Goal: Information Seeking & Learning: Check status

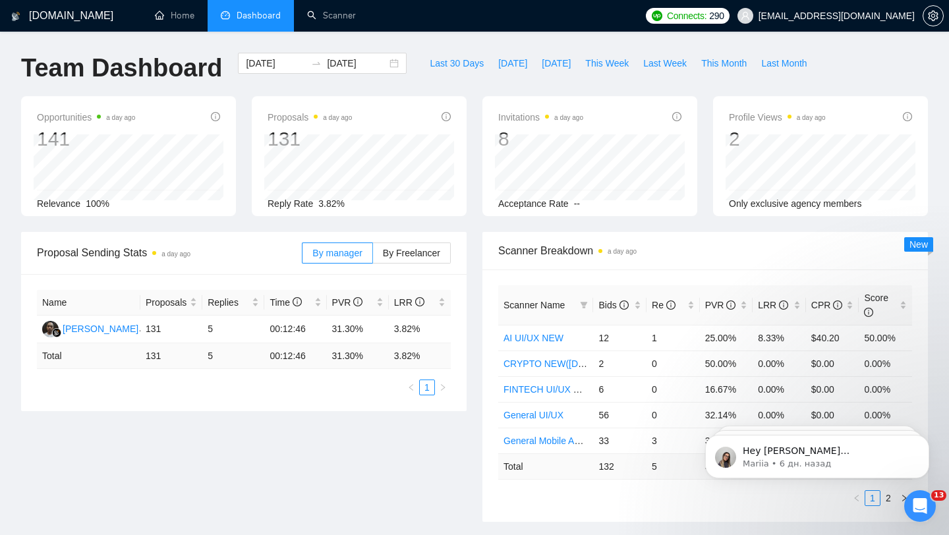
click at [281, 38] on div "[DOMAIN_NAME] Home Dashboard Scanner Connects: 290 [EMAIL_ADDRESS][DOMAIN_NAME]…" at bounding box center [474, 529] width 949 height 1059
click at [666, 64] on span "Last Week" at bounding box center [665, 63] width 44 height 15
click at [608, 65] on span "This Week" at bounding box center [607, 63] width 44 height 15
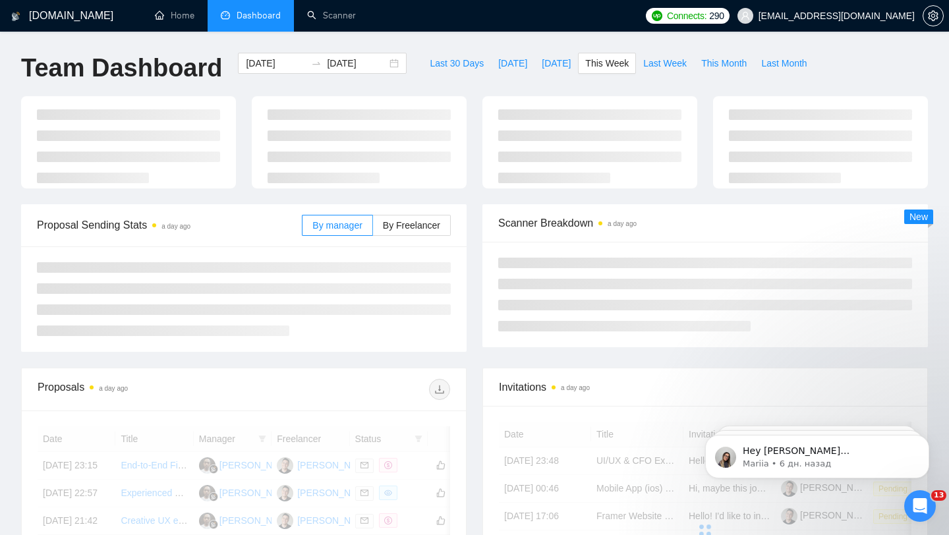
type input "[DATE]"
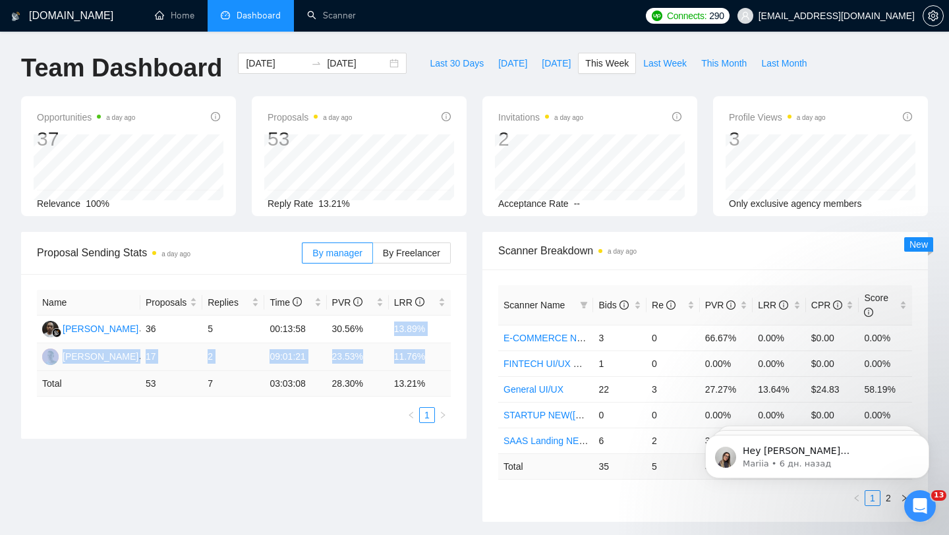
drag, startPoint x: 391, startPoint y: 328, endPoint x: 429, endPoint y: 358, distance: 48.4
click at [429, 359] on tbody "[PERSON_NAME] 36 5 00:13:58 30.56% 13.89% [PERSON_NAME] 17 2 09:01:21 23.53% 11…" at bounding box center [244, 343] width 414 height 55
click at [407, 353] on td "11.76%" at bounding box center [420, 357] width 62 height 28
drag, startPoint x: 392, startPoint y: 382, endPoint x: 438, endPoint y: 382, distance: 46.1
click at [438, 382] on td "13.21 %" at bounding box center [420, 384] width 62 height 26
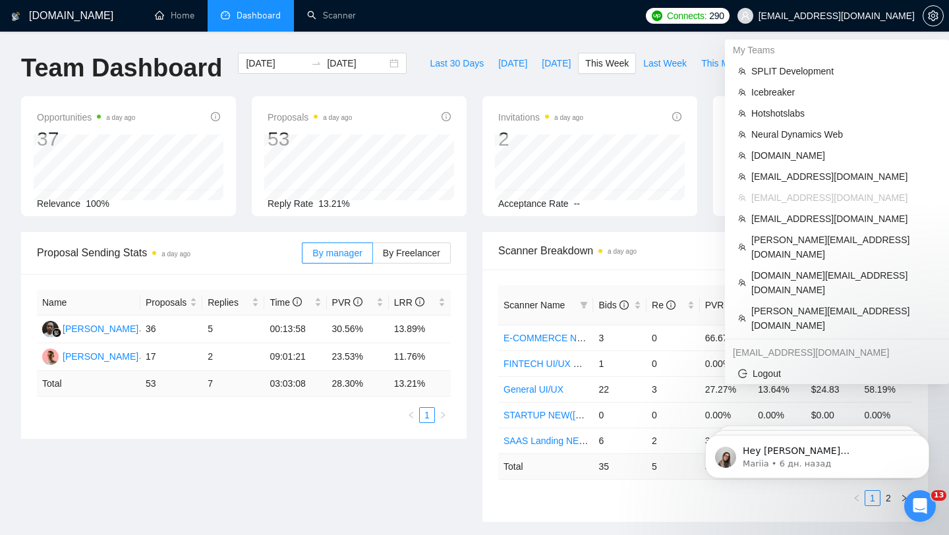
click at [846, 16] on span "[EMAIL_ADDRESS][DOMAIN_NAME]" at bounding box center [837, 16] width 156 height 0
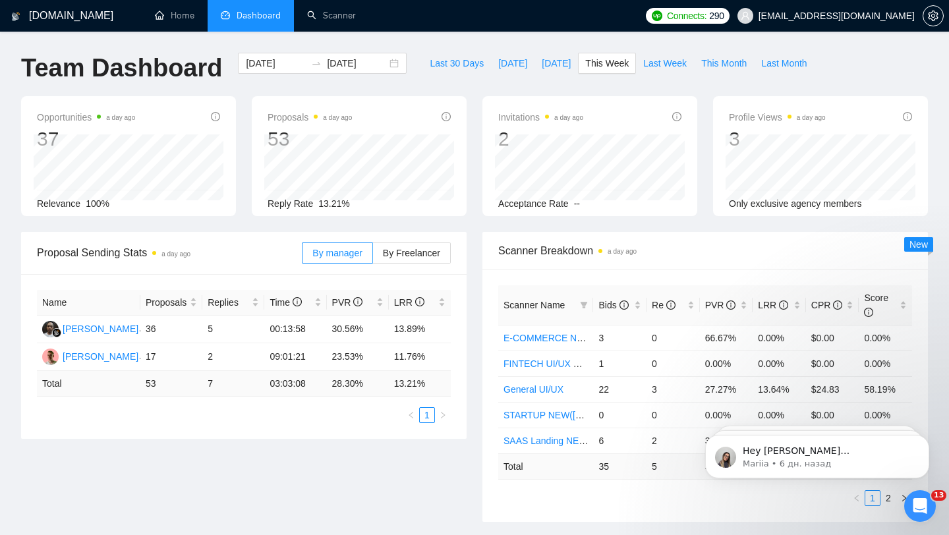
click at [863, 22] on span "[EMAIL_ADDRESS][DOMAIN_NAME]" at bounding box center [826, 16] width 193 height 42
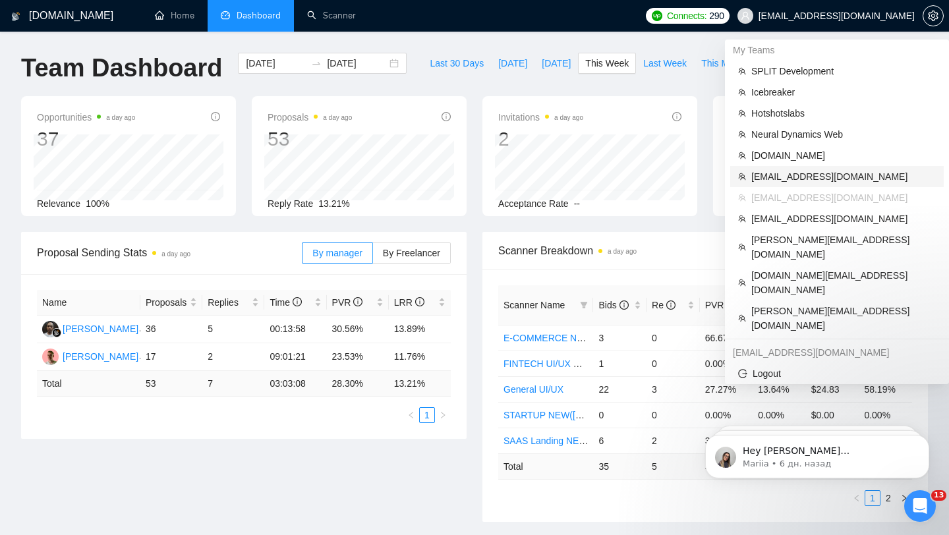
click at [803, 173] on span "[EMAIL_ADDRESS][DOMAIN_NAME]" at bounding box center [843, 176] width 185 height 15
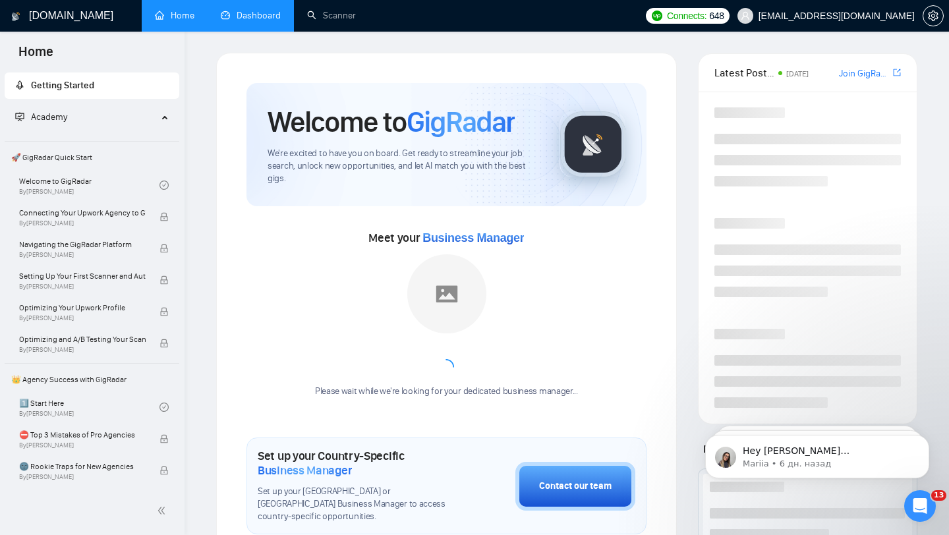
click at [248, 19] on link "Dashboard" at bounding box center [251, 15] width 60 height 11
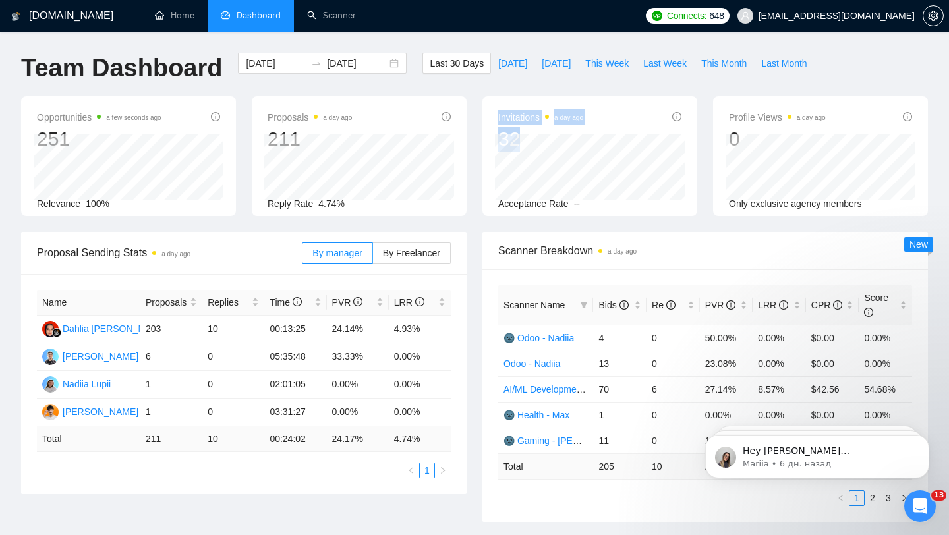
click at [563, 136] on div "Invitations a day ago 32 Acceptance Rate --" at bounding box center [590, 156] width 215 height 120
click at [788, 60] on span "Last Month" at bounding box center [783, 63] width 45 height 15
type input "[DATE]"
click at [536, 138] on div "Invitations a day ago 55 Acceptance Rate --" at bounding box center [590, 156] width 215 height 120
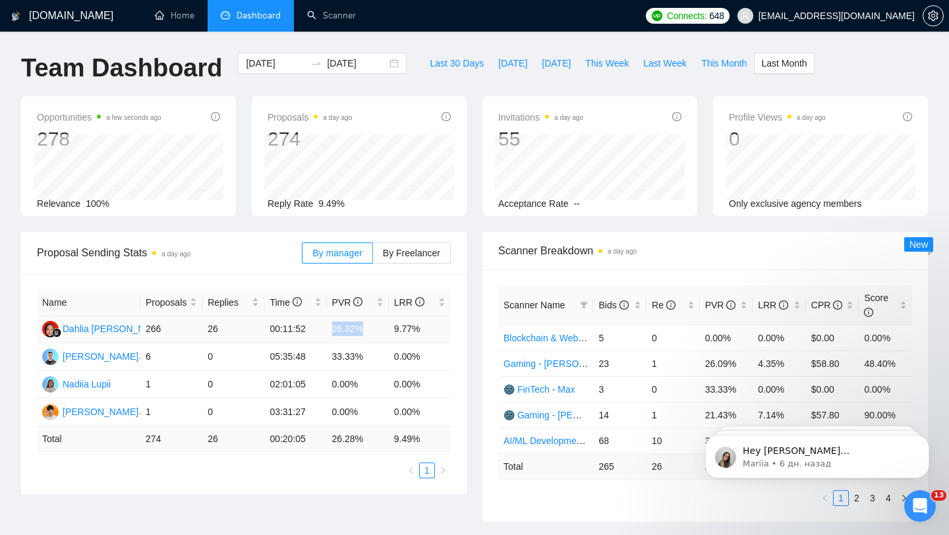
drag, startPoint x: 325, startPoint y: 330, endPoint x: 368, endPoint y: 334, distance: 43.8
click at [368, 334] on tr "Dahlia [PERSON_NAME] 266 26 00:11:52 26.32% 9.77%" at bounding box center [244, 330] width 414 height 28
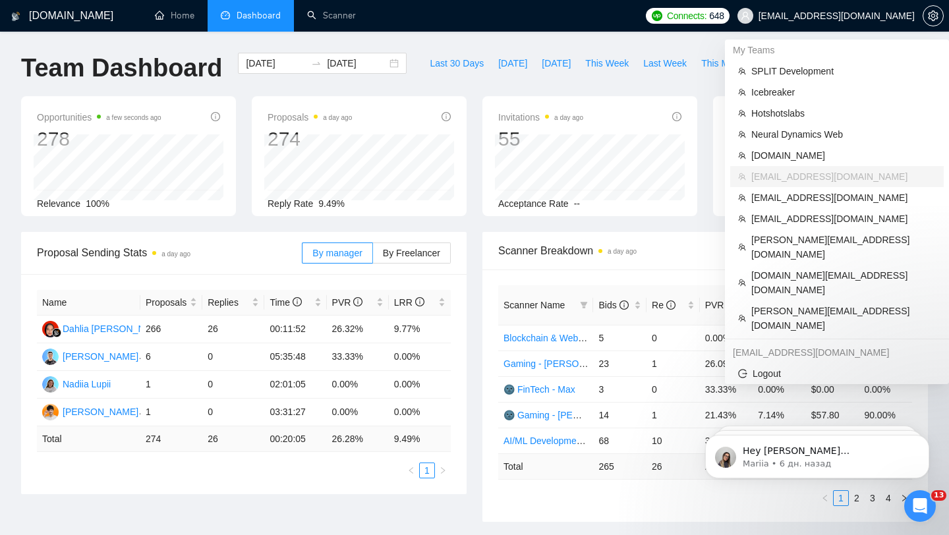
click at [838, 26] on span "[EMAIL_ADDRESS][DOMAIN_NAME]" at bounding box center [826, 16] width 193 height 42
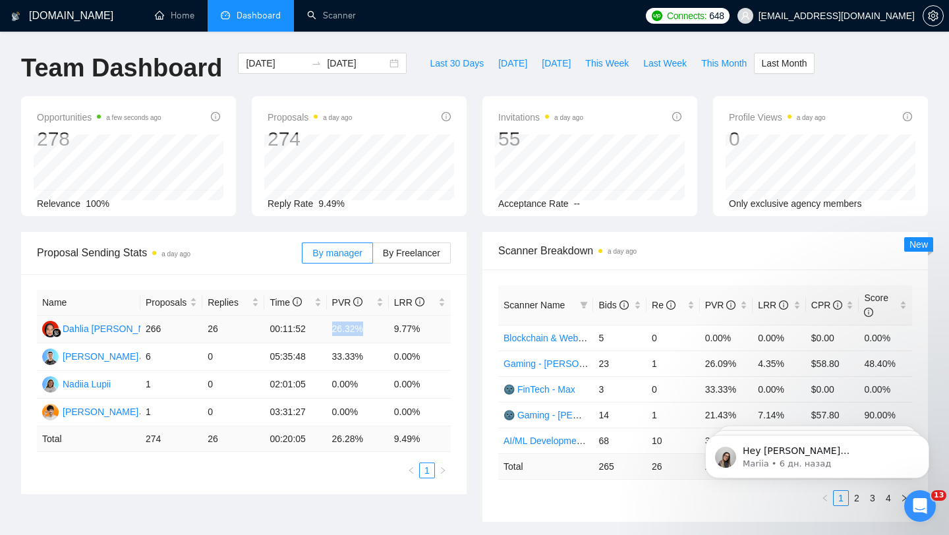
drag, startPoint x: 332, startPoint y: 332, endPoint x: 366, endPoint y: 331, distance: 34.3
click at [366, 332] on td "26.32%" at bounding box center [358, 330] width 62 height 28
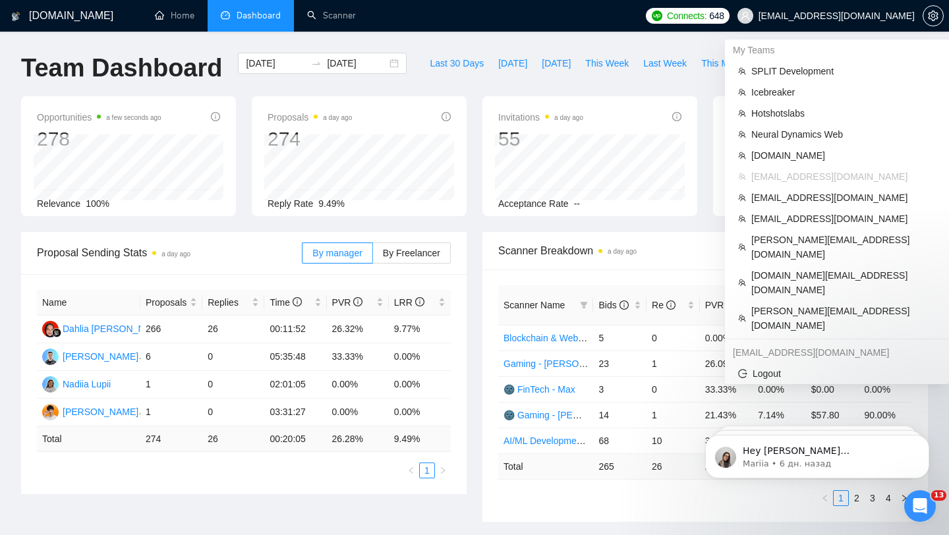
click at [873, 25] on span "[EMAIL_ADDRESS][DOMAIN_NAME]" at bounding box center [826, 16] width 193 height 42
click at [853, 16] on span "[EMAIL_ADDRESS][DOMAIN_NAME]" at bounding box center [837, 16] width 156 height 0
click at [793, 192] on span "[EMAIL_ADDRESS][DOMAIN_NAME]" at bounding box center [843, 198] width 185 height 15
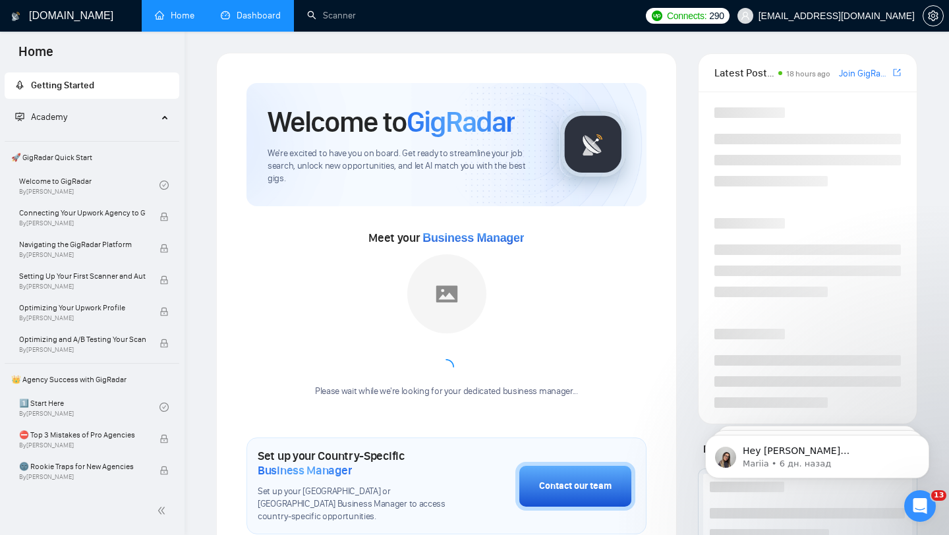
click at [248, 14] on link "Dashboard" at bounding box center [251, 15] width 60 height 11
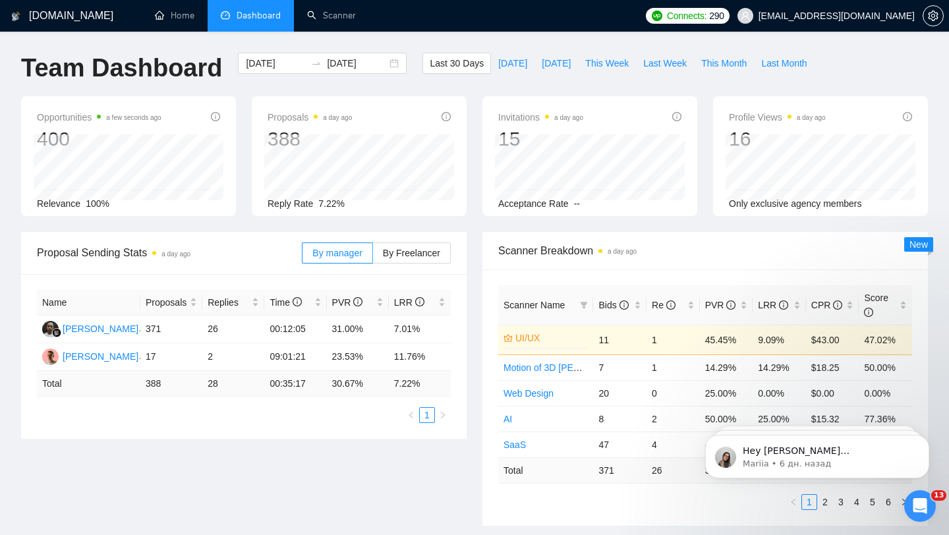
click at [471, 249] on div "Proposal Sending Stats a day ago By manager By Freelancer Name Proposals Replie…" at bounding box center [243, 335] width 461 height 207
click at [384, 65] on div "[DATE] [DATE]" at bounding box center [322, 63] width 169 height 21
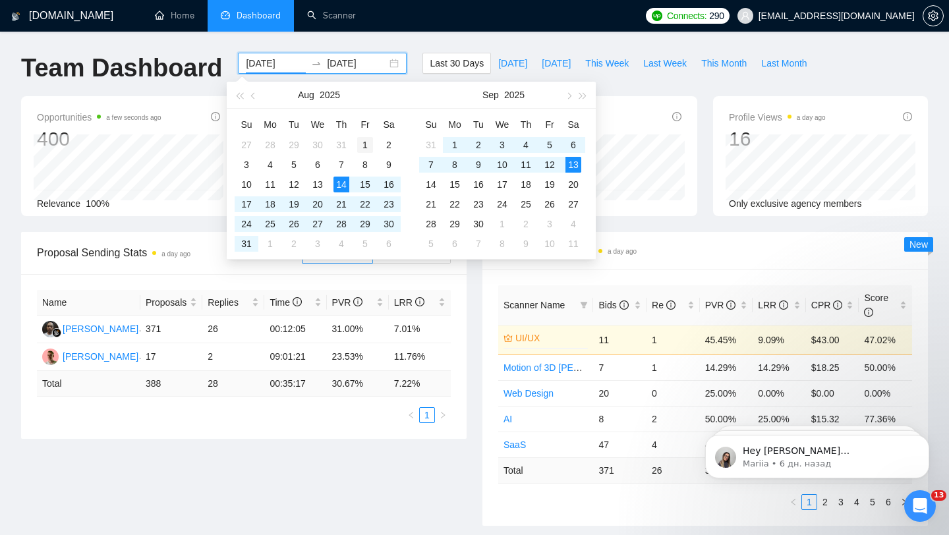
type input "[DATE]"
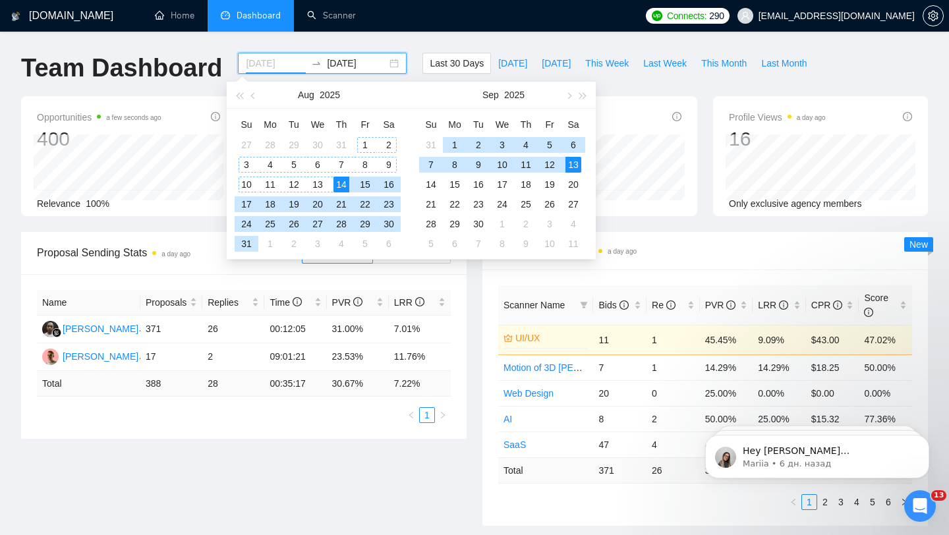
click at [364, 140] on div "1" at bounding box center [365, 145] width 16 height 16
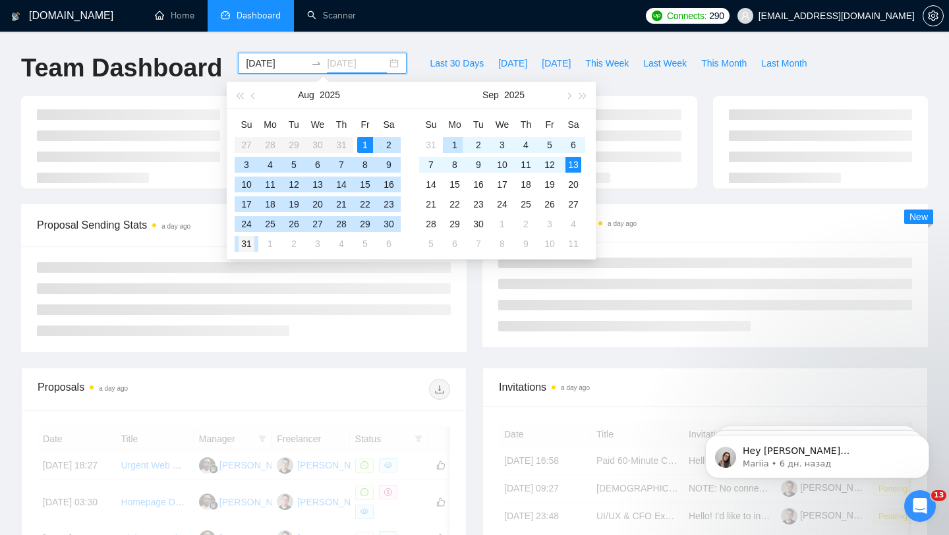
type input "[DATE]"
click at [250, 241] on div "31" at bounding box center [247, 244] width 16 height 16
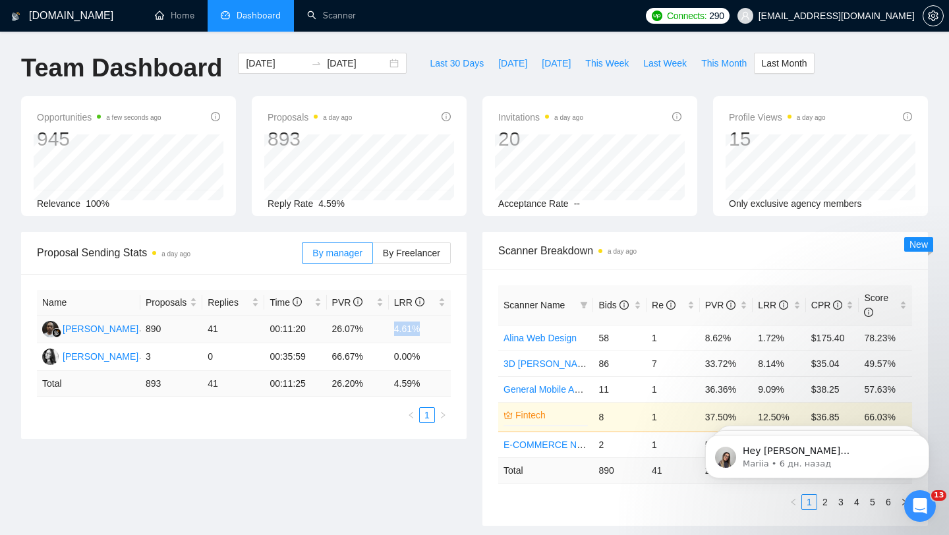
drag, startPoint x: 376, startPoint y: 329, endPoint x: 434, endPoint y: 330, distance: 58.0
click at [434, 330] on tr "[PERSON_NAME] 890 41 00:11:20 26.07% 4.61%" at bounding box center [244, 330] width 414 height 28
drag, startPoint x: 147, startPoint y: 330, endPoint x: 182, endPoint y: 330, distance: 34.9
click at [182, 330] on td "890" at bounding box center [171, 330] width 62 height 28
click at [428, 260] on label "By Freelancer" at bounding box center [412, 253] width 78 height 21
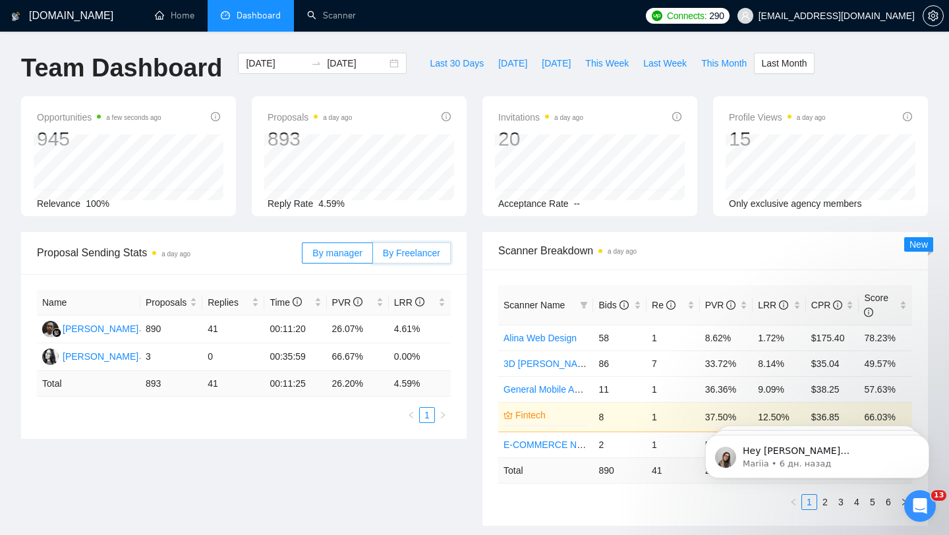
click at [373, 256] on input "By Freelancer" at bounding box center [373, 256] width 0 height 0
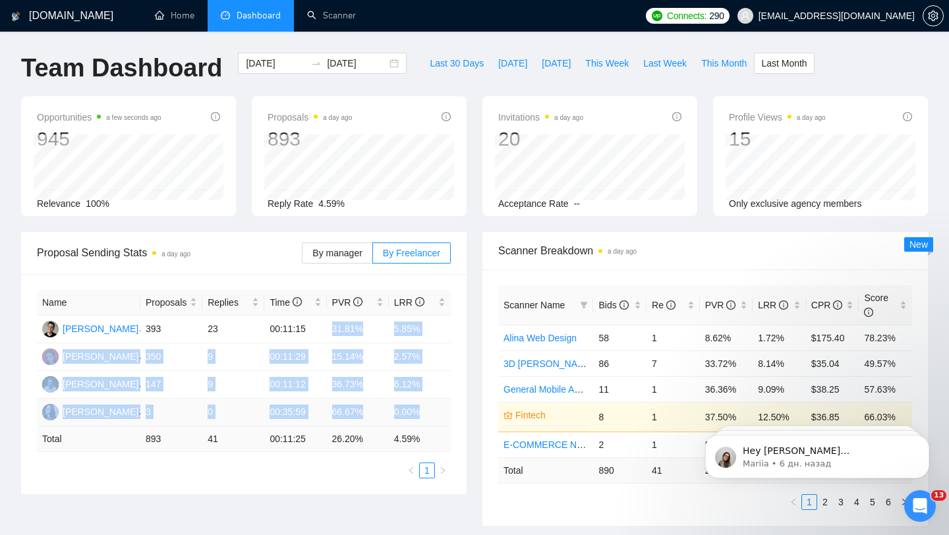
drag, startPoint x: 327, startPoint y: 329, endPoint x: 436, endPoint y: 419, distance: 141.9
click at [436, 419] on tbody "[PERSON_NAME] 393 23 00:11:15 31.81% 5.85% [PERSON_NAME] 350 9 00:11:29 15.14% …" at bounding box center [244, 371] width 414 height 111
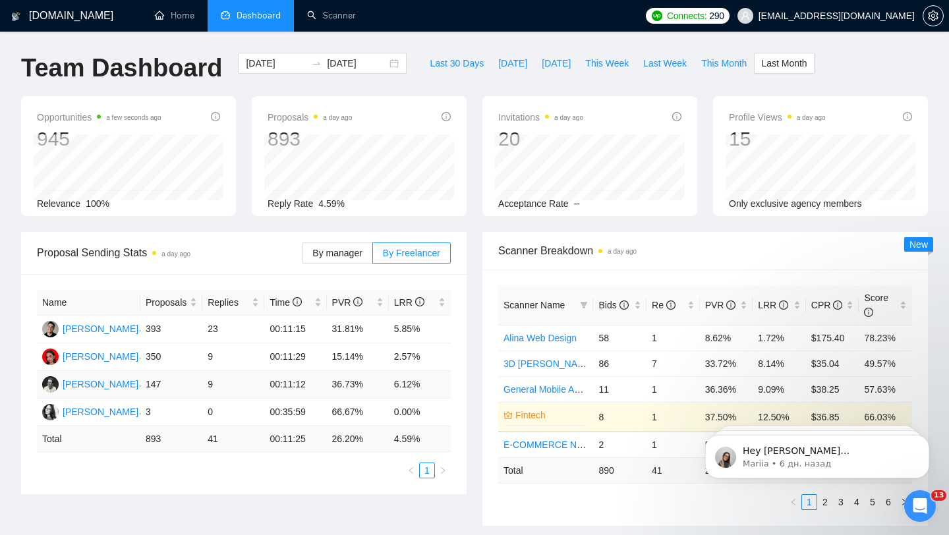
click at [368, 380] on td "36.73%" at bounding box center [358, 385] width 62 height 28
drag, startPoint x: 145, startPoint y: 330, endPoint x: 176, endPoint y: 330, distance: 31.0
click at [176, 330] on td "393" at bounding box center [171, 330] width 62 height 28
click at [337, 261] on label "By manager" at bounding box center [337, 253] width 71 height 21
click at [303, 256] on input "By manager" at bounding box center [303, 256] width 0 height 0
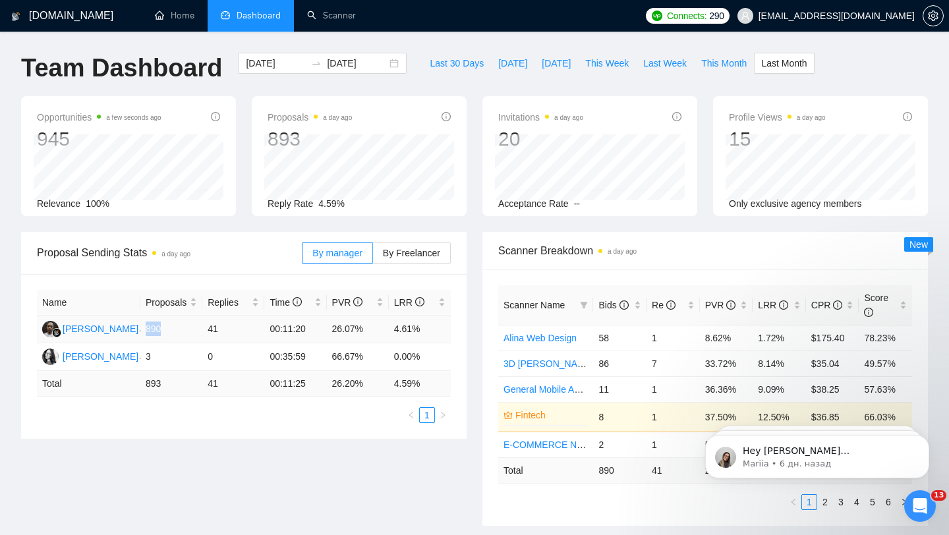
drag, startPoint x: 145, startPoint y: 323, endPoint x: 188, endPoint y: 320, distance: 42.9
click at [188, 322] on td "890" at bounding box center [171, 330] width 62 height 28
click at [716, 67] on span "This Month" at bounding box center [723, 63] width 45 height 15
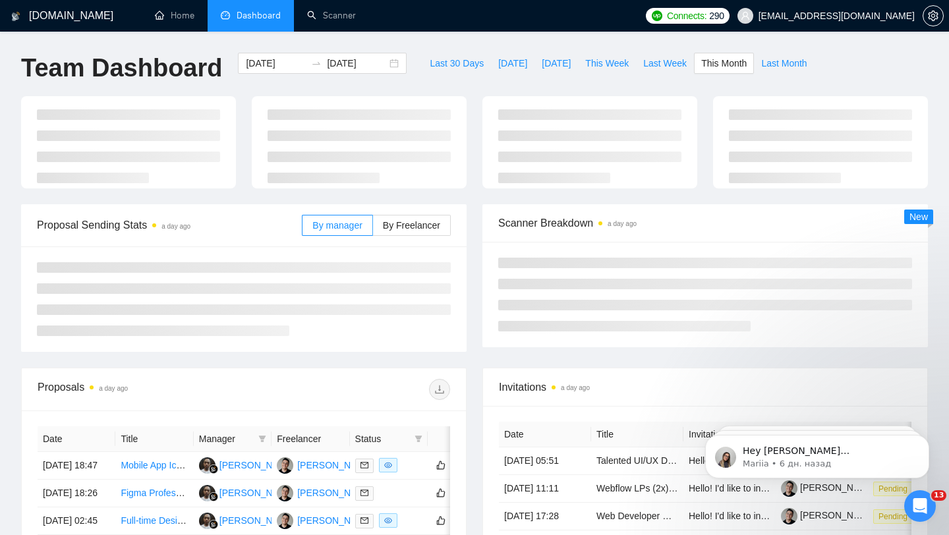
type input "[DATE]"
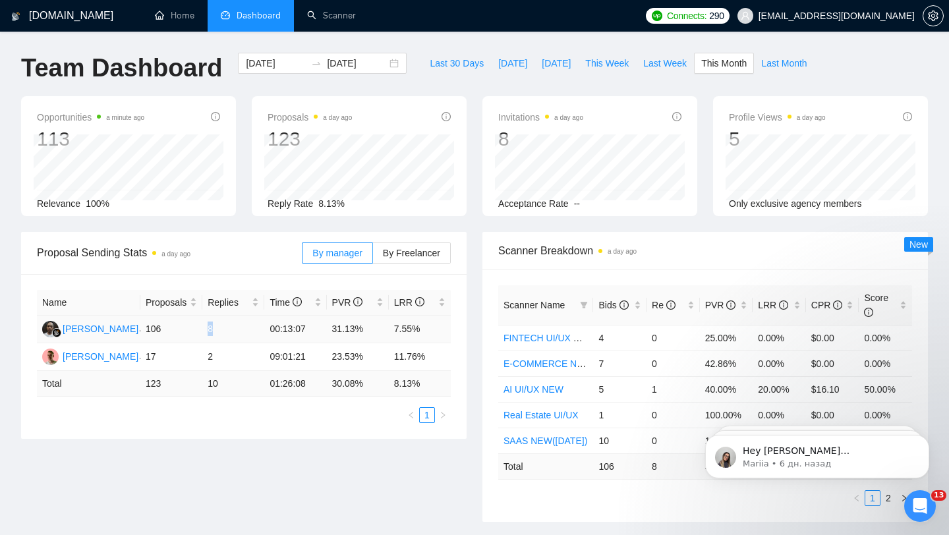
drag, startPoint x: 206, startPoint y: 330, endPoint x: 236, endPoint y: 332, distance: 29.7
click at [236, 332] on td "8" at bounding box center [233, 330] width 62 height 28
drag, startPoint x: 148, startPoint y: 328, endPoint x: 158, endPoint y: 356, distance: 30.0
click at [158, 356] on tbody "[PERSON_NAME] 106 8 00:13:07 31.13% 7.55% [PERSON_NAME] 17 2 09:01:21 23.53% 11…" at bounding box center [244, 343] width 414 height 55
click at [167, 393] on td "123" at bounding box center [171, 384] width 62 height 26
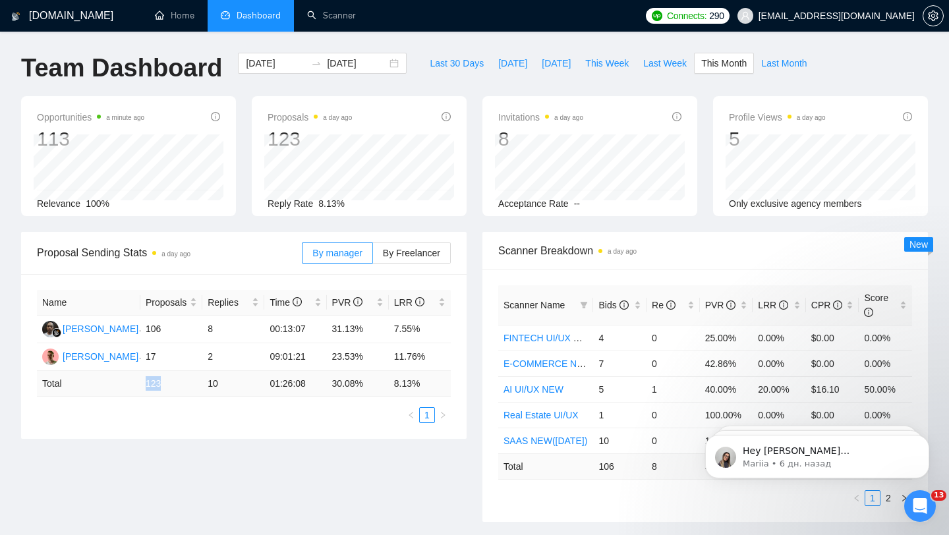
drag, startPoint x: 145, startPoint y: 384, endPoint x: 177, endPoint y: 383, distance: 32.3
click at [177, 384] on td "123" at bounding box center [171, 384] width 62 height 26
drag, startPoint x: 207, startPoint y: 382, endPoint x: 227, endPoint y: 382, distance: 20.4
click at [227, 382] on td "10" at bounding box center [233, 384] width 62 height 26
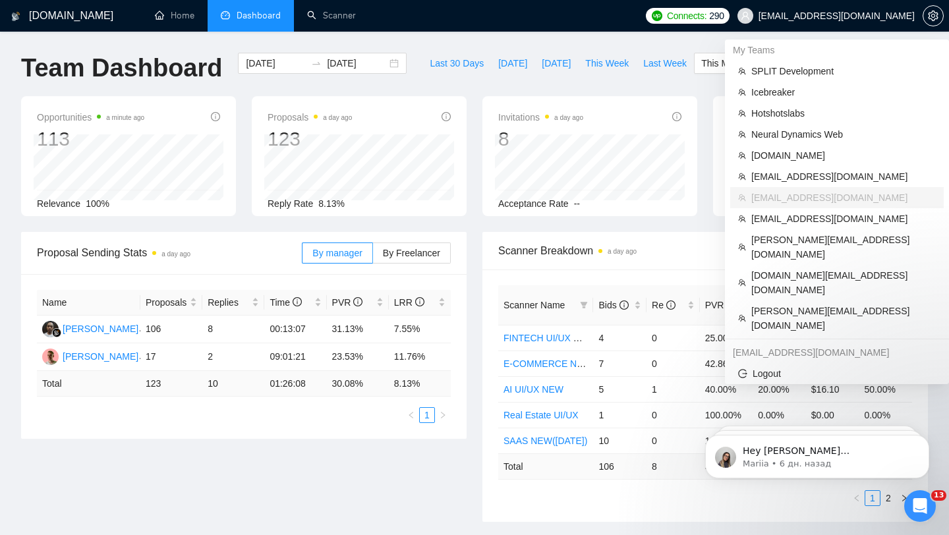
click at [877, 16] on span "[EMAIL_ADDRESS][DOMAIN_NAME]" at bounding box center [837, 16] width 156 height 0
click at [837, 16] on span "[EMAIL_ADDRESS][DOMAIN_NAME]" at bounding box center [837, 16] width 156 height 0
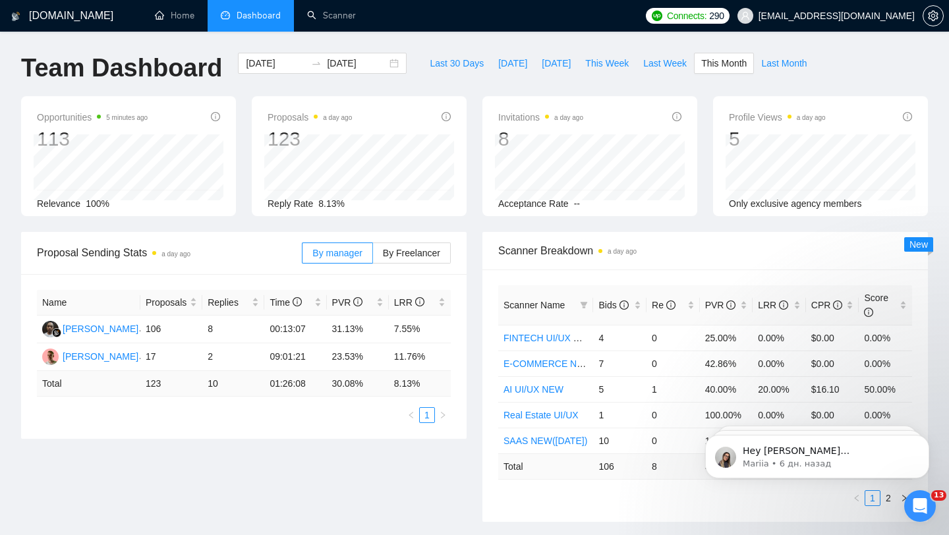
click at [838, 16] on span "[EMAIL_ADDRESS][DOMAIN_NAME]" at bounding box center [837, 16] width 156 height 0
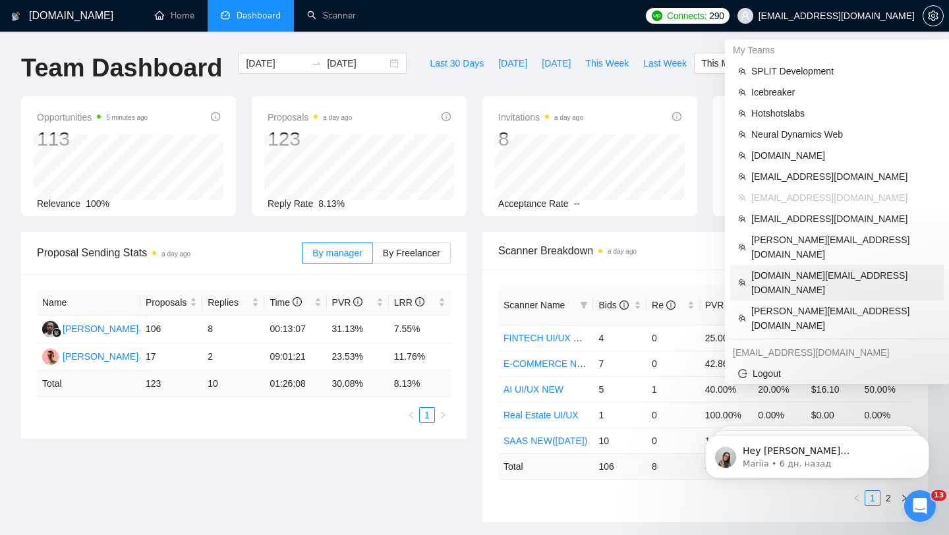
click at [787, 268] on span "[DOMAIN_NAME][EMAIL_ADDRESS][DOMAIN_NAME]" at bounding box center [843, 282] width 185 height 29
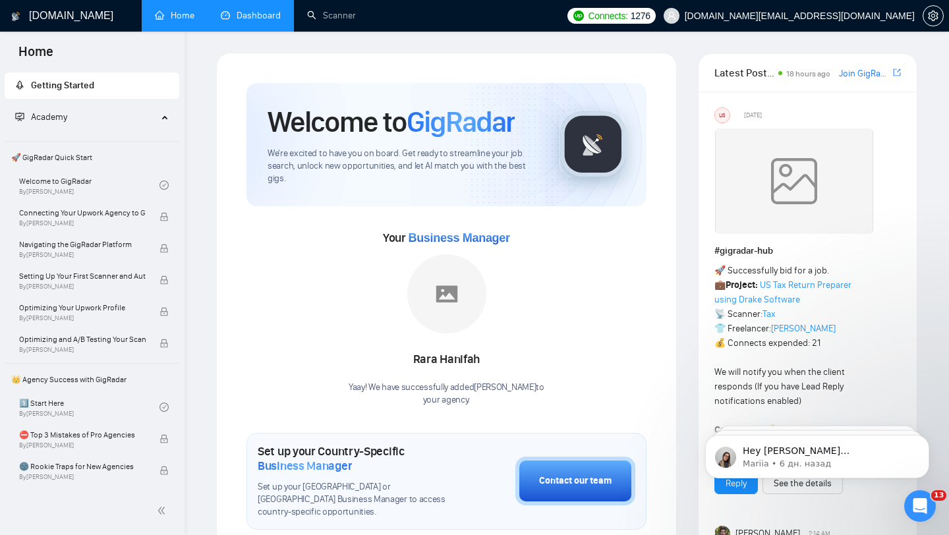
click at [277, 30] on li "Dashboard" at bounding box center [251, 16] width 86 height 32
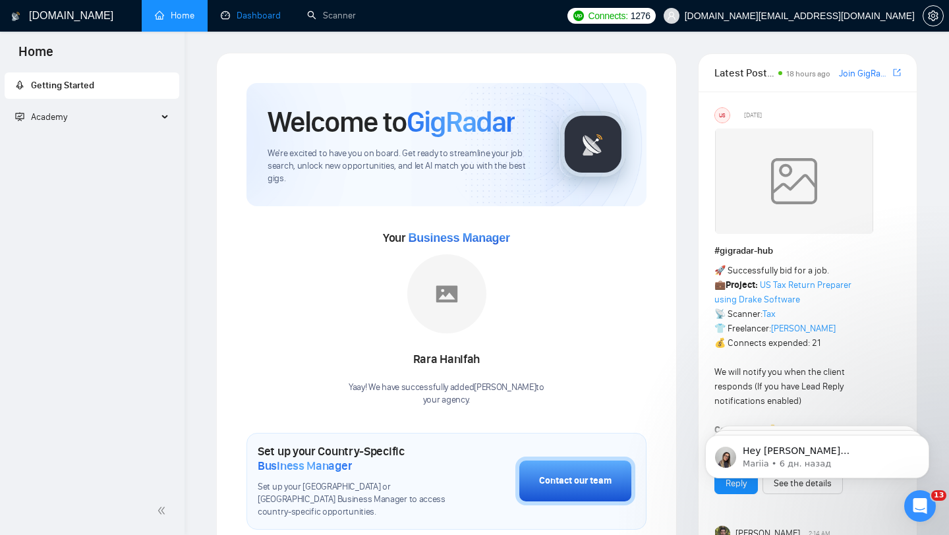
click at [254, 10] on link "Dashboard" at bounding box center [251, 15] width 60 height 11
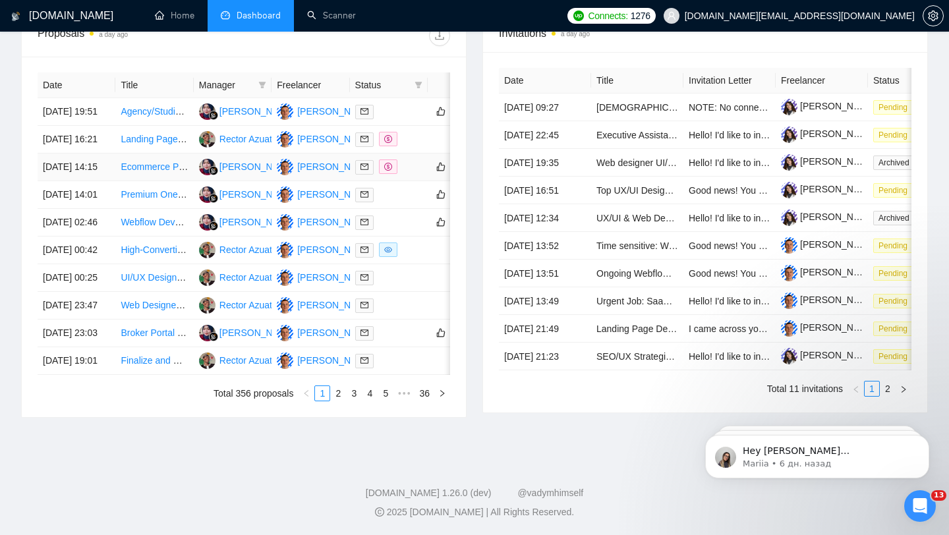
scroll to position [551, 0]
click at [402, 104] on div at bounding box center [388, 111] width 67 height 15
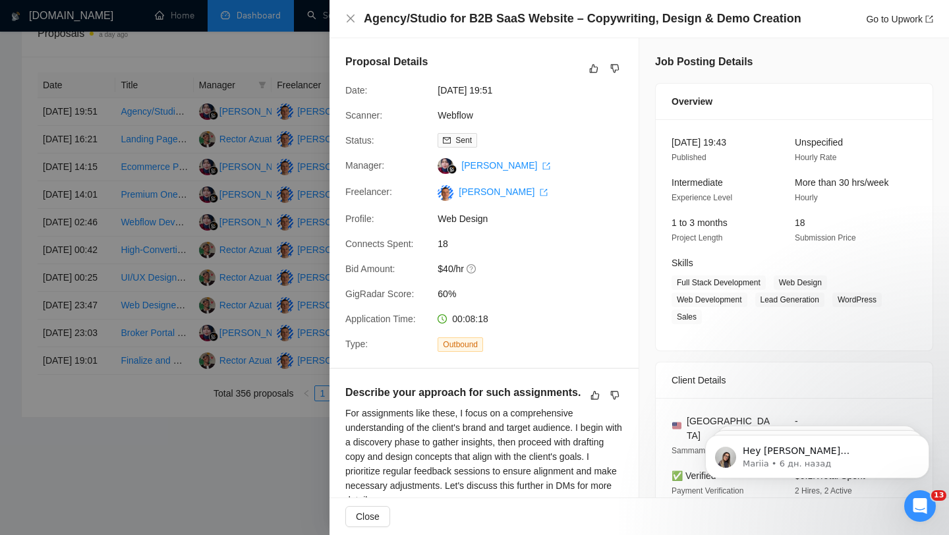
click at [293, 97] on div at bounding box center [474, 267] width 949 height 535
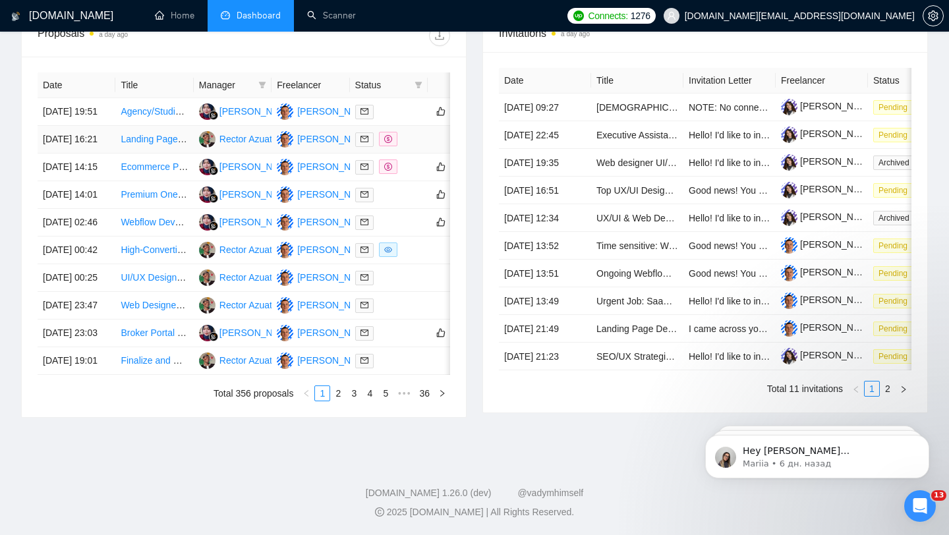
click at [412, 132] on div at bounding box center [388, 139] width 67 height 15
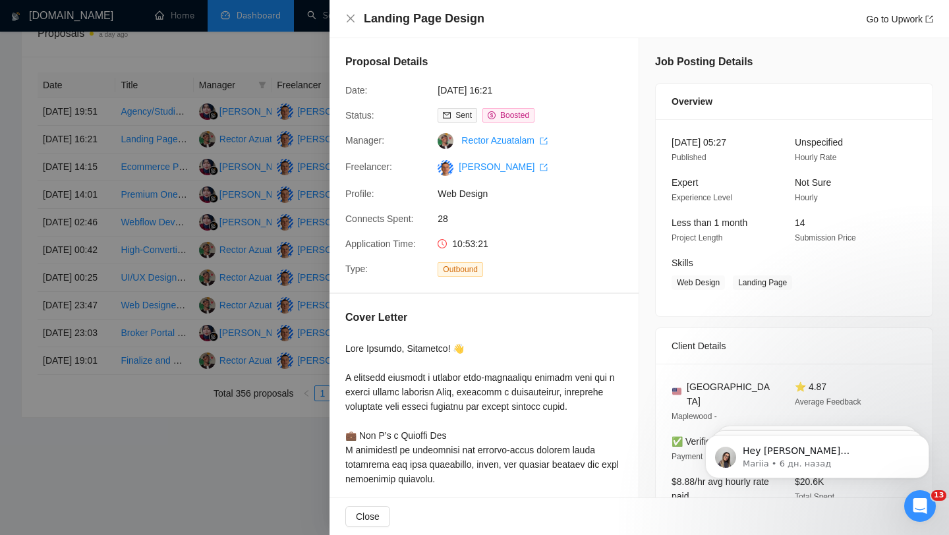
click at [276, 131] on div at bounding box center [474, 267] width 949 height 535
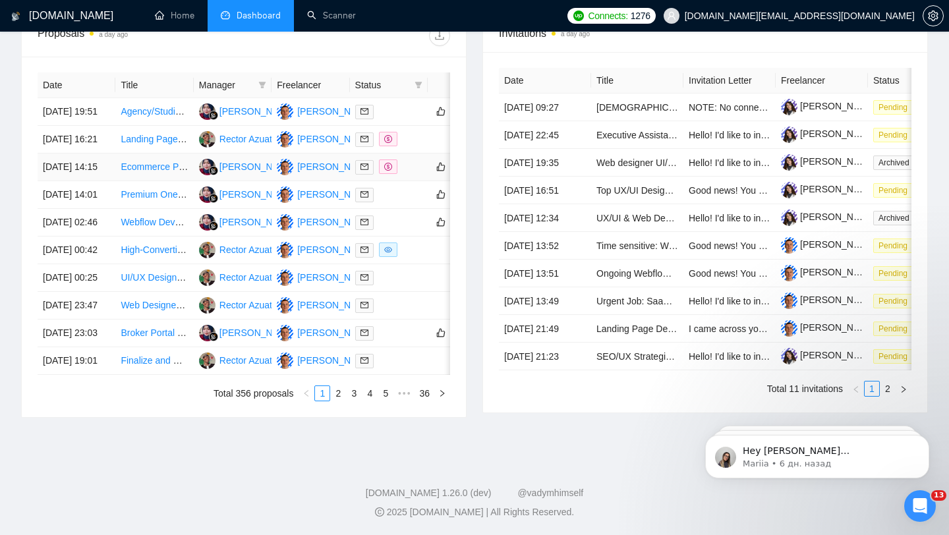
click at [409, 167] on div at bounding box center [388, 167] width 67 height 15
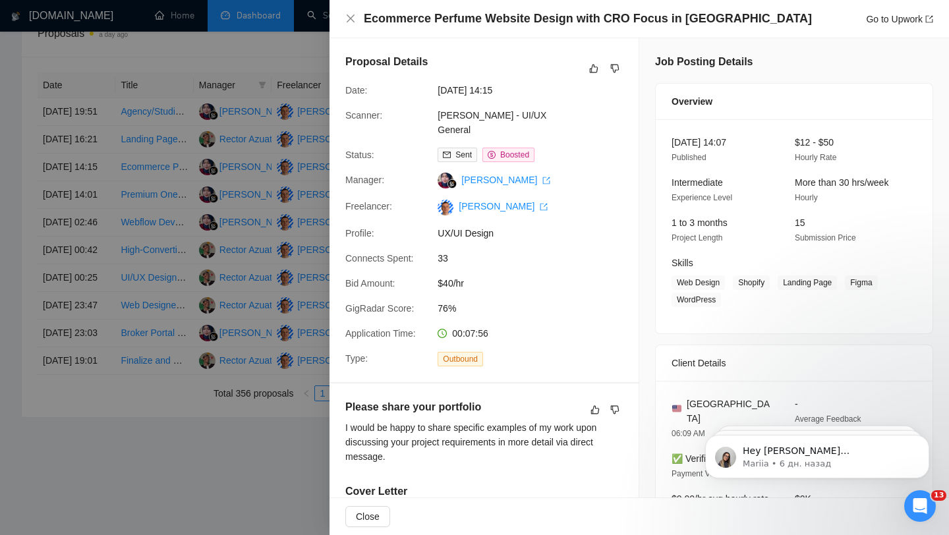
click at [259, 165] on div at bounding box center [474, 267] width 949 height 535
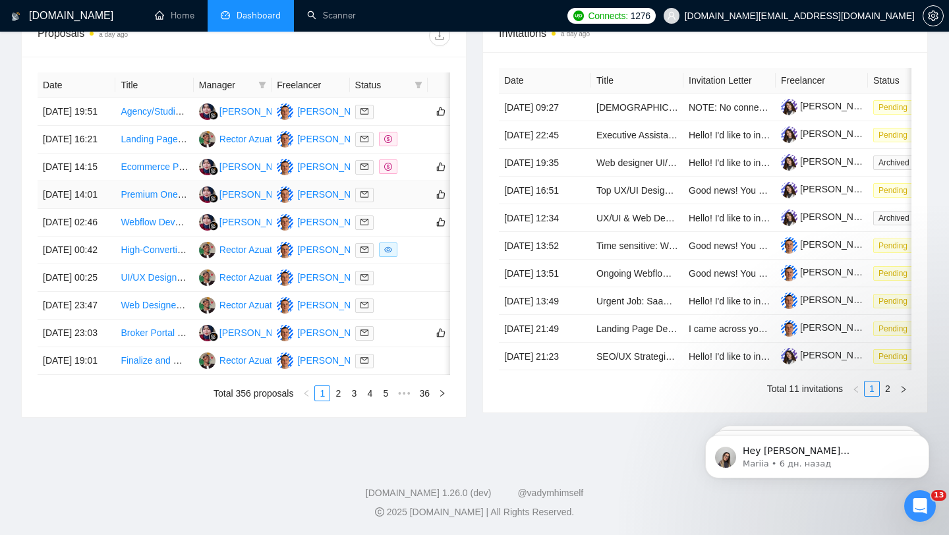
click at [402, 209] on td at bounding box center [389, 195] width 78 height 28
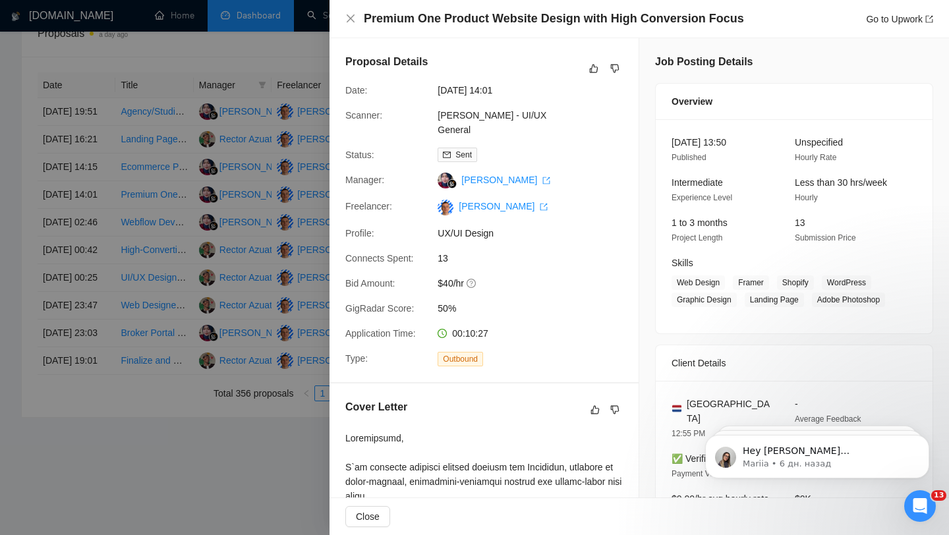
click at [233, 205] on div at bounding box center [474, 267] width 949 height 535
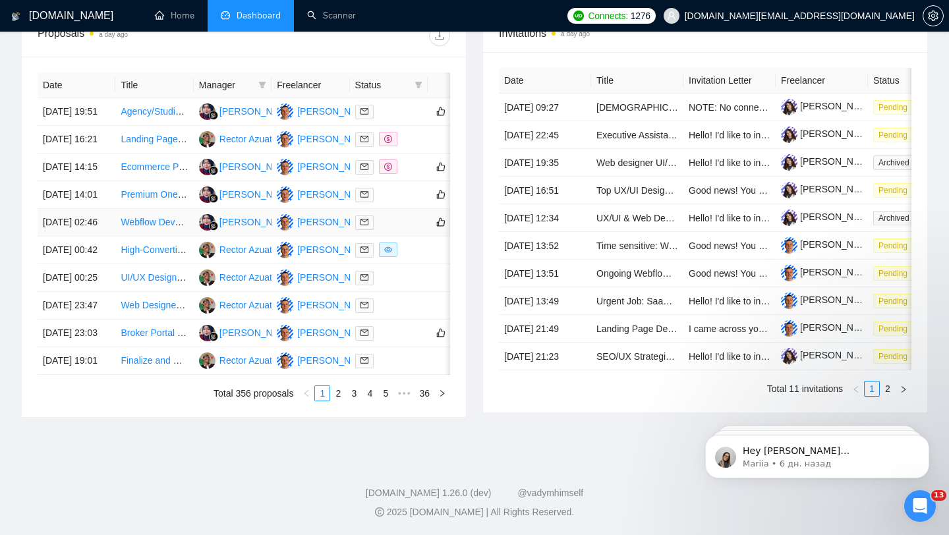
click at [394, 230] on div at bounding box center [388, 222] width 67 height 15
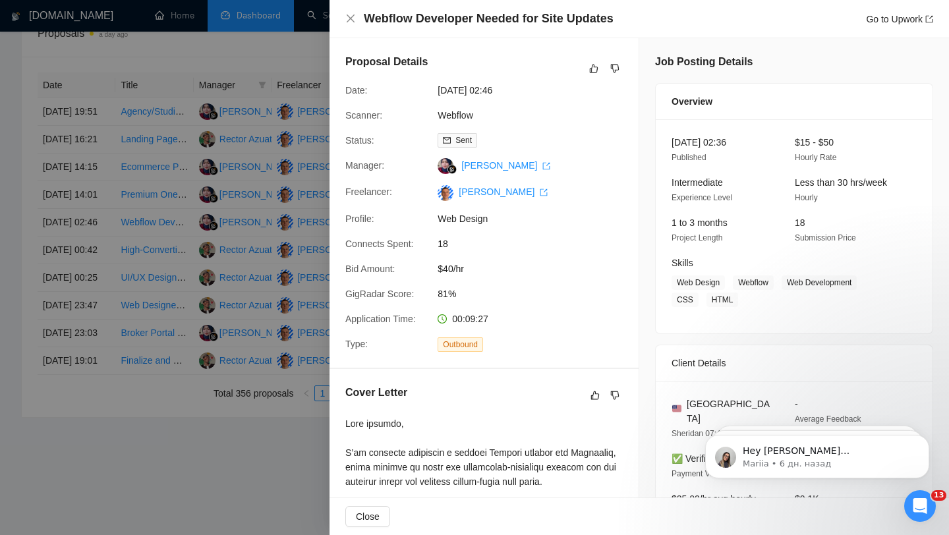
click at [287, 204] on div at bounding box center [474, 267] width 949 height 535
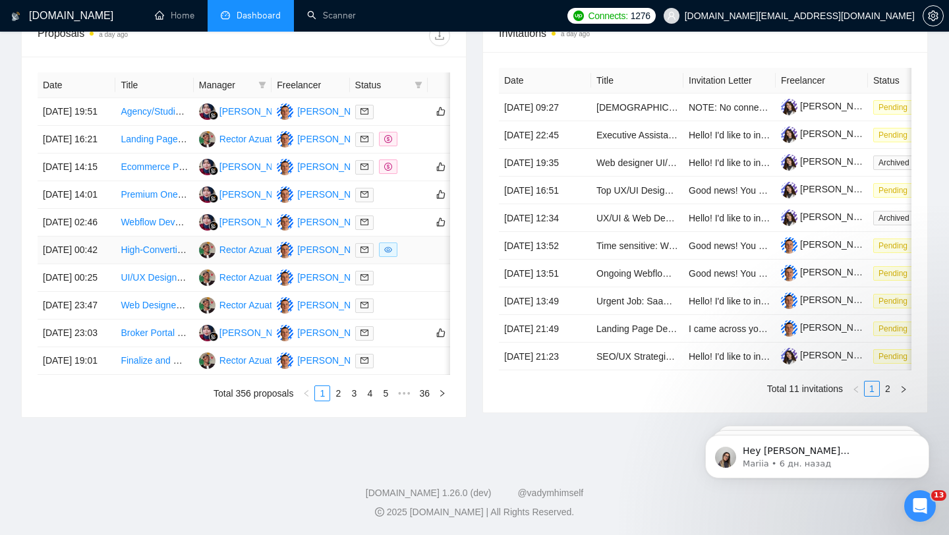
click at [423, 264] on td at bounding box center [389, 251] width 78 height 28
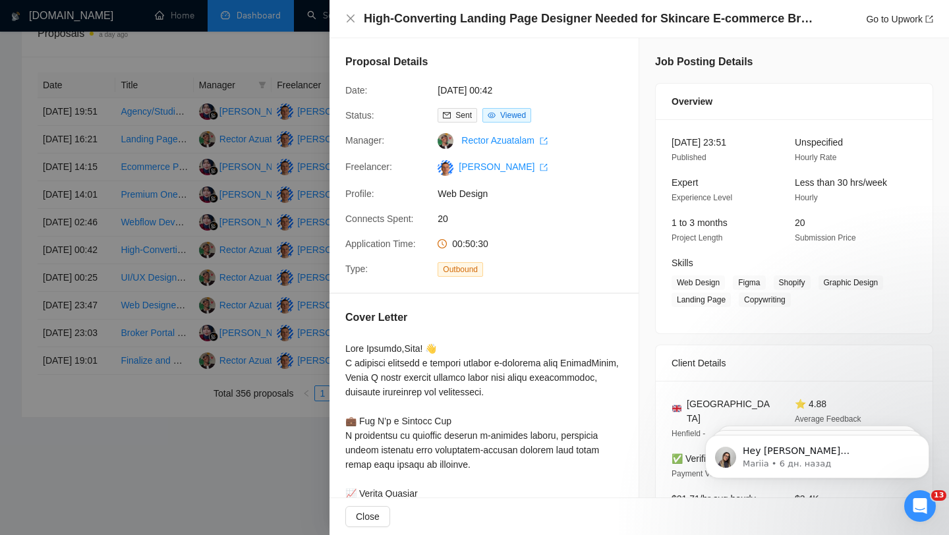
click at [275, 238] on div at bounding box center [474, 267] width 949 height 535
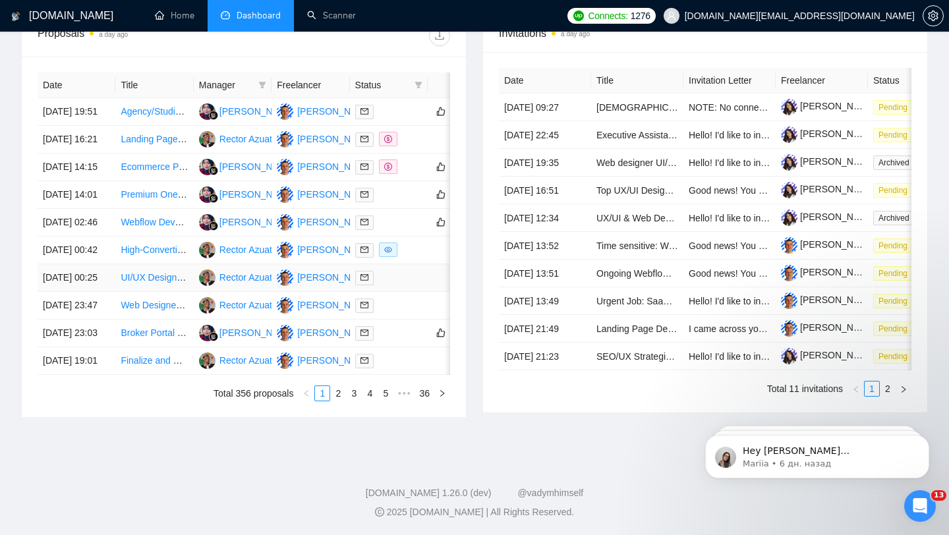
click at [392, 285] on div at bounding box center [388, 277] width 67 height 15
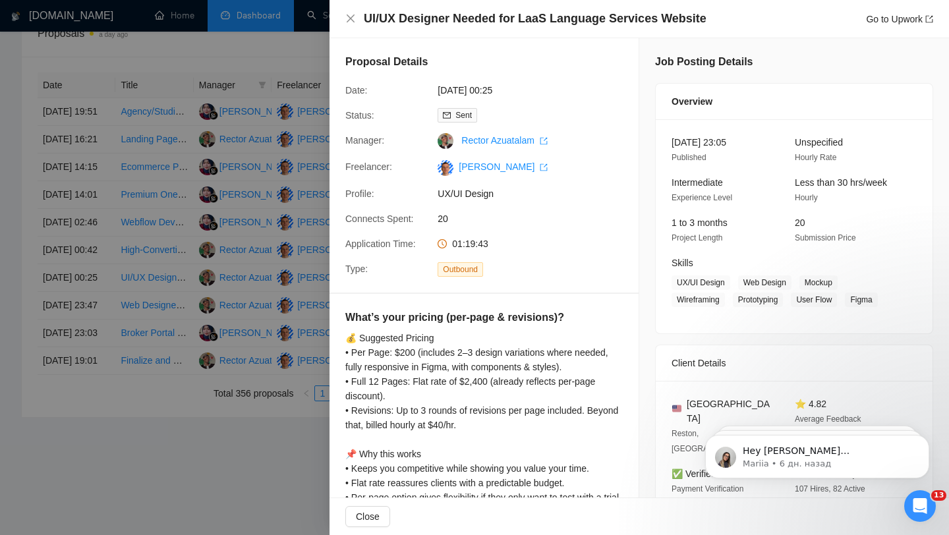
click at [127, 314] on div at bounding box center [474, 267] width 949 height 535
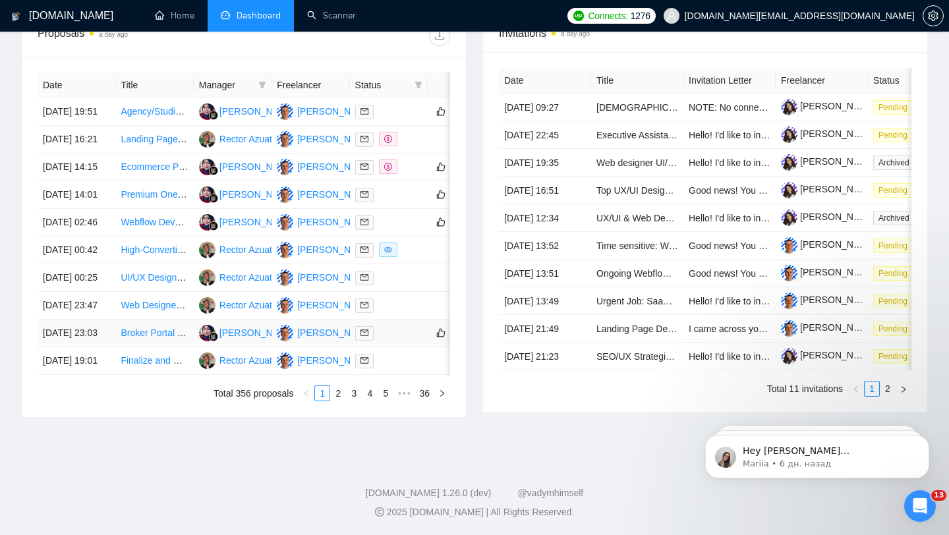
click at [394, 341] on div at bounding box center [388, 333] width 67 height 15
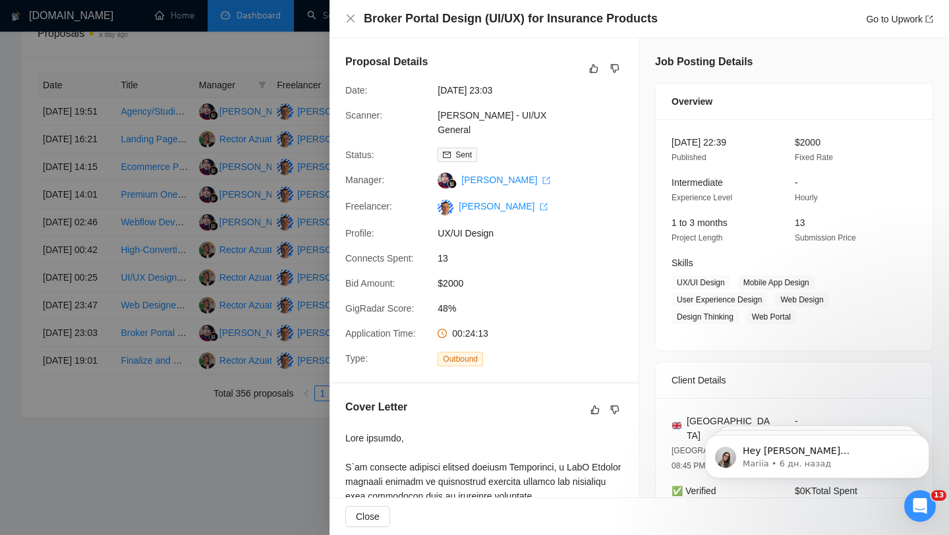
click at [248, 186] on div at bounding box center [474, 267] width 949 height 535
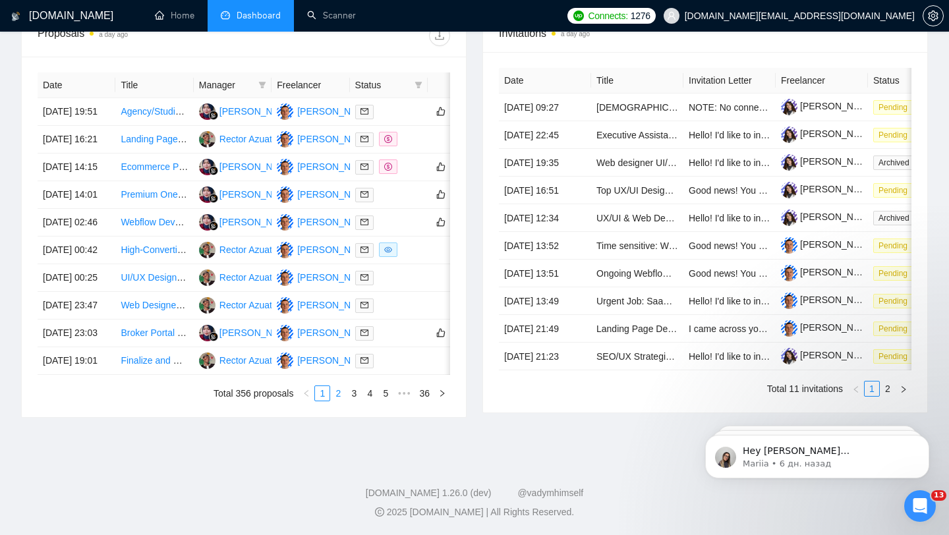
click at [337, 401] on link "2" at bounding box center [338, 393] width 15 height 15
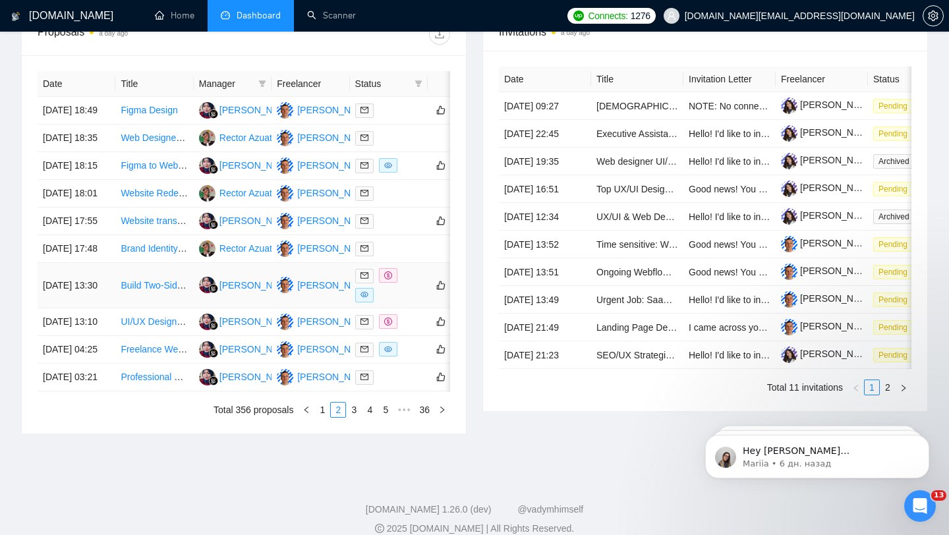
scroll to position [528, 0]
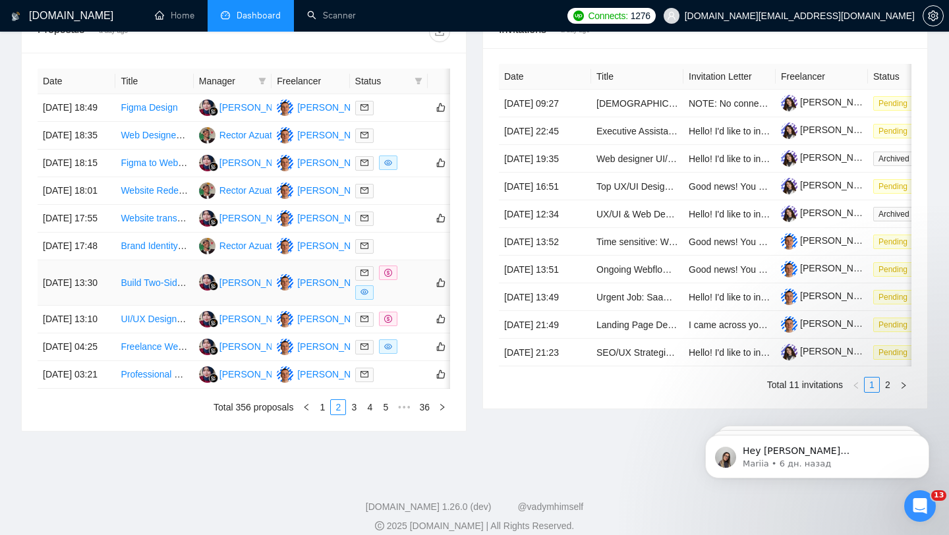
click at [396, 300] on div at bounding box center [388, 283] width 67 height 34
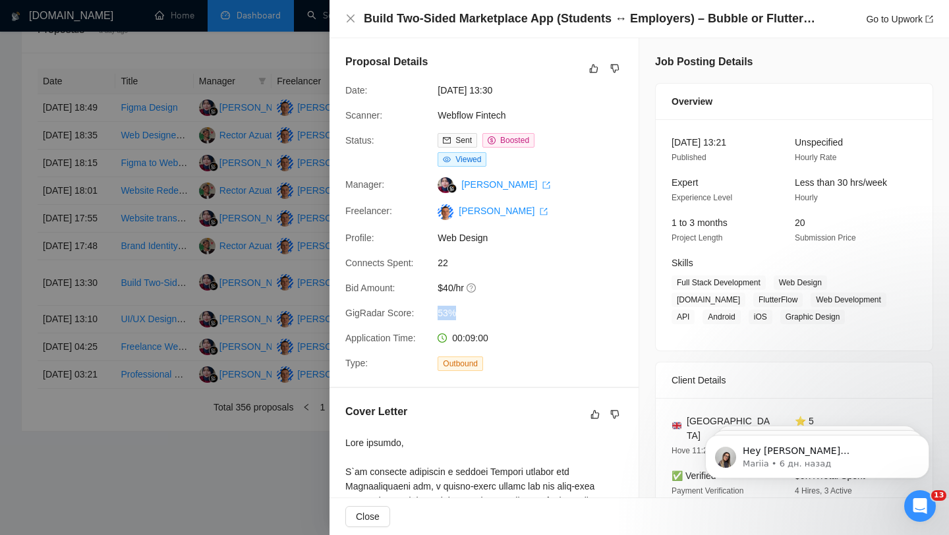
drag, startPoint x: 436, startPoint y: 312, endPoint x: 461, endPoint y: 310, distance: 25.1
click at [461, 310] on div "53%" at bounding box center [501, 313] width 139 height 15
click at [250, 277] on div at bounding box center [474, 267] width 949 height 535
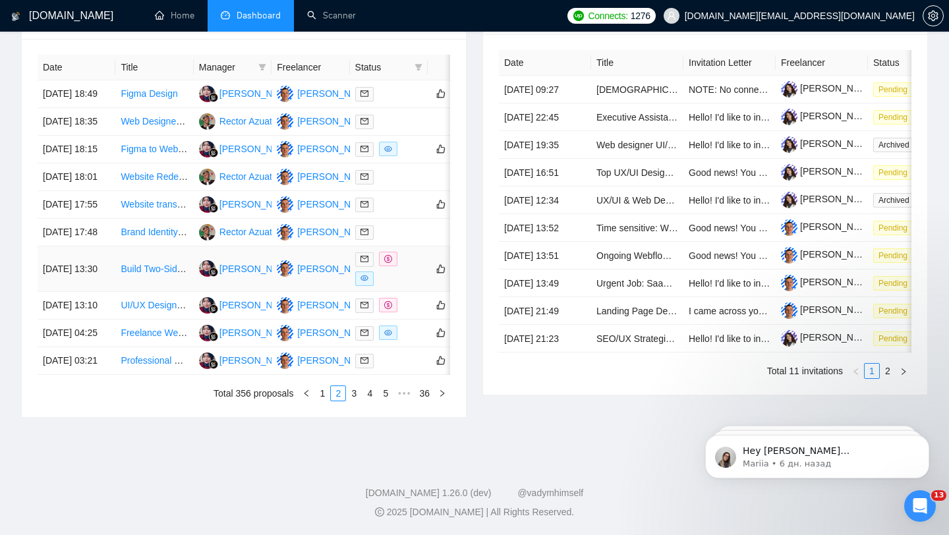
scroll to position [0, 0]
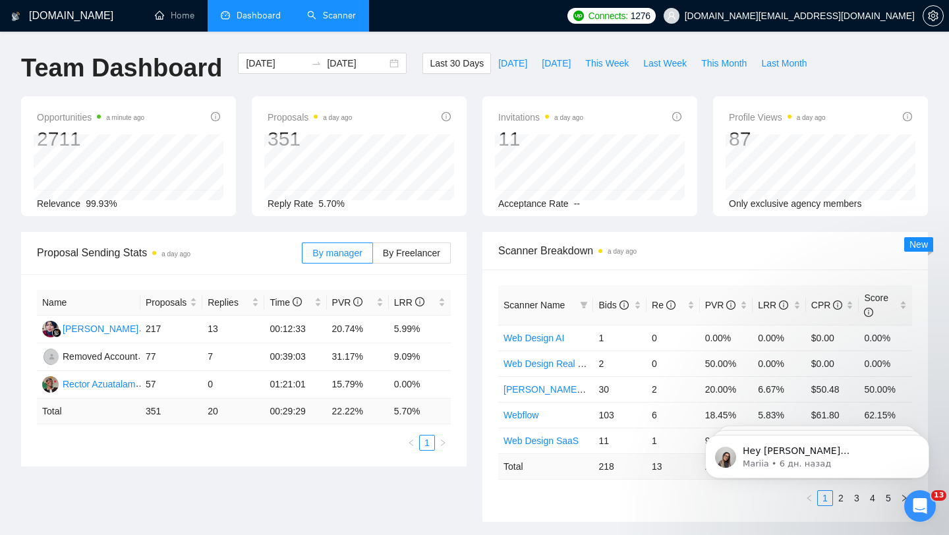
click at [327, 11] on link "Scanner" at bounding box center [331, 15] width 49 height 11
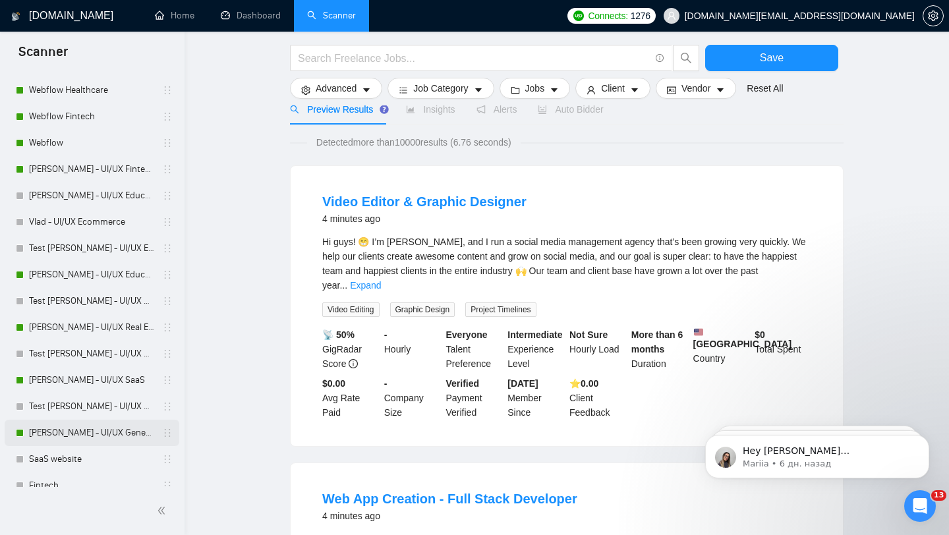
scroll to position [161, 0]
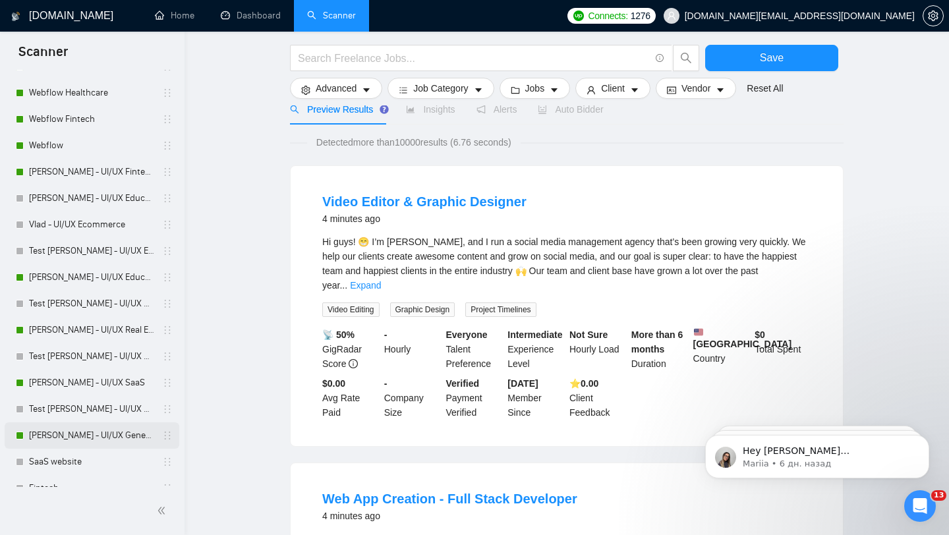
click at [94, 432] on link "[PERSON_NAME] - UI/UX General" at bounding box center [91, 436] width 125 height 26
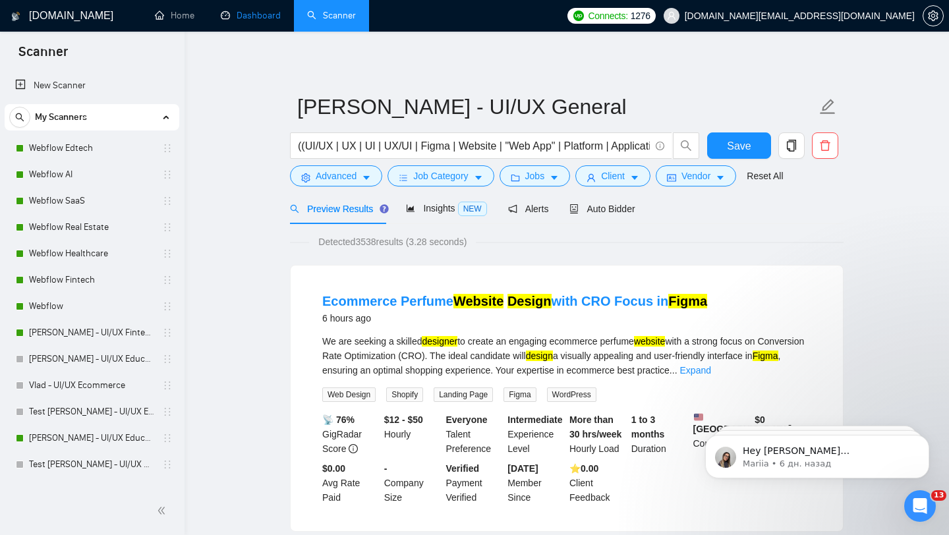
click at [272, 21] on link "Dashboard" at bounding box center [251, 15] width 60 height 11
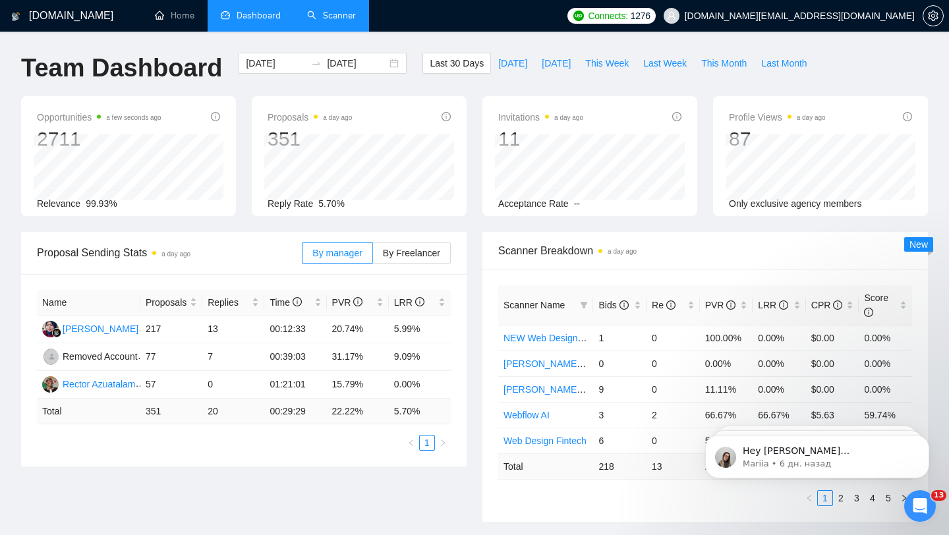
click at [339, 17] on link "Scanner" at bounding box center [331, 15] width 49 height 11
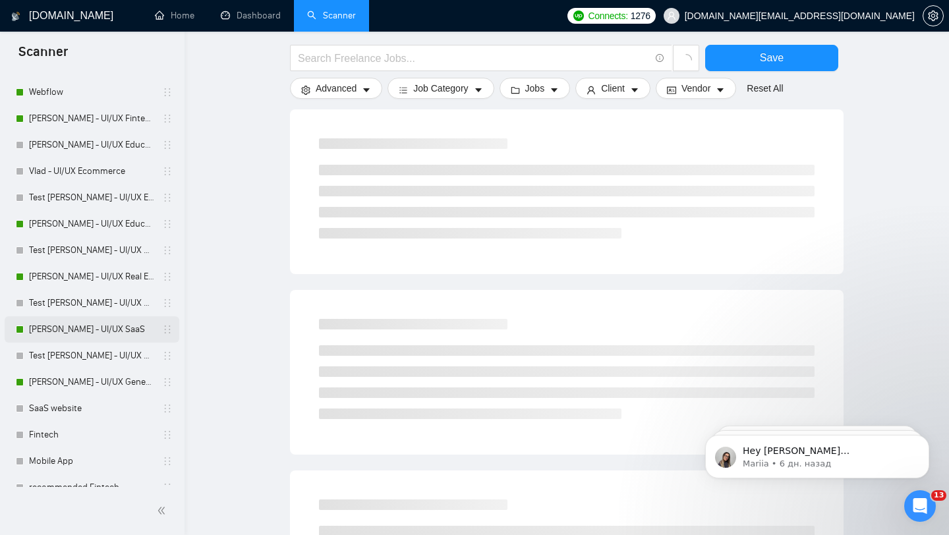
scroll to position [225, 0]
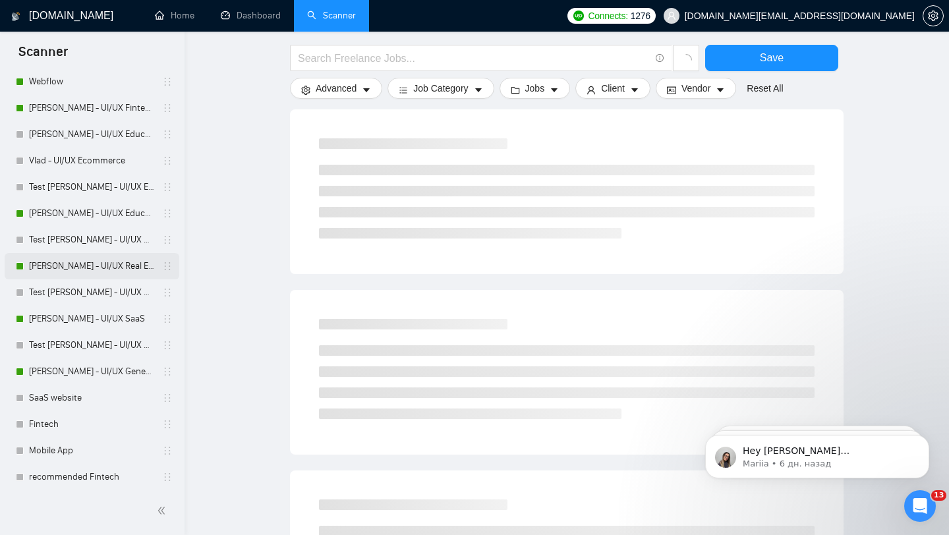
click at [102, 274] on link "[PERSON_NAME] - UI/UX Real Estate" at bounding box center [91, 266] width 125 height 26
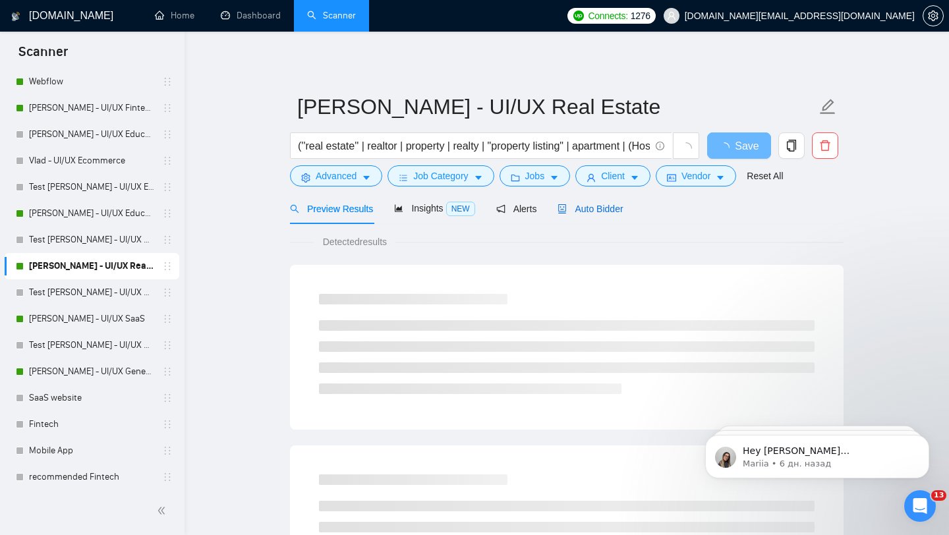
click at [581, 204] on span "Auto Bidder" at bounding box center [590, 209] width 65 height 11
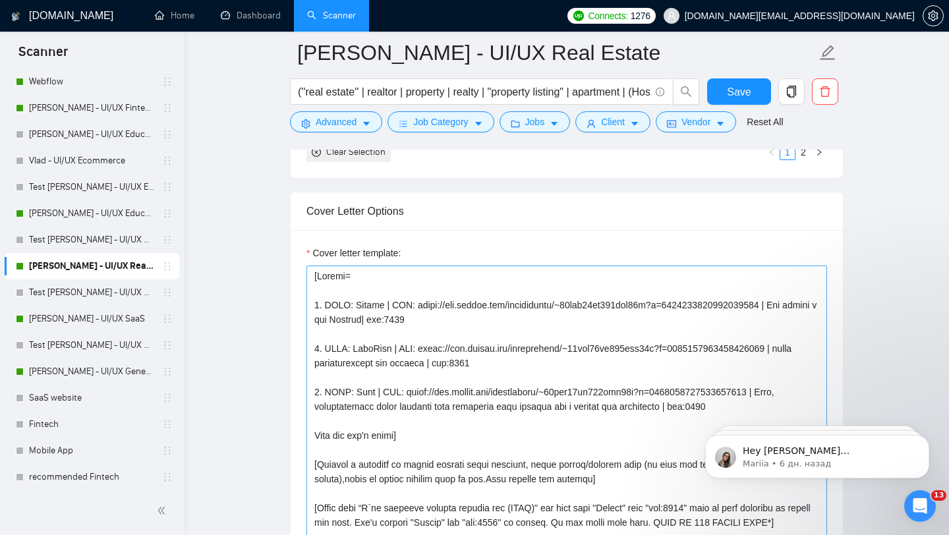
scroll to position [1506, 0]
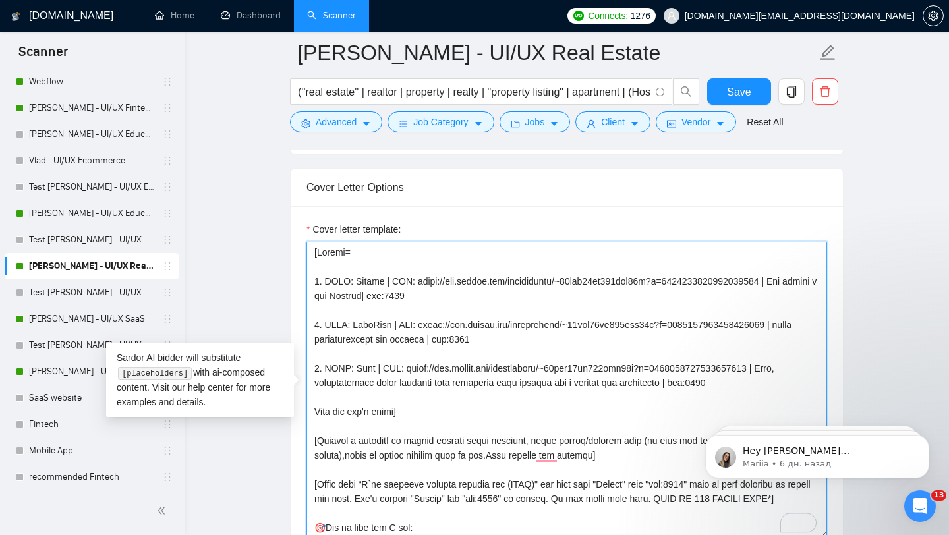
drag, startPoint x: 313, startPoint y: 249, endPoint x: 519, endPoint y: 401, distance: 256.8
click at [519, 401] on textarea "Cover letter template:" at bounding box center [567, 390] width 521 height 297
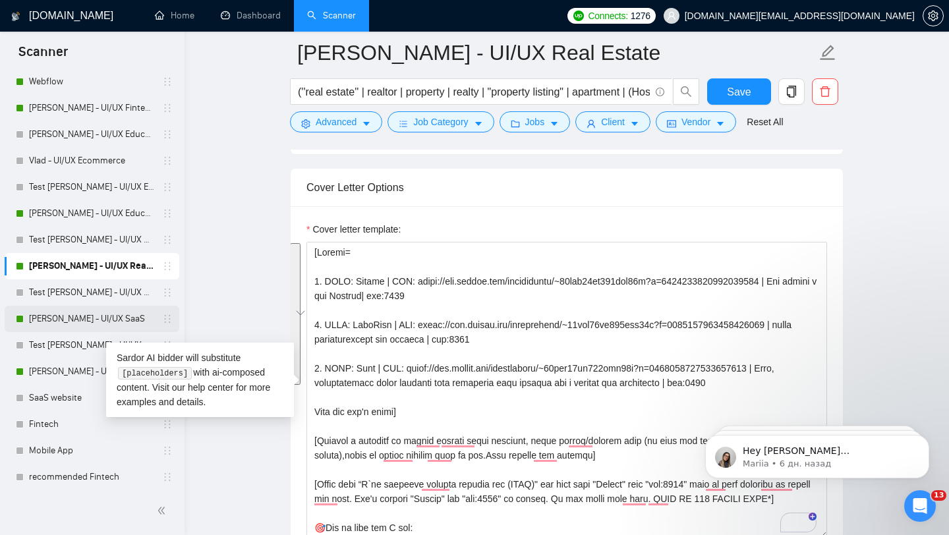
click at [96, 316] on link "[PERSON_NAME] - UI/UX SaaS" at bounding box center [91, 319] width 125 height 26
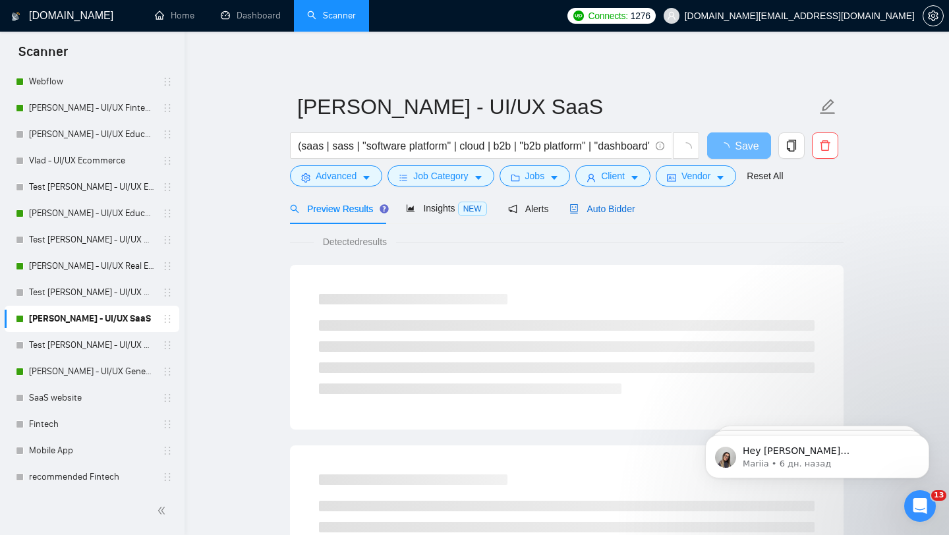
click at [612, 212] on span "Auto Bidder" at bounding box center [602, 209] width 65 height 11
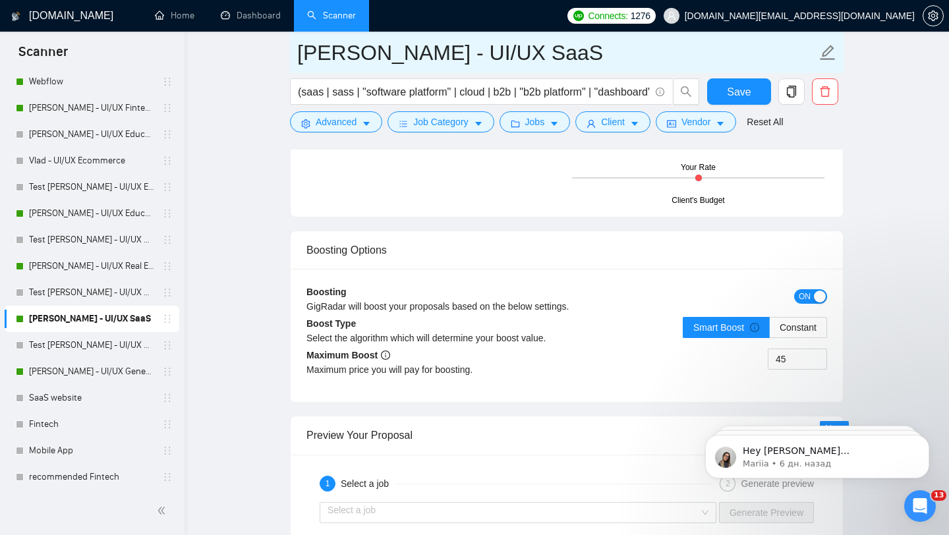
scroll to position [2355, 0]
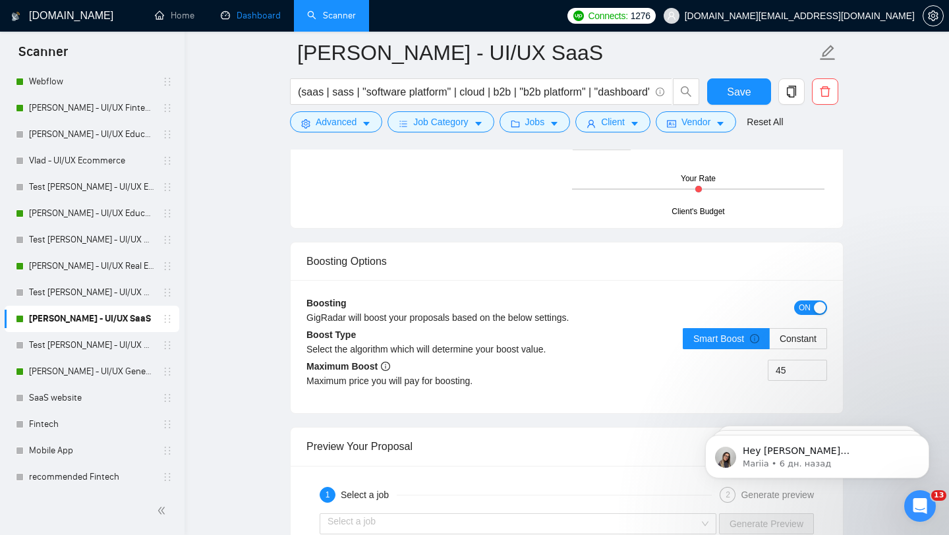
click at [240, 13] on link "Dashboard" at bounding box center [251, 15] width 60 height 11
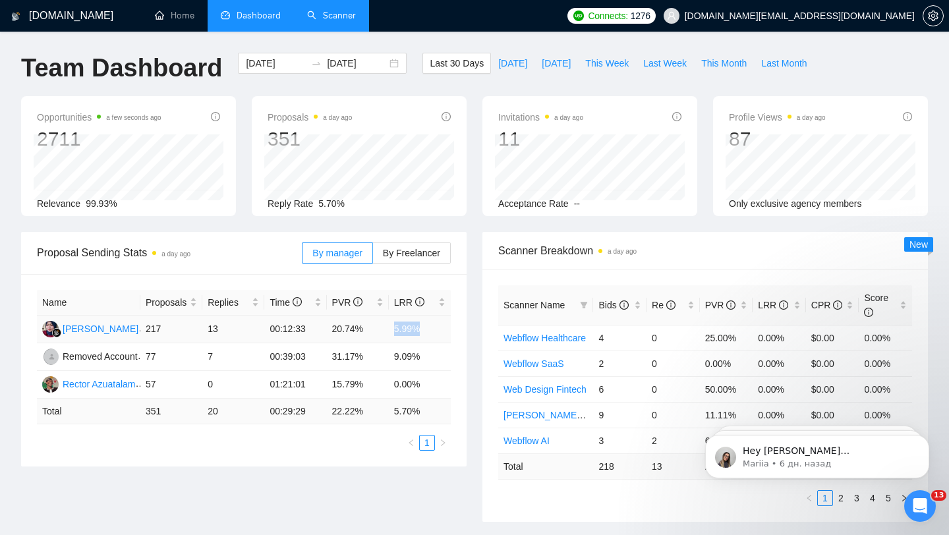
drag, startPoint x: 386, startPoint y: 327, endPoint x: 426, endPoint y: 327, distance: 40.9
click at [426, 327] on tr "[PERSON_NAME] 217 13 00:12:33 20.74% 5.99%" at bounding box center [244, 330] width 414 height 28
click at [434, 330] on td "5.99%" at bounding box center [420, 330] width 62 height 28
drag, startPoint x: 434, startPoint y: 330, endPoint x: 142, endPoint y: 330, distance: 292.7
click at [141, 330] on tr "[PERSON_NAME] 217 13 00:12:33 20.74% 5.99%" at bounding box center [244, 330] width 414 height 28
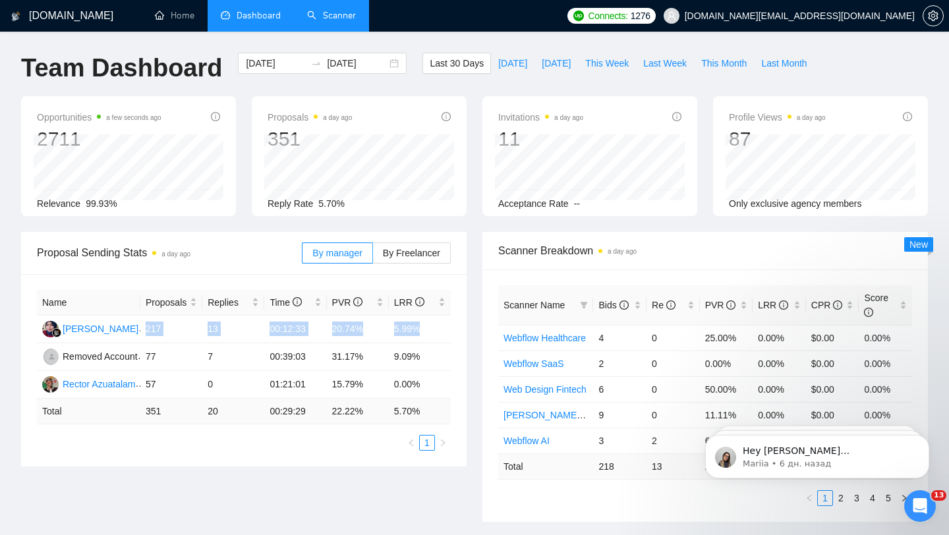
click at [317, 14] on link "Scanner" at bounding box center [331, 15] width 49 height 11
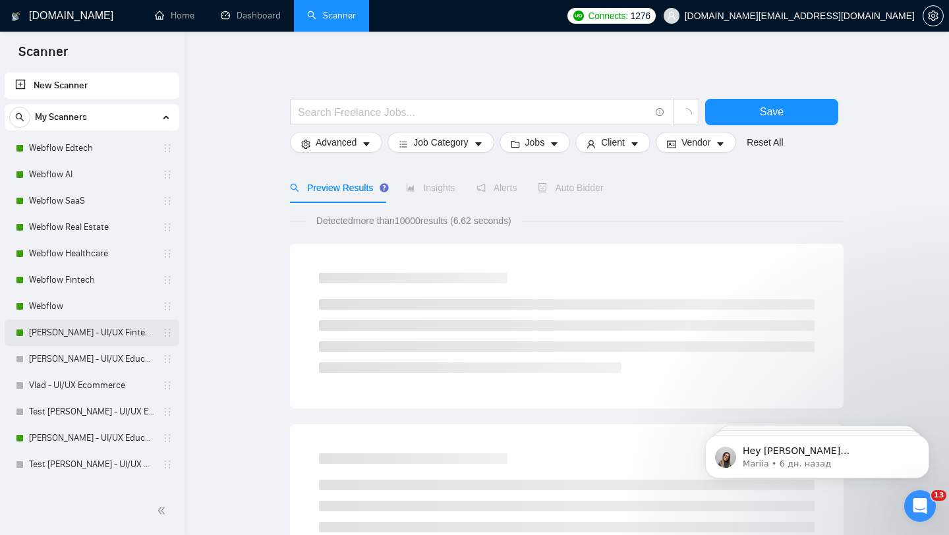
click at [89, 338] on link "[PERSON_NAME] - UI/UX Fintech" at bounding box center [91, 333] width 125 height 26
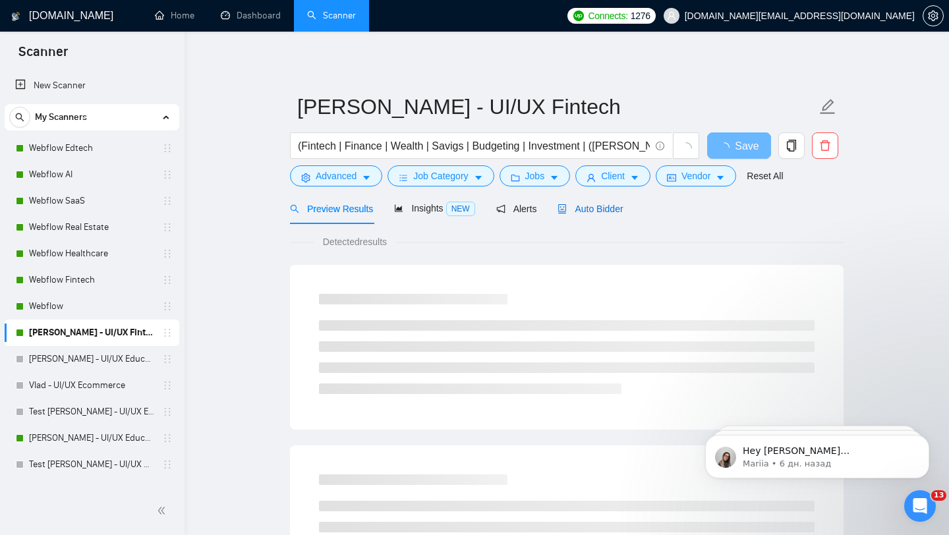
click at [608, 205] on span "Auto Bidder" at bounding box center [590, 209] width 65 height 11
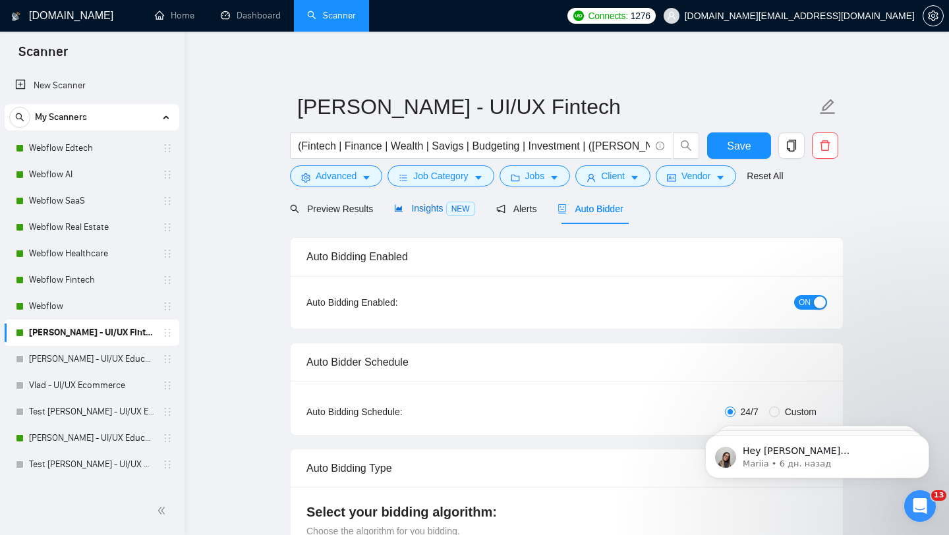
click at [421, 215] on div "Insights NEW" at bounding box center [434, 208] width 80 height 15
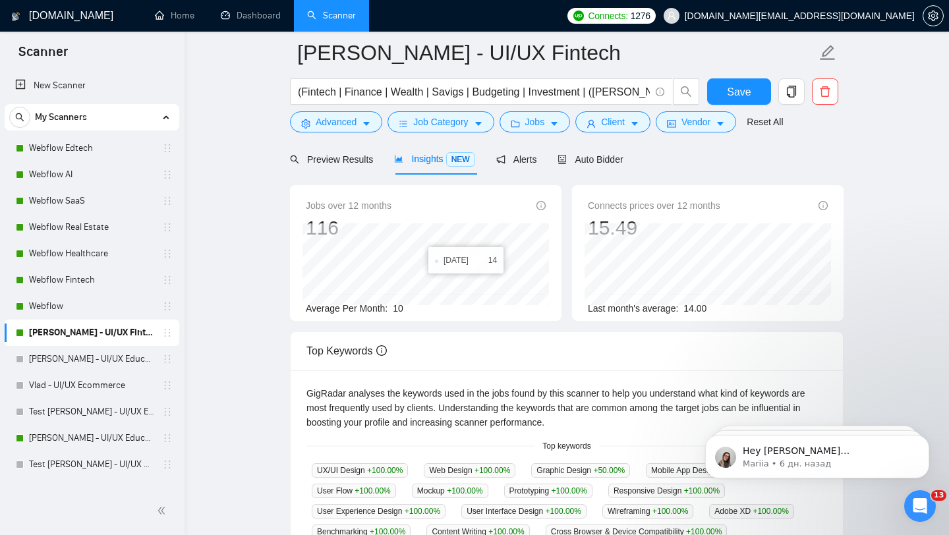
scroll to position [67, 0]
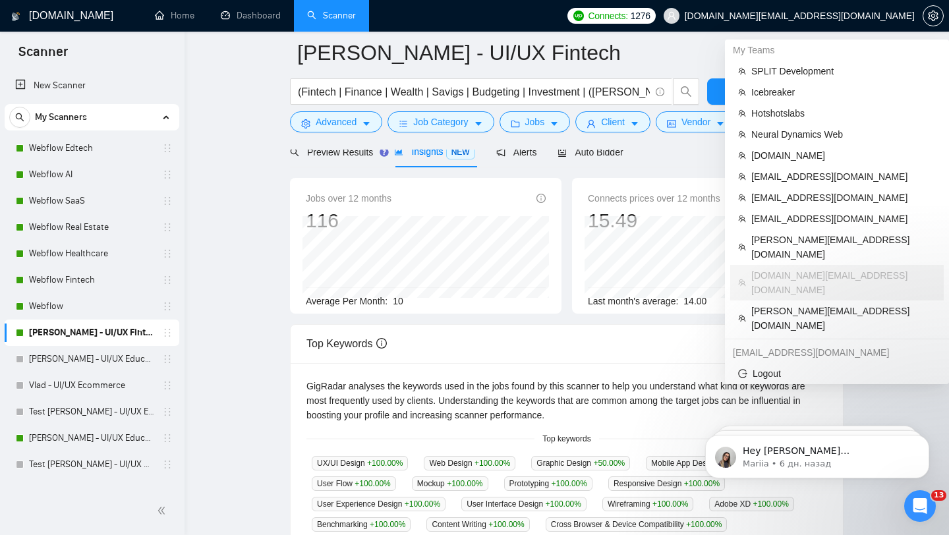
click at [823, 16] on span "[DOMAIN_NAME][EMAIL_ADDRESS][DOMAIN_NAME]" at bounding box center [800, 16] width 230 height 0
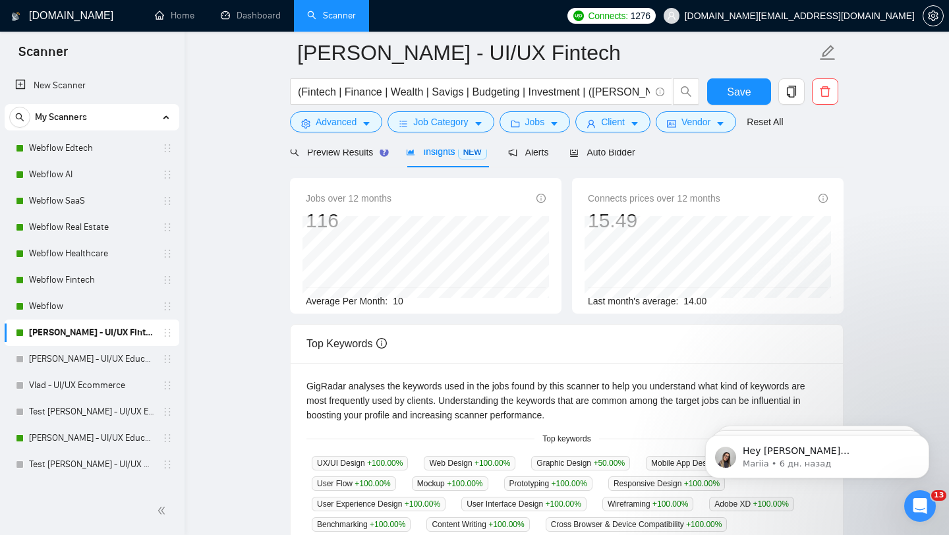
click at [869, 16] on span "[DOMAIN_NAME][EMAIL_ADDRESS][DOMAIN_NAME]" at bounding box center [800, 16] width 230 height 0
click at [870, 16] on span "[DOMAIN_NAME][EMAIL_ADDRESS][DOMAIN_NAME]" at bounding box center [800, 16] width 230 height 0
click at [833, 16] on span "[DOMAIN_NAME][EMAIL_ADDRESS][DOMAIN_NAME]" at bounding box center [800, 16] width 230 height 0
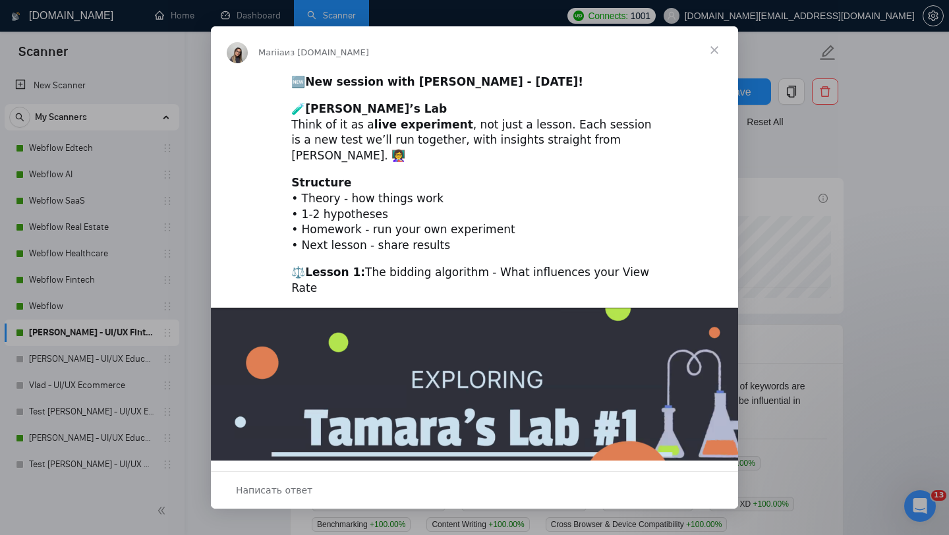
click at [718, 49] on span "Закрыть" at bounding box center [714, 49] width 47 height 47
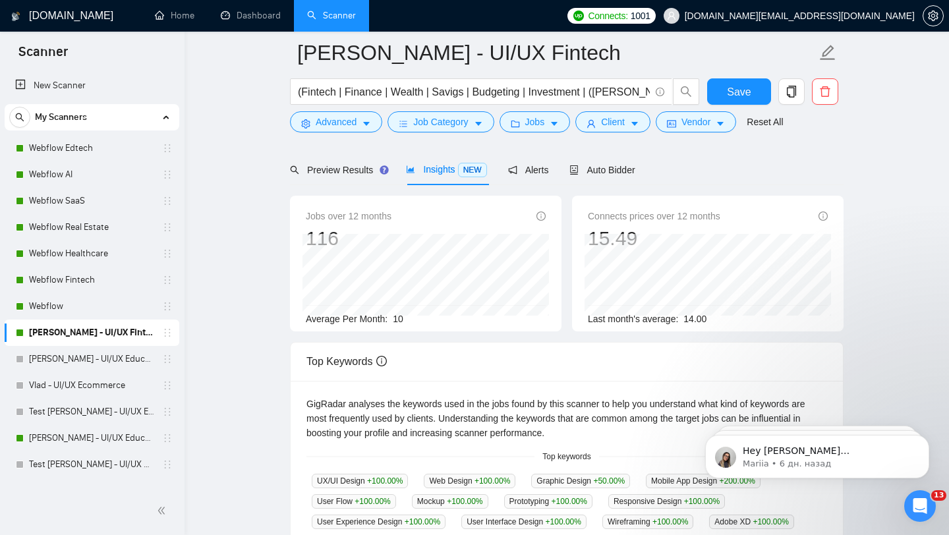
scroll to position [16, 0]
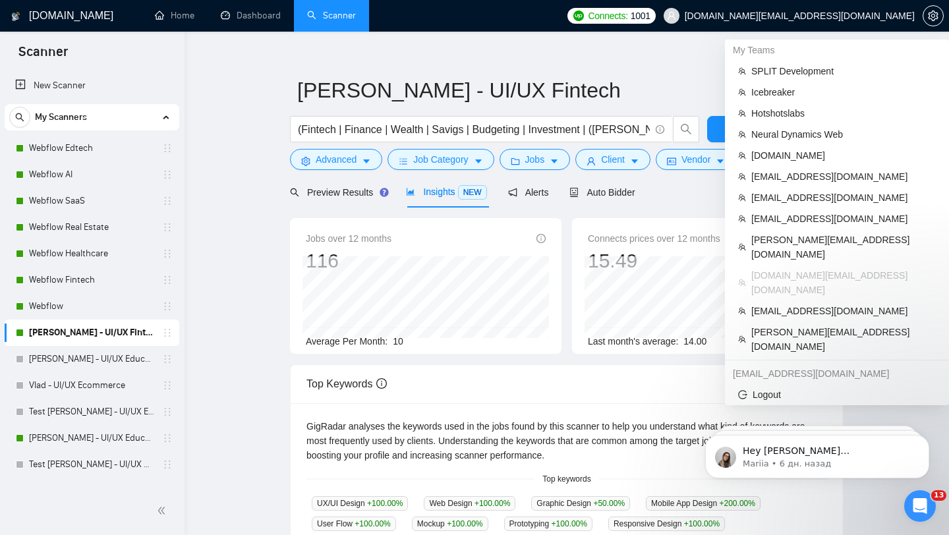
click at [829, 16] on span "[DOMAIN_NAME][EMAIL_ADDRESS][DOMAIN_NAME]" at bounding box center [800, 16] width 230 height 0
click at [754, 304] on span "oks@anoda.mobi" at bounding box center [843, 311] width 185 height 15
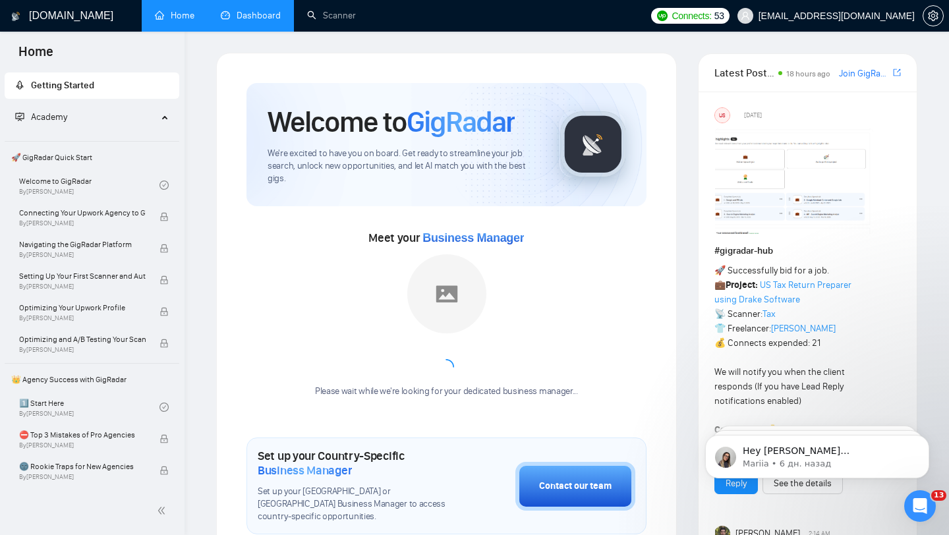
click at [257, 17] on link "Dashboard" at bounding box center [251, 15] width 60 height 11
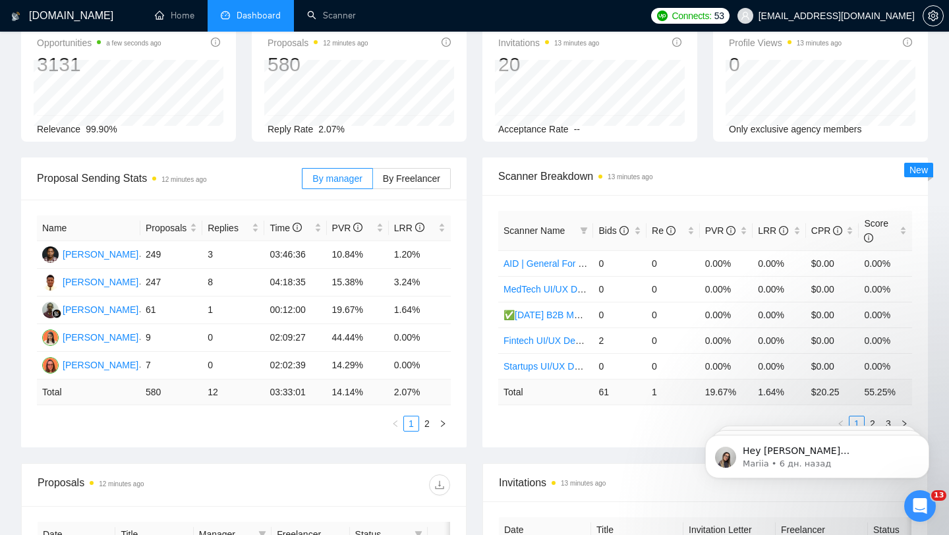
scroll to position [88, 0]
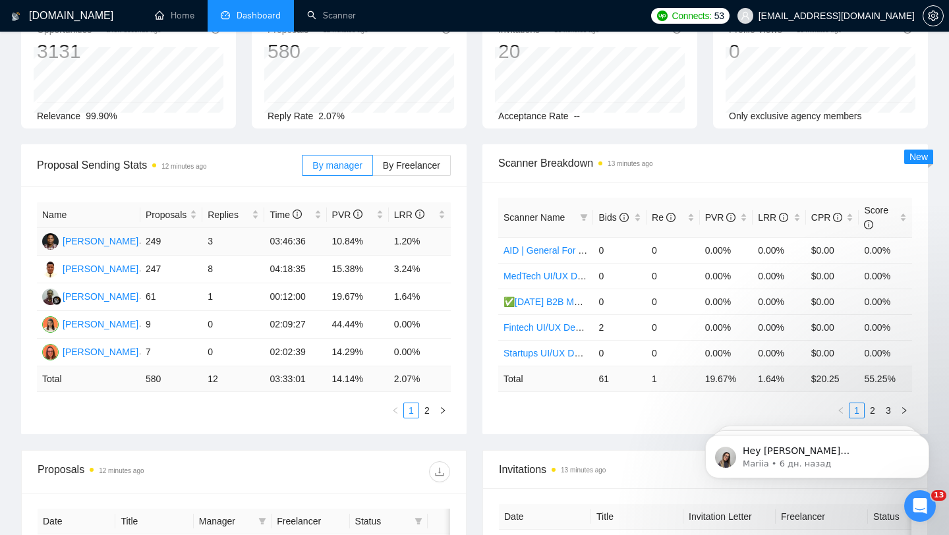
drag, startPoint x: 328, startPoint y: 244, endPoint x: 336, endPoint y: 247, distance: 8.0
click at [329, 244] on td "10.84%" at bounding box center [358, 242] width 62 height 28
drag, startPoint x: 326, startPoint y: 296, endPoint x: 376, endPoint y: 293, distance: 50.2
click at [373, 294] on tr "Kamaludin Kamaludin 61 1 00:12:00 19.67% 1.64%" at bounding box center [244, 297] width 414 height 28
drag, startPoint x: 393, startPoint y: 291, endPoint x: 421, endPoint y: 289, distance: 27.7
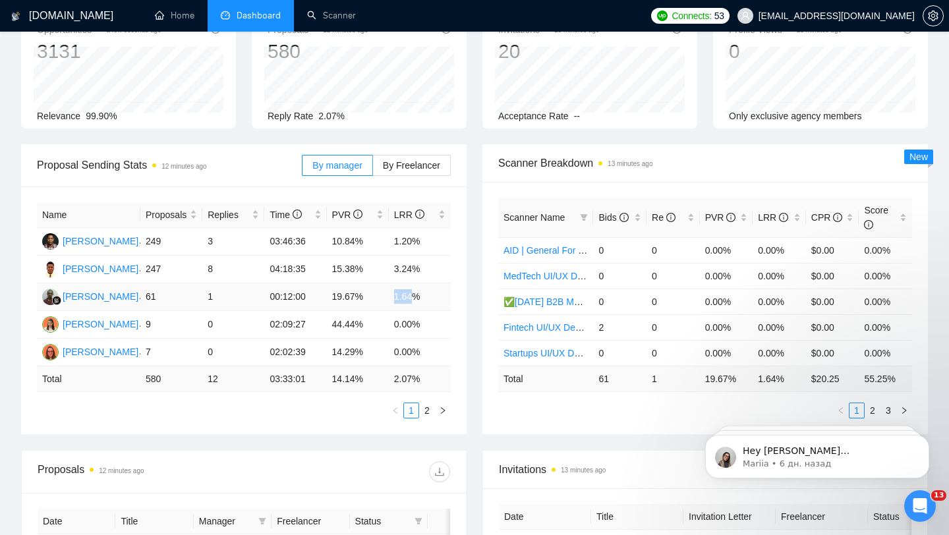
click at [417, 289] on td "1.64%" at bounding box center [420, 297] width 62 height 28
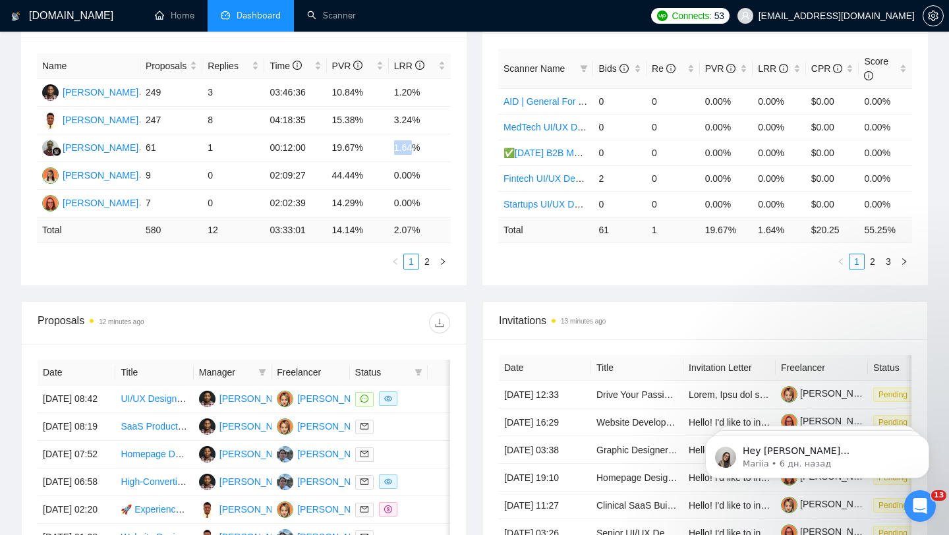
scroll to position [0, 0]
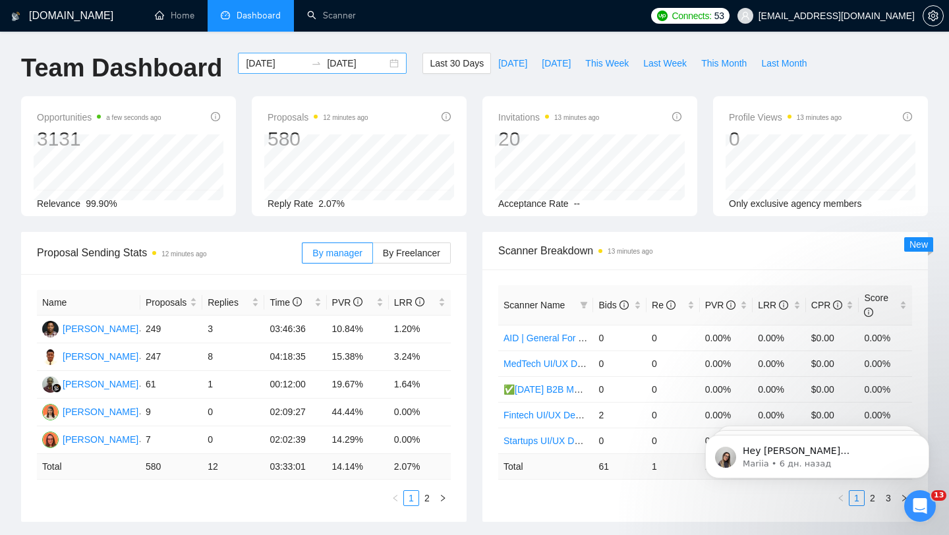
click at [395, 68] on div "[DATE] [DATE]" at bounding box center [322, 63] width 169 height 21
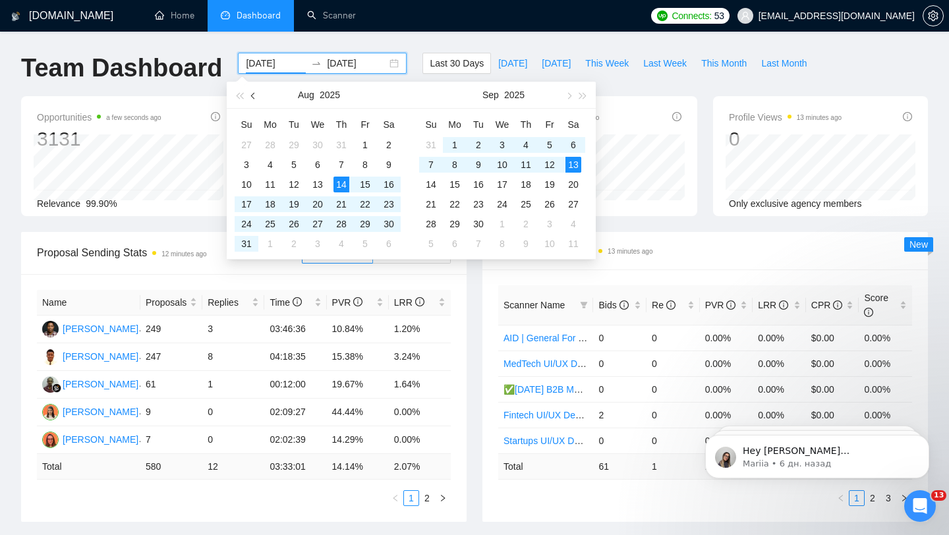
click at [250, 101] on button "button" at bounding box center [254, 95] width 15 height 26
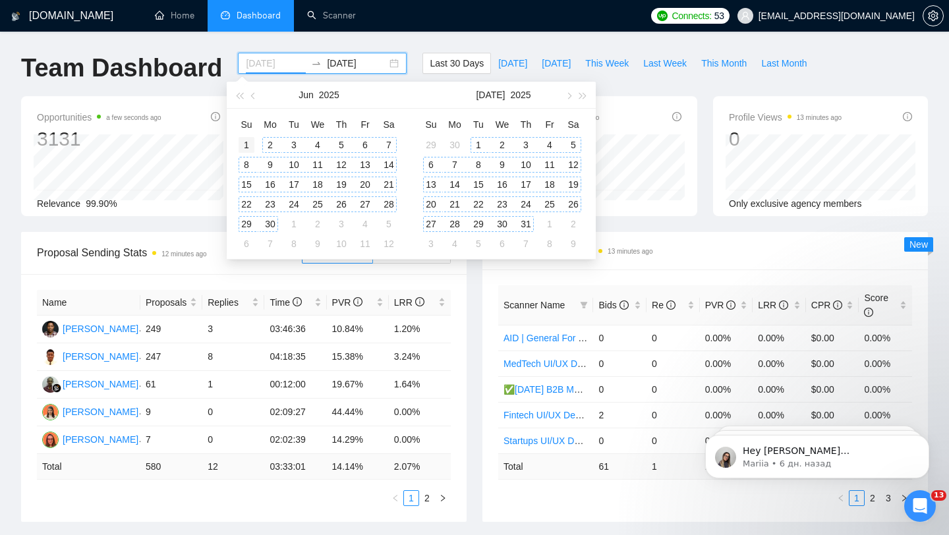
type input "2025-06-01"
click at [243, 140] on div "1" at bounding box center [247, 145] width 16 height 16
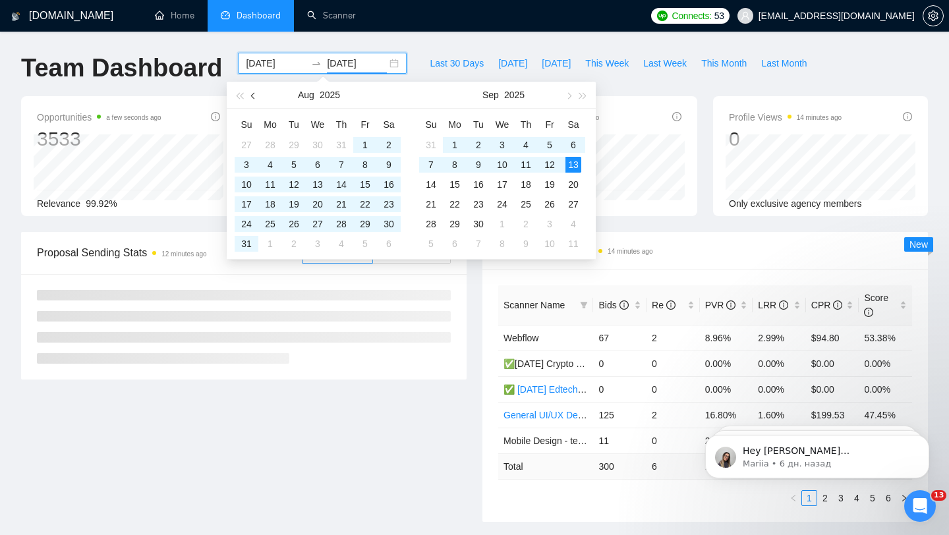
click at [254, 99] on button "button" at bounding box center [254, 95] width 15 height 26
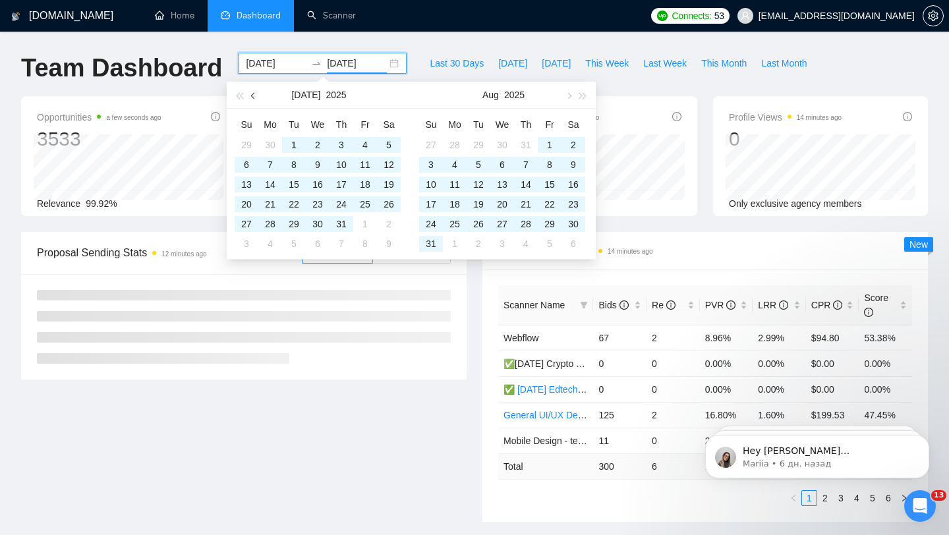
click at [254, 99] on button "button" at bounding box center [254, 95] width 15 height 26
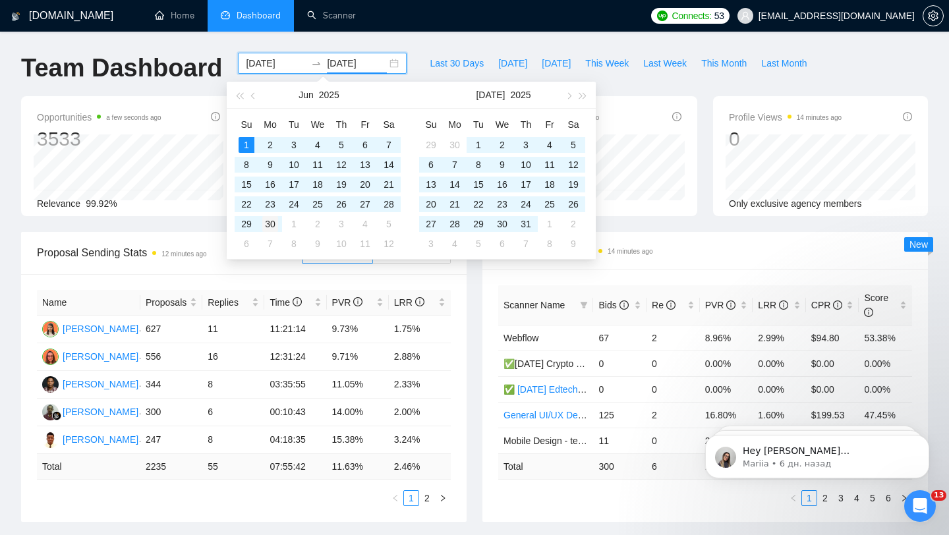
type input "2025-06-30"
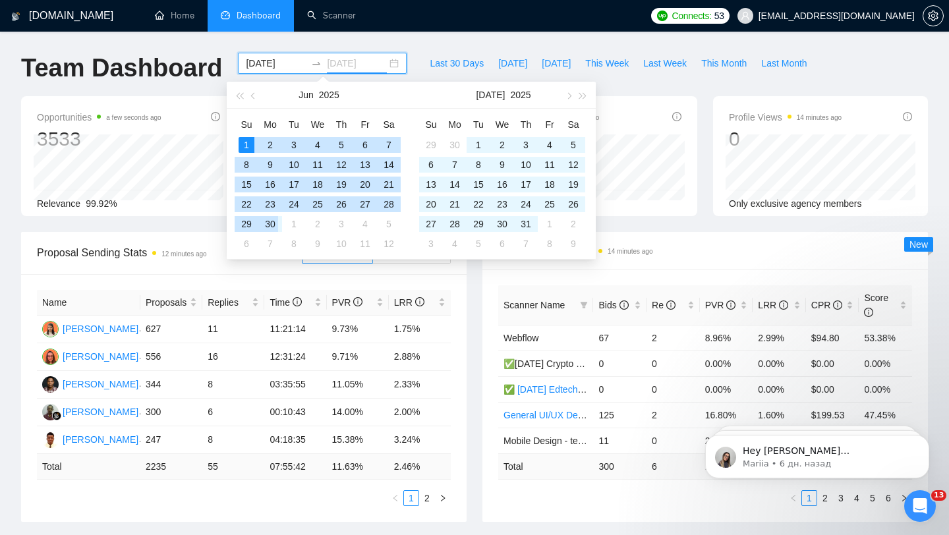
click at [268, 223] on div "30" at bounding box center [270, 224] width 16 height 16
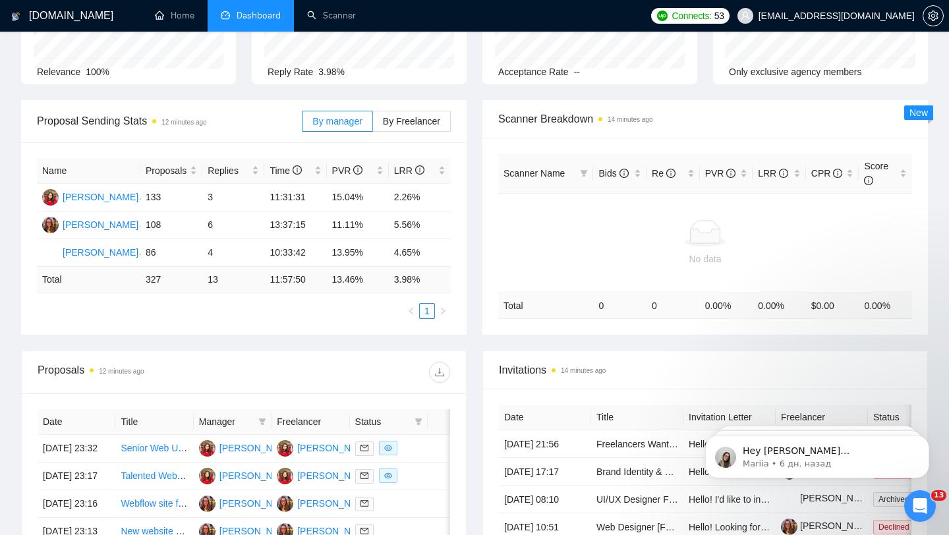
scroll to position [133, 0]
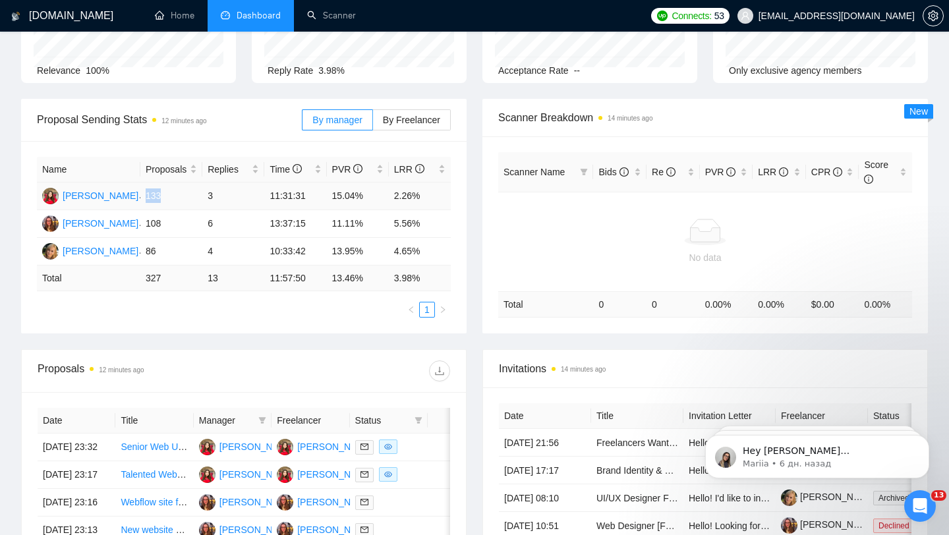
drag, startPoint x: 142, startPoint y: 196, endPoint x: 187, endPoint y: 196, distance: 44.8
click at [187, 196] on td "133" at bounding box center [171, 197] width 62 height 28
drag, startPoint x: 148, startPoint y: 220, endPoint x: 168, endPoint y: 220, distance: 19.8
click at [168, 220] on td "108" at bounding box center [171, 224] width 62 height 28
drag, startPoint x: 143, startPoint y: 252, endPoint x: 218, endPoint y: 252, distance: 74.5
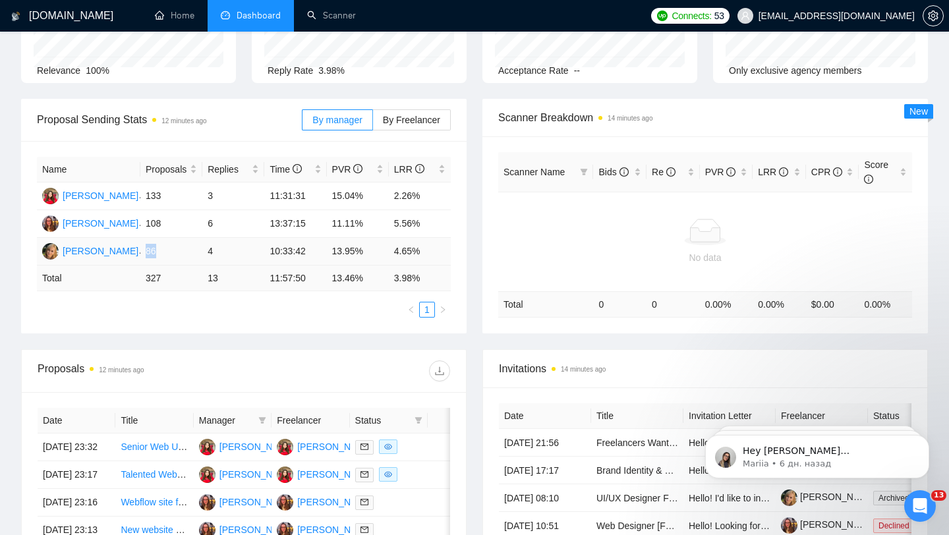
click at [217, 252] on tr "Mariia Martishyna 86 4 10:33:42 13.95% 4.65%" at bounding box center [244, 252] width 414 height 28
drag, startPoint x: 334, startPoint y: 198, endPoint x: 394, endPoint y: 194, distance: 60.1
click at [396, 194] on tr "Olena Kasai 133 3 11:31:31 15.04% 2.26%" at bounding box center [244, 197] width 414 height 28
drag, startPoint x: 331, startPoint y: 223, endPoint x: 372, endPoint y: 222, distance: 41.5
click at [373, 223] on td "11.11%" at bounding box center [358, 224] width 62 height 28
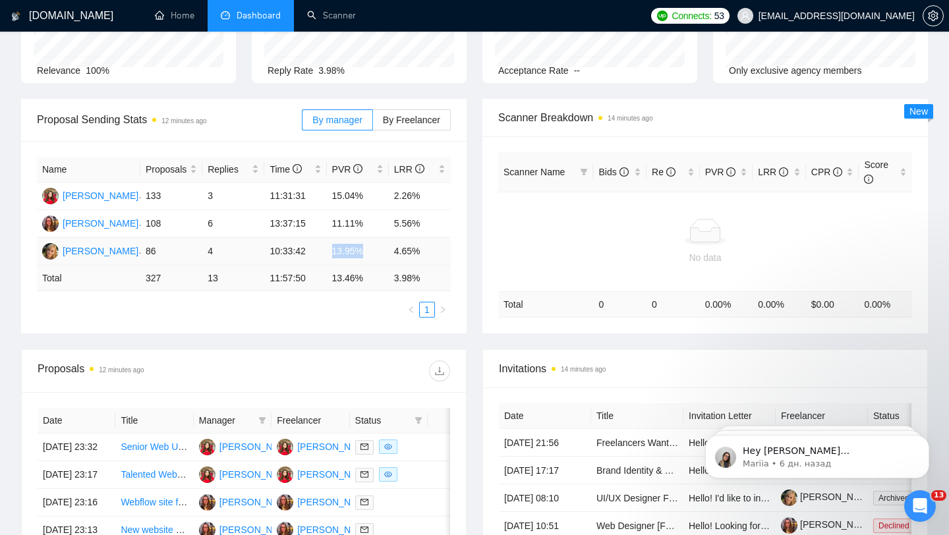
drag, startPoint x: 332, startPoint y: 251, endPoint x: 371, endPoint y: 250, distance: 39.6
click at [371, 251] on td "13.95%" at bounding box center [358, 252] width 62 height 28
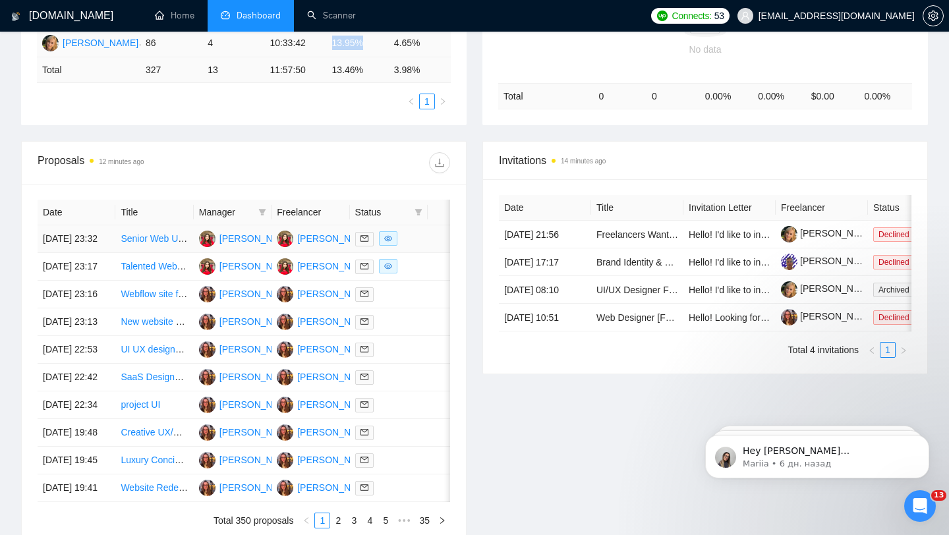
scroll to position [353, 0]
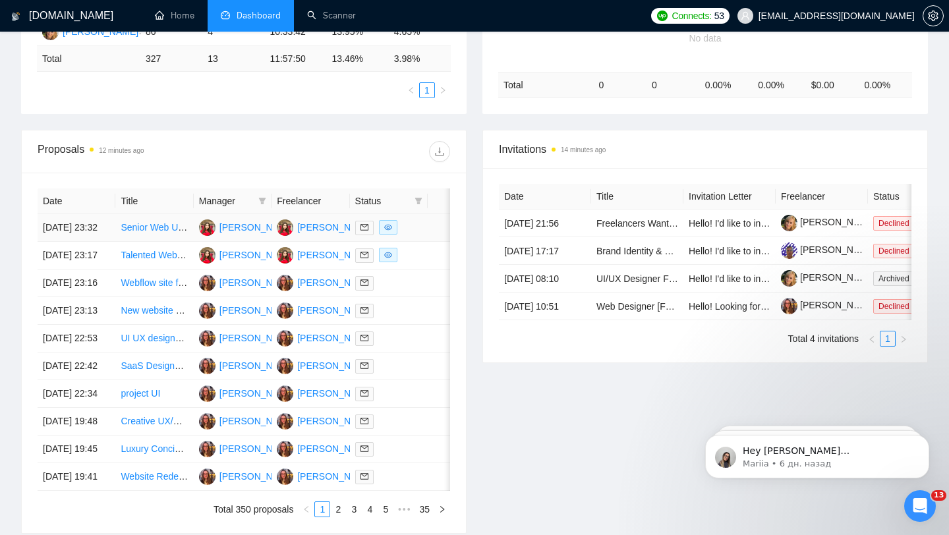
click at [407, 235] on div at bounding box center [388, 227] width 67 height 15
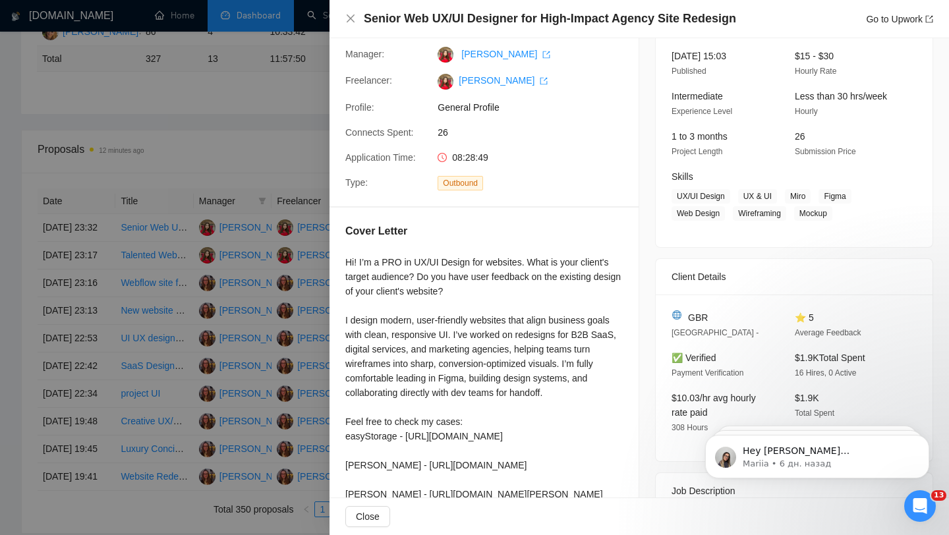
scroll to position [102, 0]
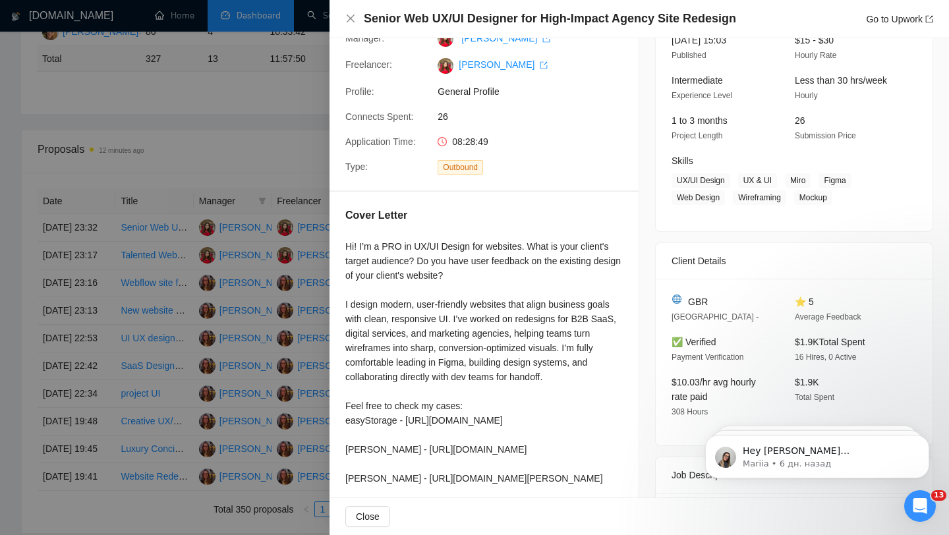
click at [307, 243] on div at bounding box center [474, 267] width 949 height 535
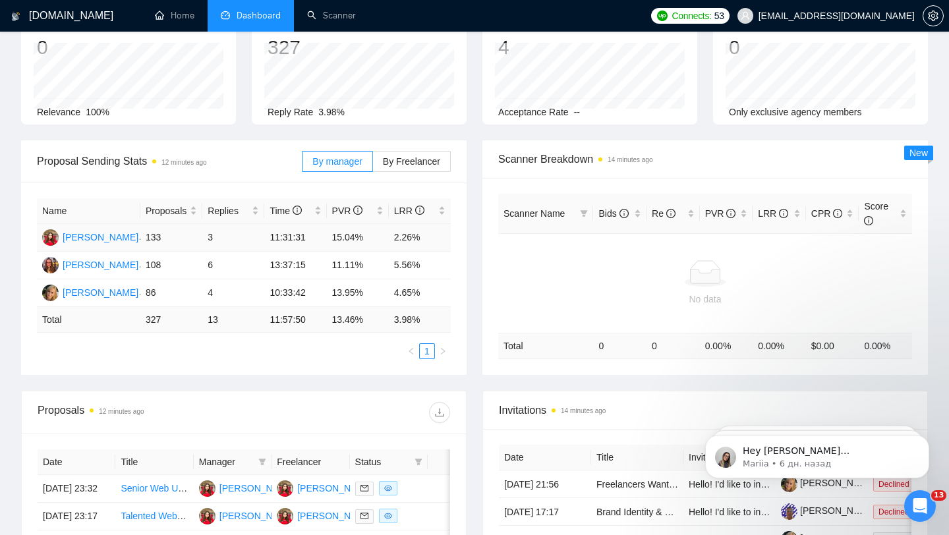
scroll to position [0, 0]
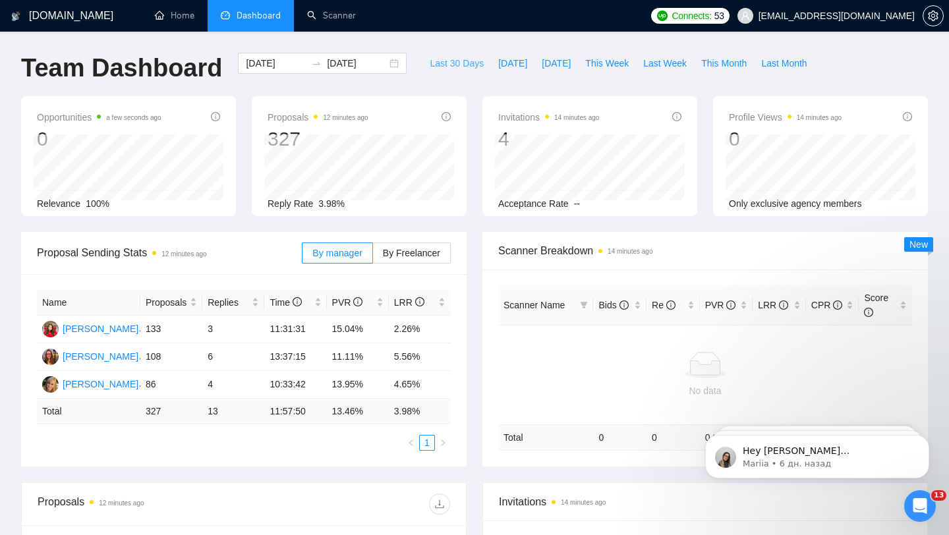
click at [436, 65] on span "Last 30 Days" at bounding box center [457, 63] width 54 height 15
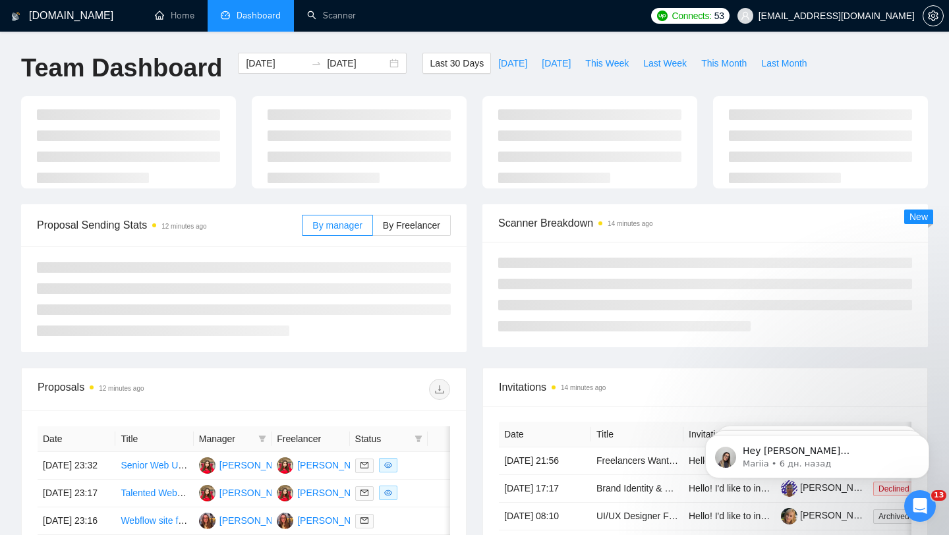
type input "[DATE]"
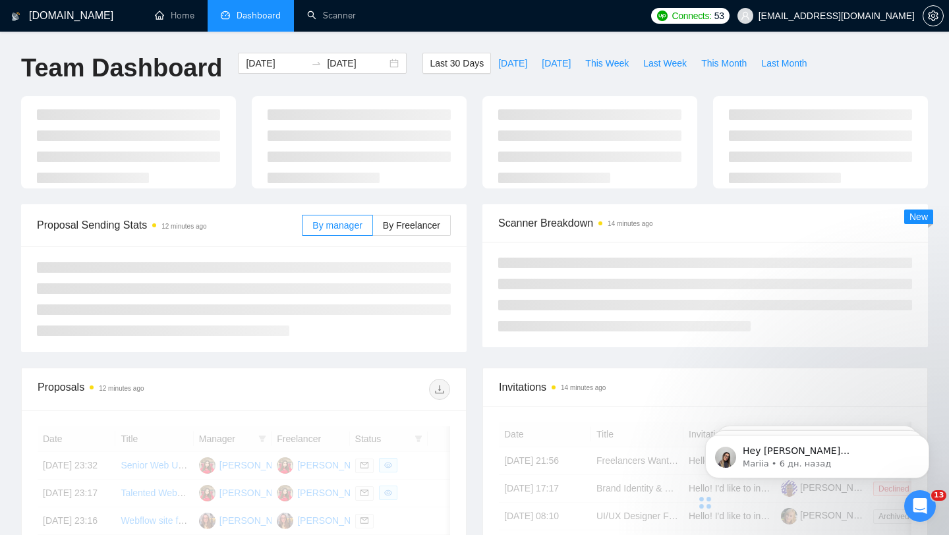
scroll to position [41, 0]
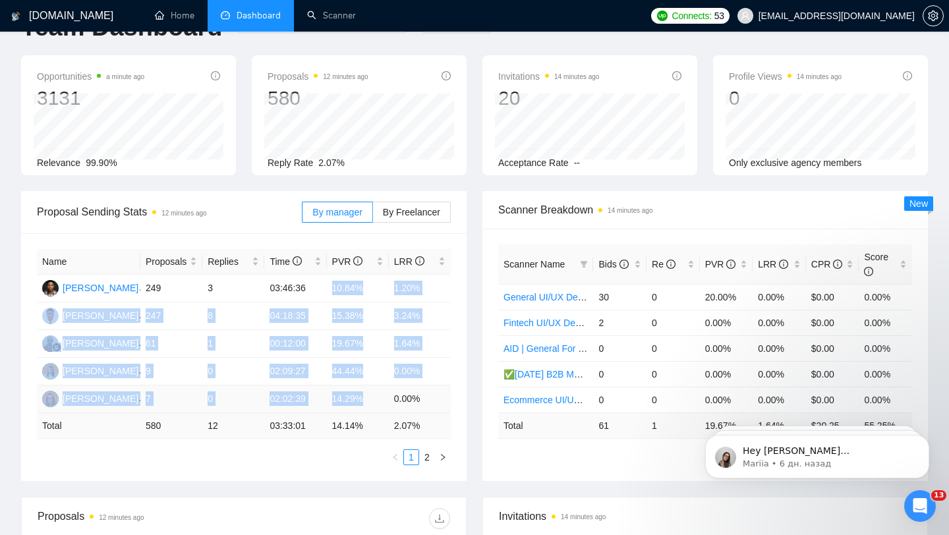
drag, startPoint x: 330, startPoint y: 283, endPoint x: 367, endPoint y: 397, distance: 119.7
click at [367, 397] on tbody "Timothy Ajayi 249 3 03:46:36 10.84% 1.20% Abdulazeez Olatokun 247 8 04:18:35 15…" at bounding box center [244, 344] width 414 height 138
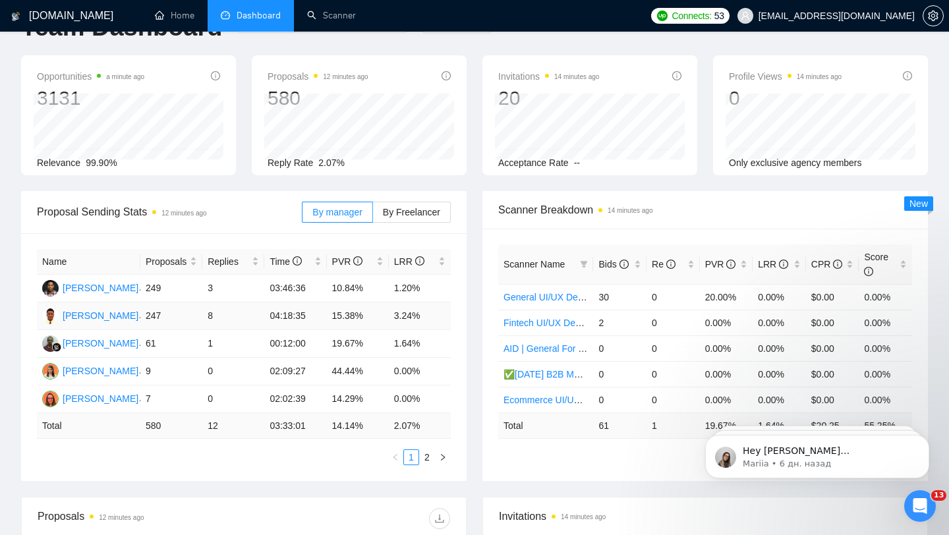
click at [374, 311] on td "15.38%" at bounding box center [358, 317] width 62 height 28
drag, startPoint x: 334, startPoint y: 285, endPoint x: 365, endPoint y: 289, distance: 31.3
click at [365, 289] on td "10.84%" at bounding box center [358, 289] width 62 height 28
drag, startPoint x: 330, startPoint y: 314, endPoint x: 363, endPoint y: 312, distance: 33.6
click at [363, 314] on td "15.38%" at bounding box center [358, 317] width 62 height 28
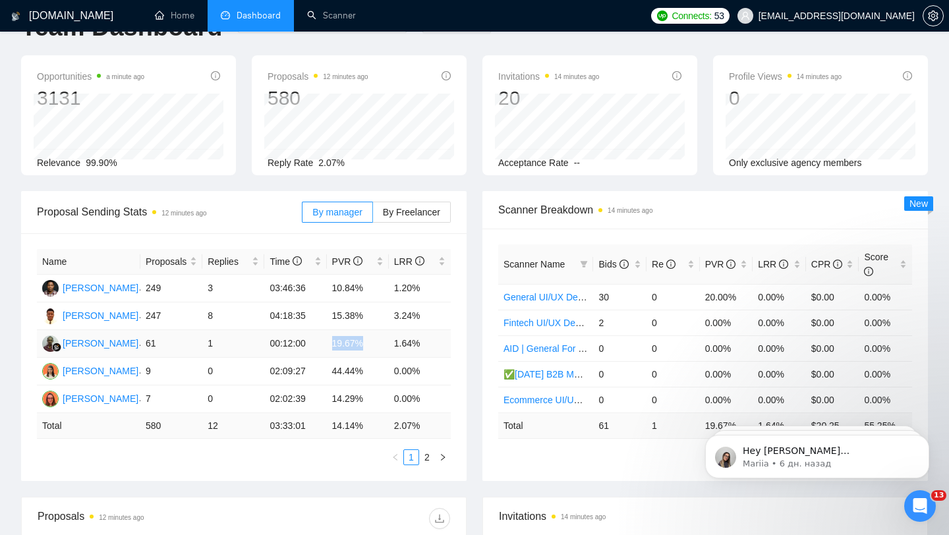
drag, startPoint x: 332, startPoint y: 338, endPoint x: 378, endPoint y: 340, distance: 46.2
click at [378, 340] on td "19.67%" at bounding box center [358, 344] width 62 height 28
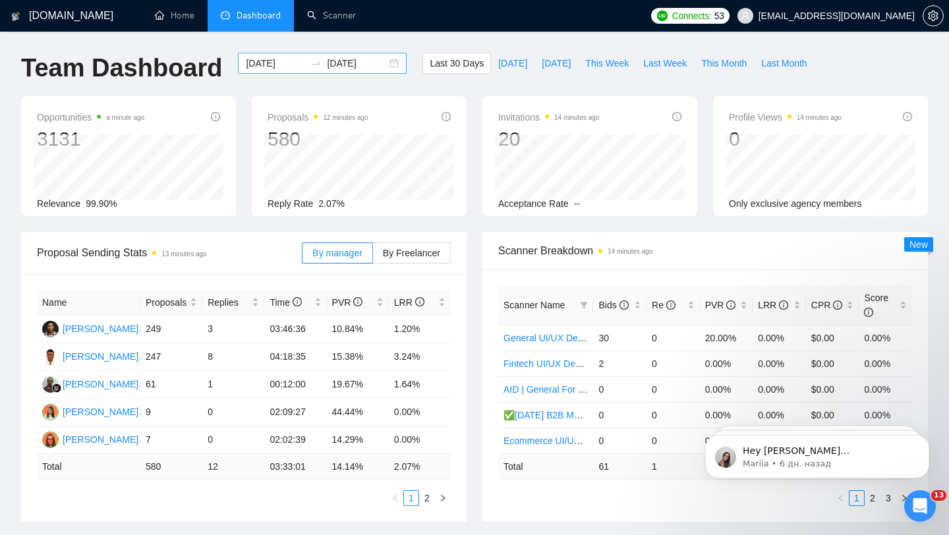
click at [378, 65] on div "[DATE] [DATE]" at bounding box center [322, 63] width 169 height 21
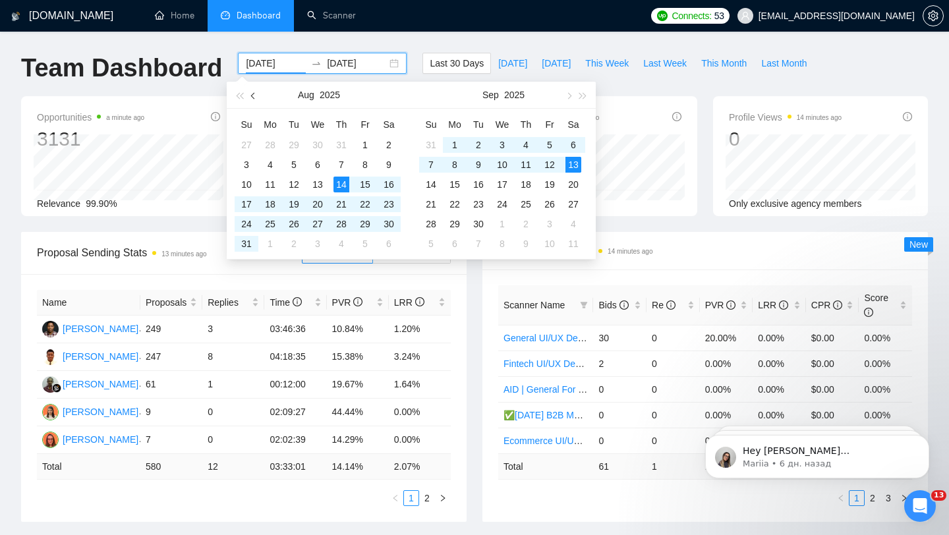
click at [255, 98] on button "button" at bounding box center [254, 95] width 15 height 26
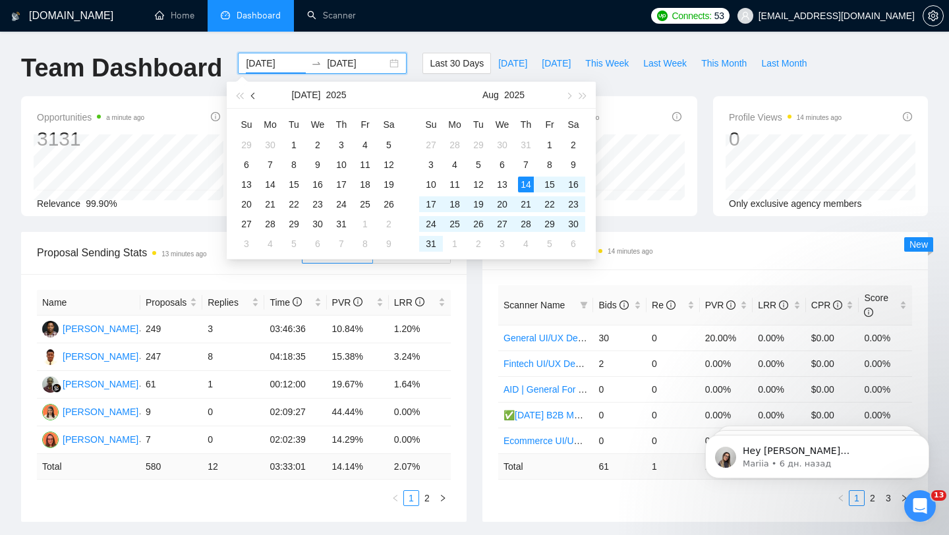
click at [255, 98] on button "button" at bounding box center [254, 95] width 15 height 26
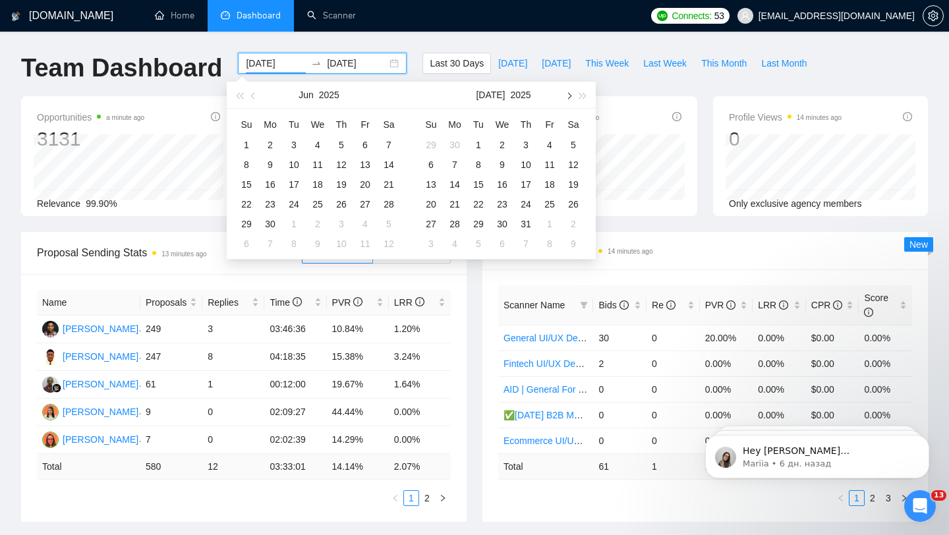
click at [571, 92] on button "button" at bounding box center [568, 95] width 15 height 26
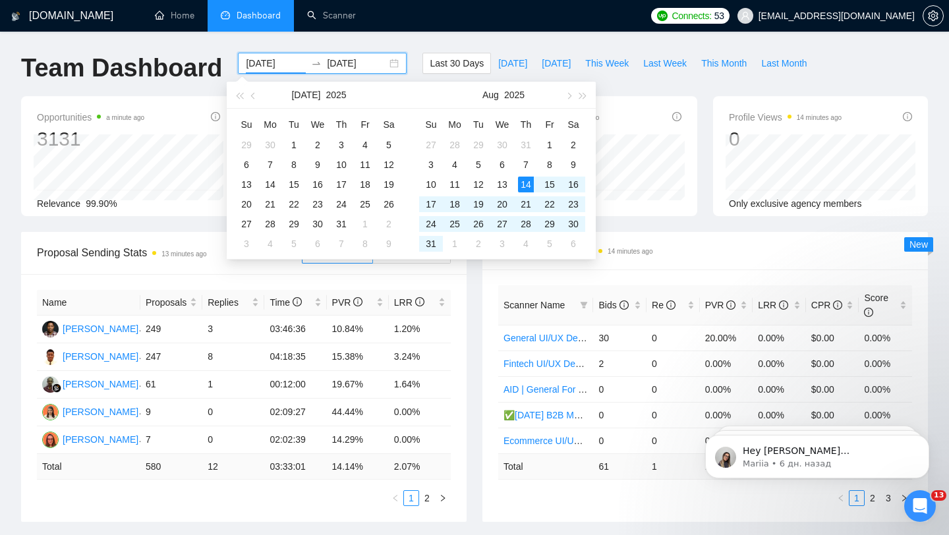
click at [621, 80] on div "Last 30 Days Today Yesterday This Week Last Week This Month Last Month" at bounding box center [618, 75] width 407 height 44
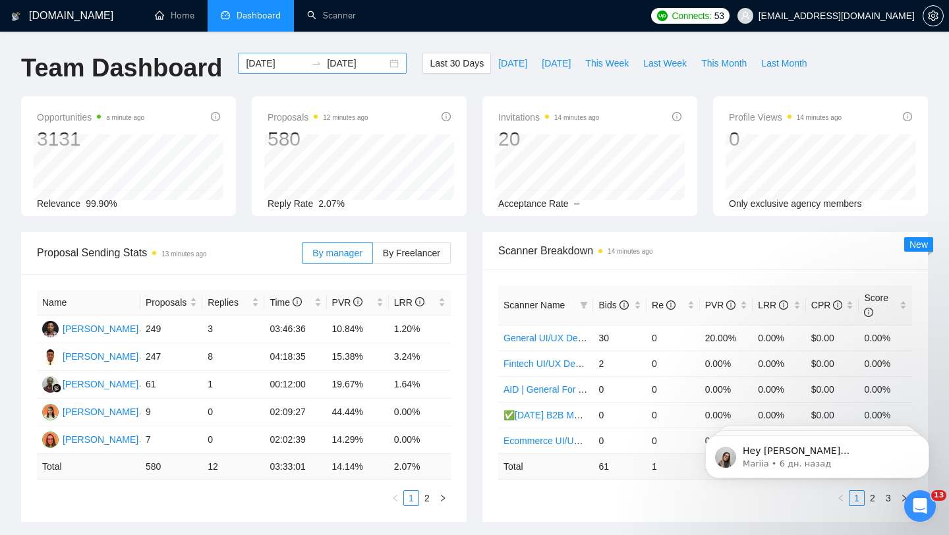
click at [384, 71] on div "[DATE] [DATE]" at bounding box center [322, 63] width 169 height 21
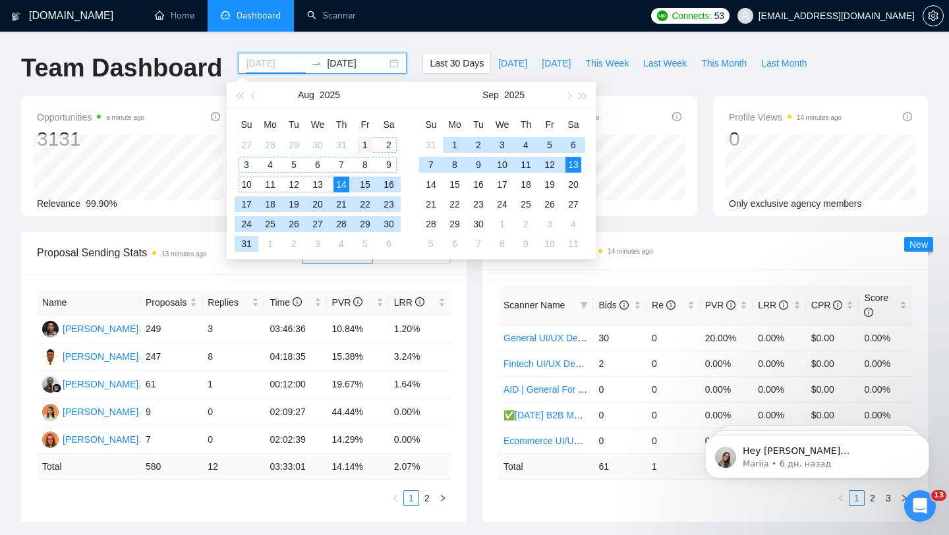
type input "[DATE]"
click at [362, 141] on div "1" at bounding box center [365, 145] width 16 height 16
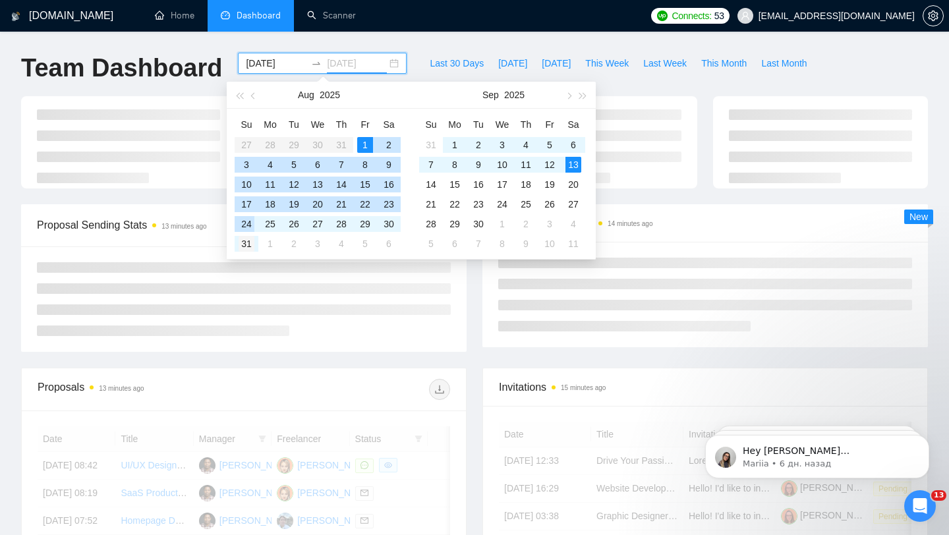
type input "[DATE]"
click at [245, 237] on div "31" at bounding box center [247, 244] width 16 height 16
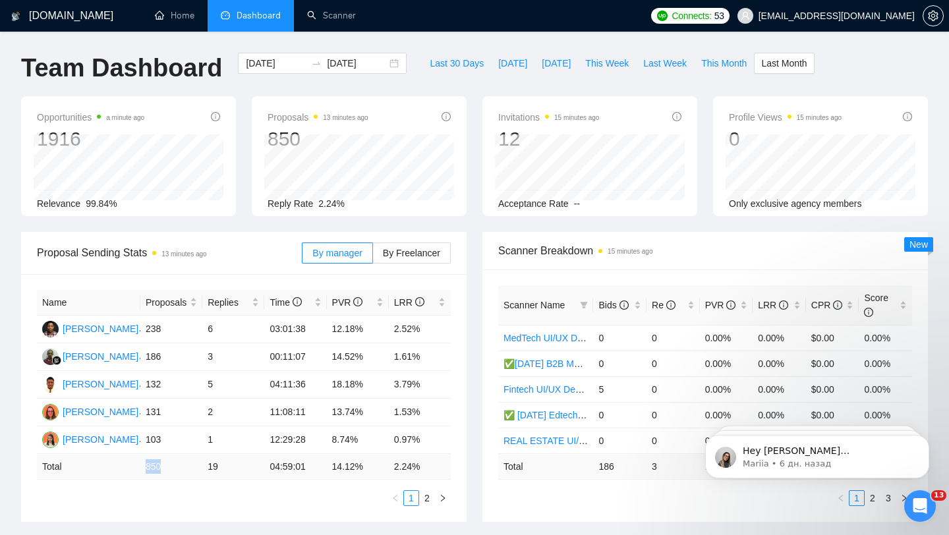
drag, startPoint x: 142, startPoint y: 467, endPoint x: 177, endPoint y: 467, distance: 34.3
click at [177, 467] on td "850" at bounding box center [171, 467] width 62 height 26
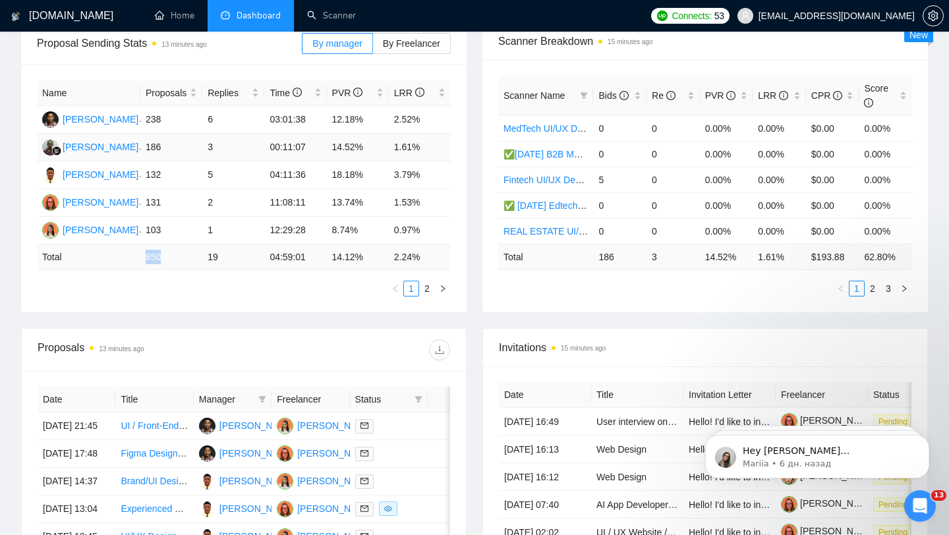
scroll to position [207, 0]
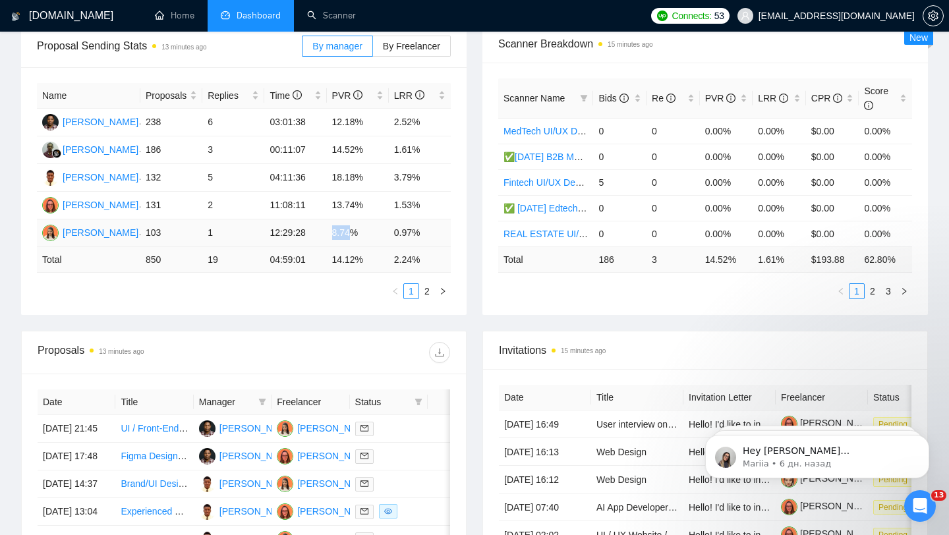
drag, startPoint x: 331, startPoint y: 231, endPoint x: 357, endPoint y: 230, distance: 26.4
click at [357, 231] on td "8.74%" at bounding box center [358, 234] width 62 height 28
drag, startPoint x: 326, startPoint y: 208, endPoint x: 376, endPoint y: 208, distance: 50.1
click at [376, 208] on td "13.74%" at bounding box center [358, 206] width 62 height 28
drag, startPoint x: 330, startPoint y: 171, endPoint x: 363, endPoint y: 171, distance: 33.0
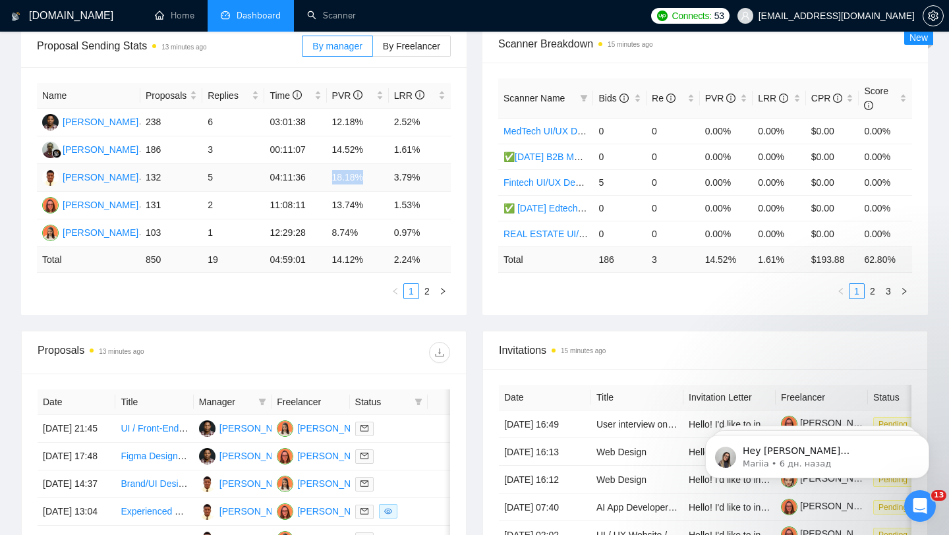
click at [363, 171] on td "18.18%" at bounding box center [358, 178] width 62 height 28
drag, startPoint x: 328, startPoint y: 148, endPoint x: 367, endPoint y: 148, distance: 38.9
click at [368, 148] on td "14.52%" at bounding box center [358, 150] width 62 height 28
drag, startPoint x: 324, startPoint y: 125, endPoint x: 384, endPoint y: 123, distance: 59.4
click at [384, 124] on tr "Timothy Ajayi 238 6 03:01:38 12.18% 2.52%" at bounding box center [244, 123] width 414 height 28
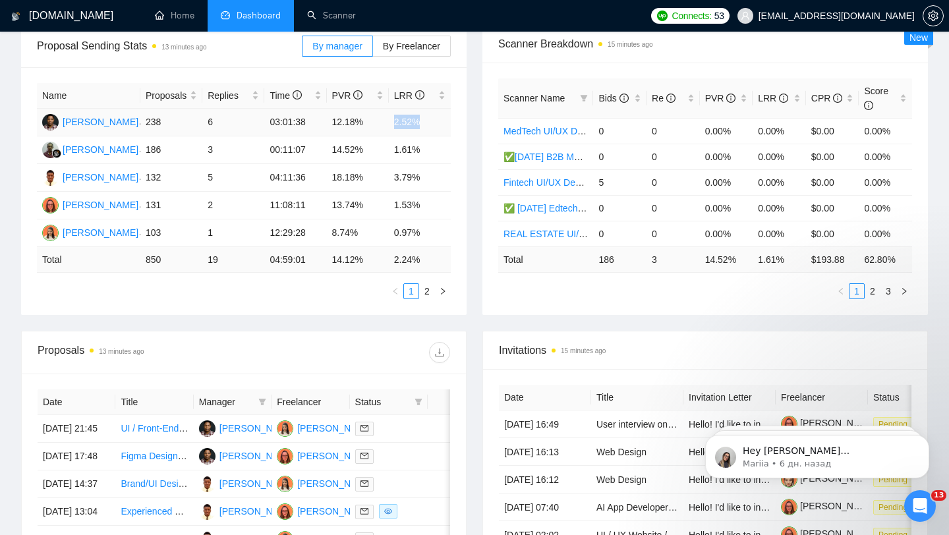
drag, startPoint x: 390, startPoint y: 119, endPoint x: 440, endPoint y: 118, distance: 50.8
click at [441, 119] on td "2.52%" at bounding box center [420, 123] width 62 height 28
drag, startPoint x: 328, startPoint y: 121, endPoint x: 397, endPoint y: 121, distance: 69.2
click at [397, 121] on tr "Timothy Ajayi 238 6 03:01:38 12.18% 2.52%" at bounding box center [244, 123] width 414 height 28
drag, startPoint x: 332, startPoint y: 142, endPoint x: 377, endPoint y: 142, distance: 45.5
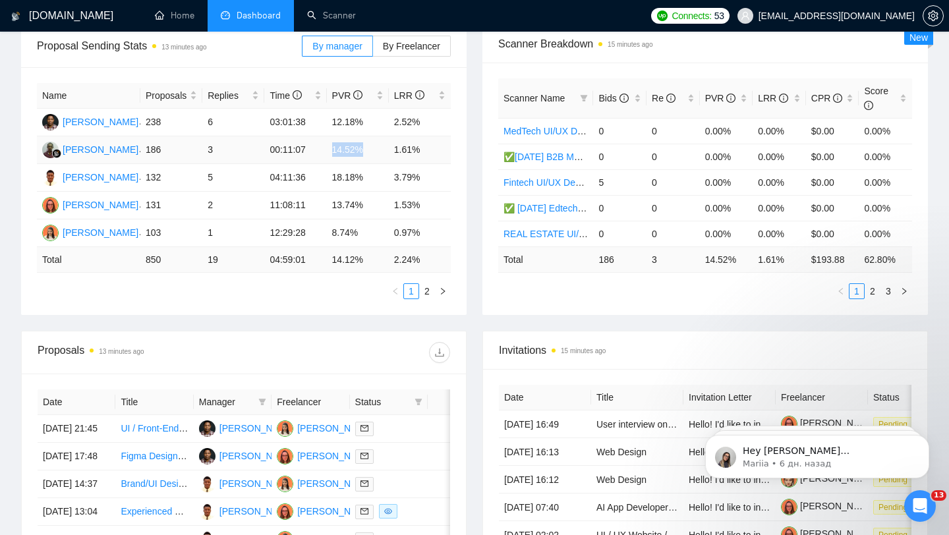
click at [377, 142] on td "14.52%" at bounding box center [358, 150] width 62 height 28
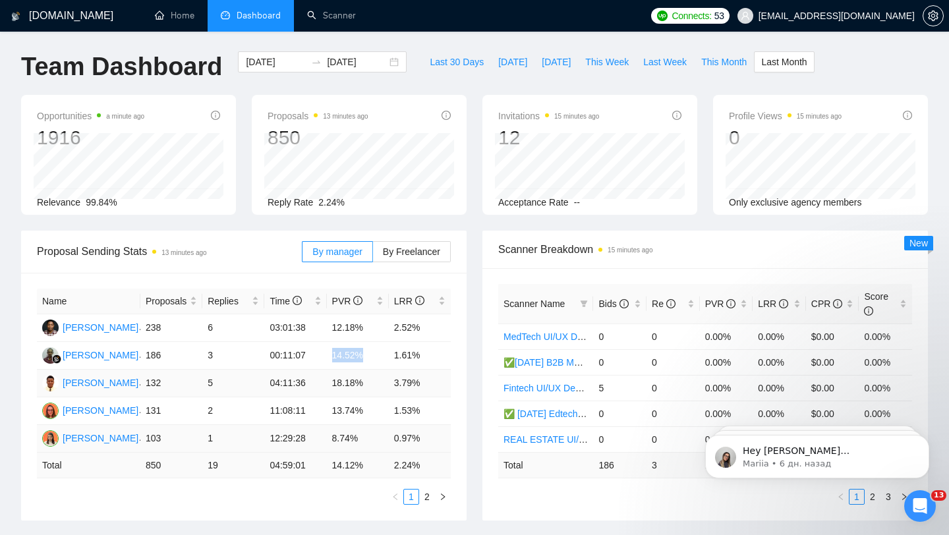
scroll to position [0, 0]
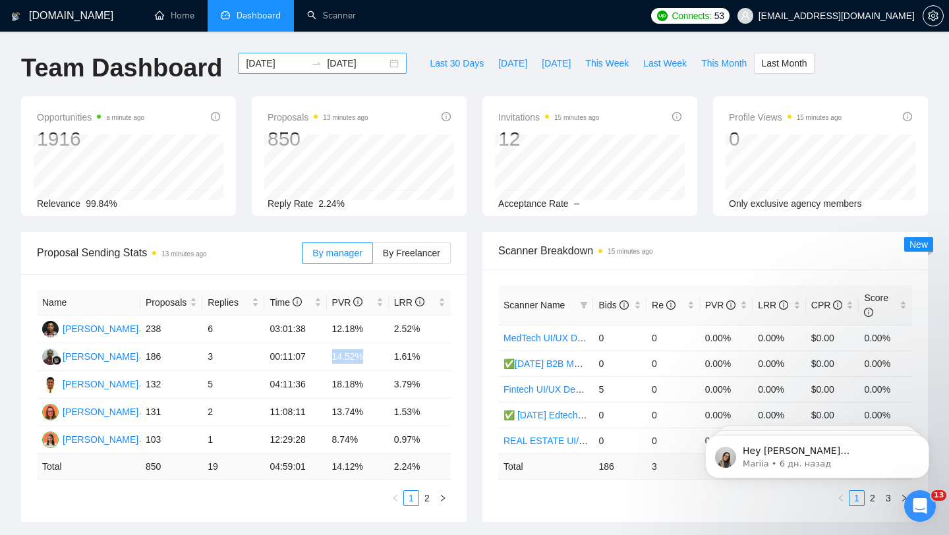
click at [384, 64] on div "2025-08-01 2025-08-31" at bounding box center [322, 63] width 169 height 21
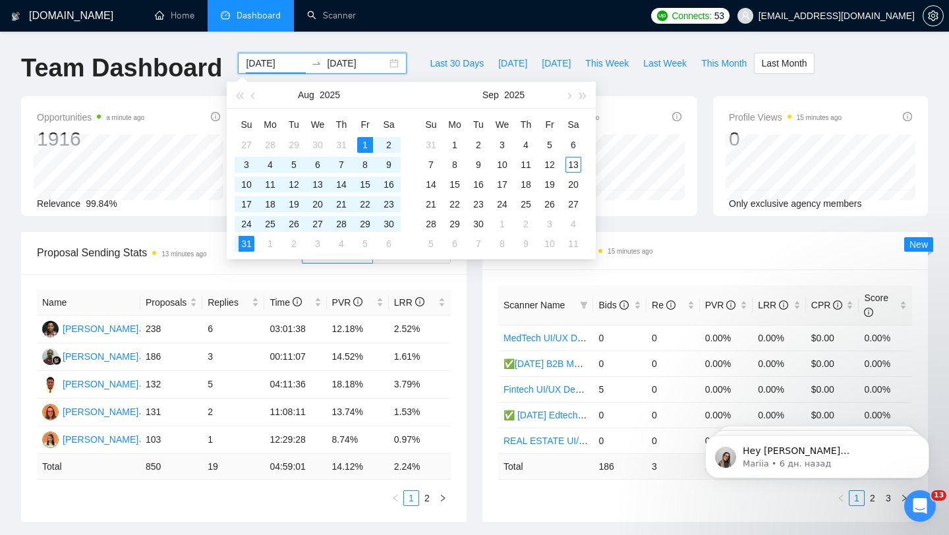
click at [415, 67] on div "Last 30 Days Today Yesterday This Week Last Week This Month Last Month" at bounding box center [618, 75] width 407 height 44
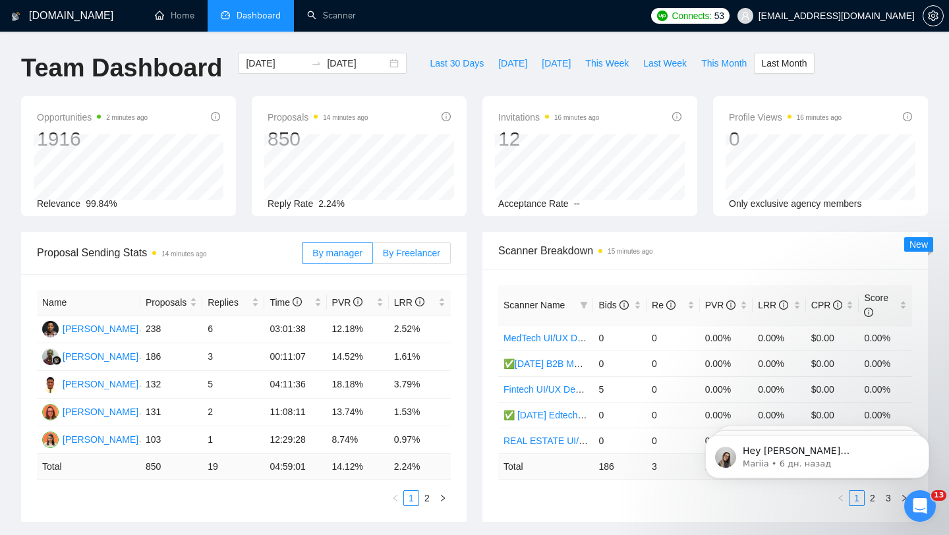
click at [392, 244] on label "By Freelancer" at bounding box center [412, 253] width 78 height 21
click at [373, 256] on input "By Freelancer" at bounding box center [373, 256] width 0 height 0
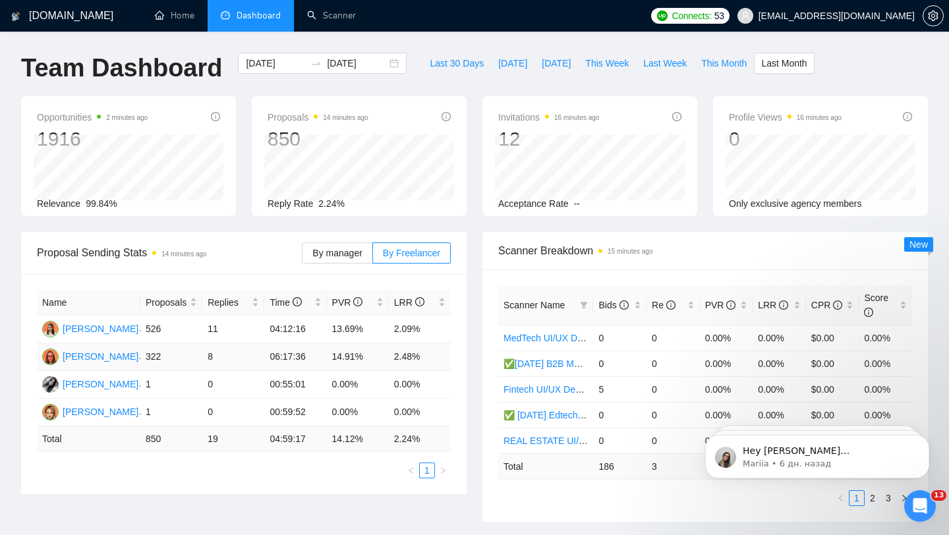
click at [294, 360] on td "06:17:36" at bounding box center [295, 357] width 62 height 28
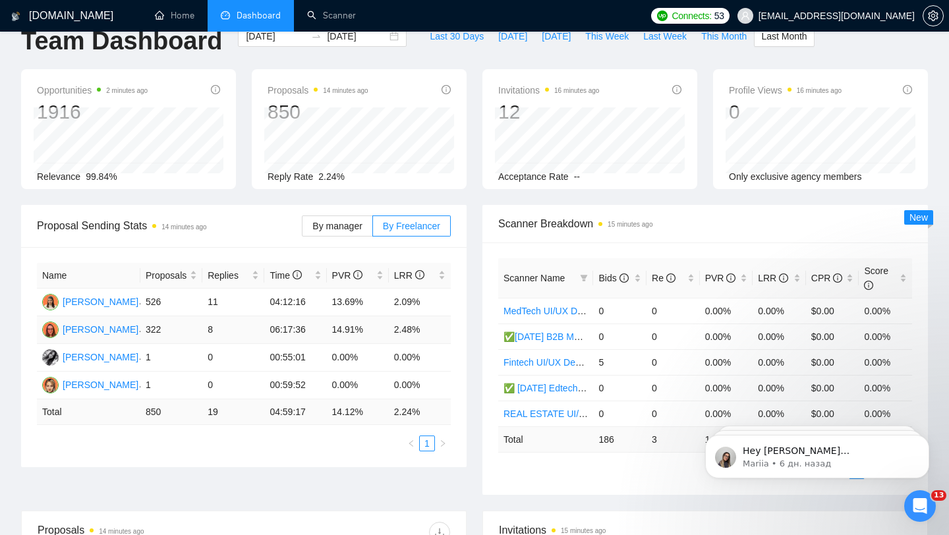
scroll to position [29, 0]
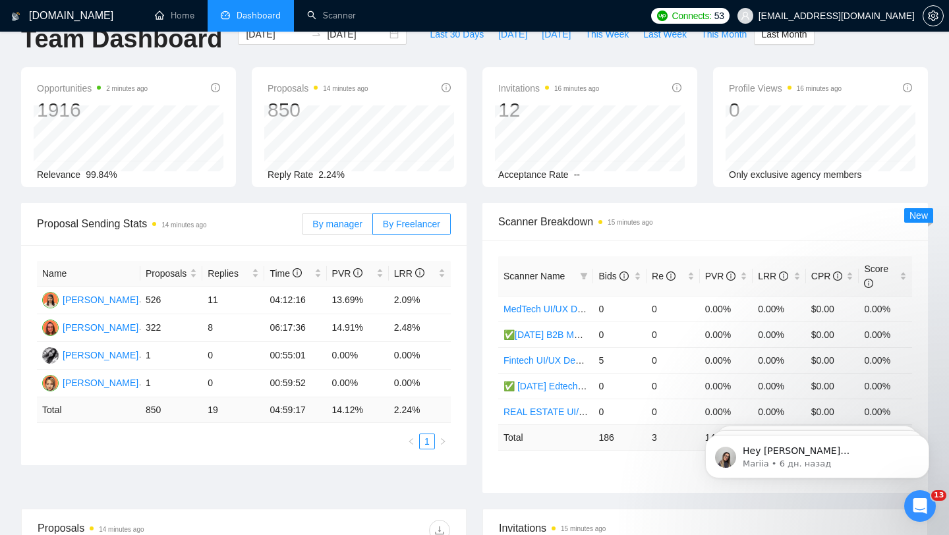
click at [335, 230] on label "By manager" at bounding box center [337, 224] width 71 height 21
click at [303, 227] on input "By manager" at bounding box center [303, 227] width 0 height 0
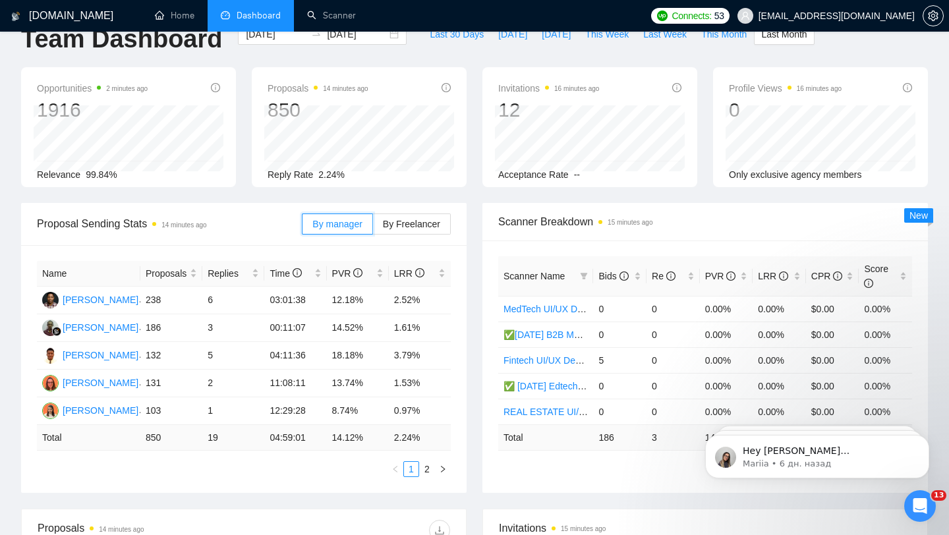
scroll to position [0, 0]
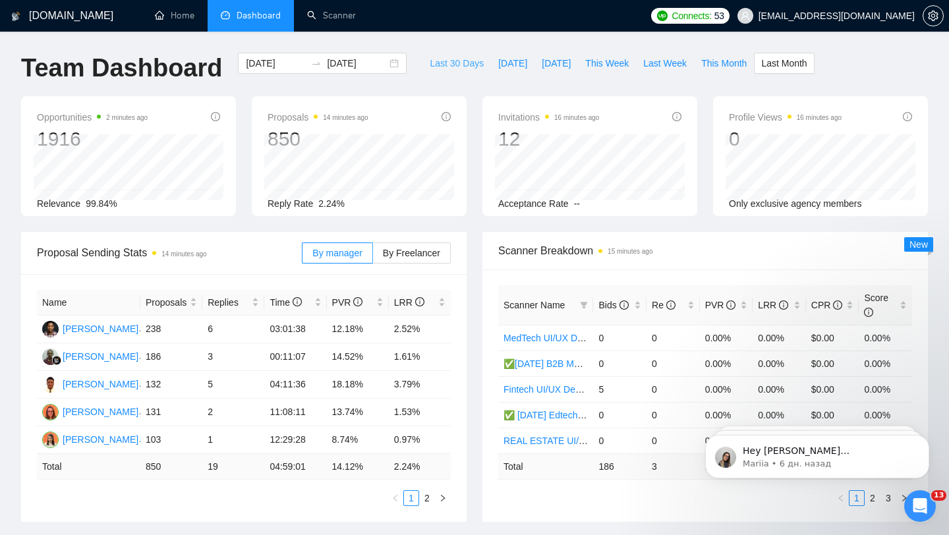
click at [466, 57] on span "Last 30 Days" at bounding box center [457, 63] width 54 height 15
type input "[DATE]"
click at [444, 258] on label "By Freelancer" at bounding box center [412, 253] width 78 height 21
click at [373, 256] on input "By Freelancer" at bounding box center [373, 256] width 0 height 0
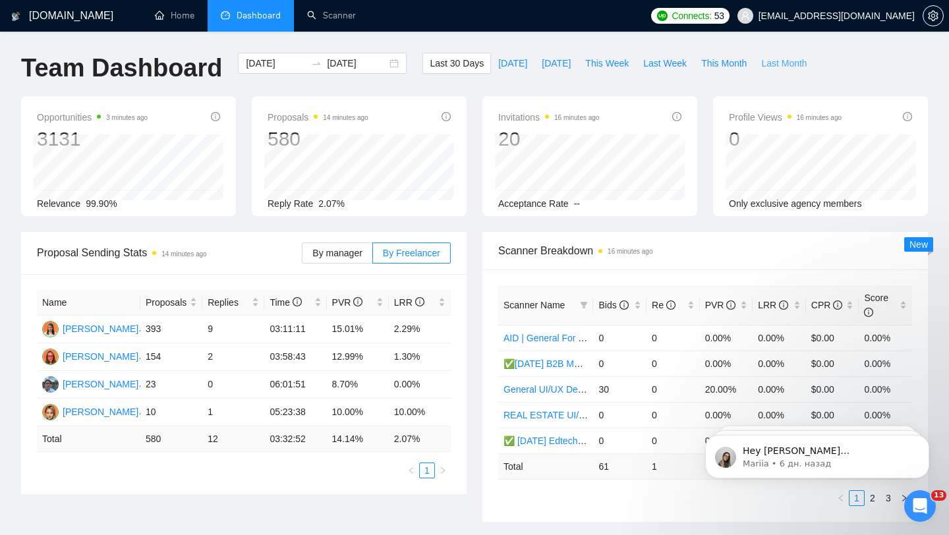
click at [771, 55] on button "Last Month" at bounding box center [784, 63] width 60 height 21
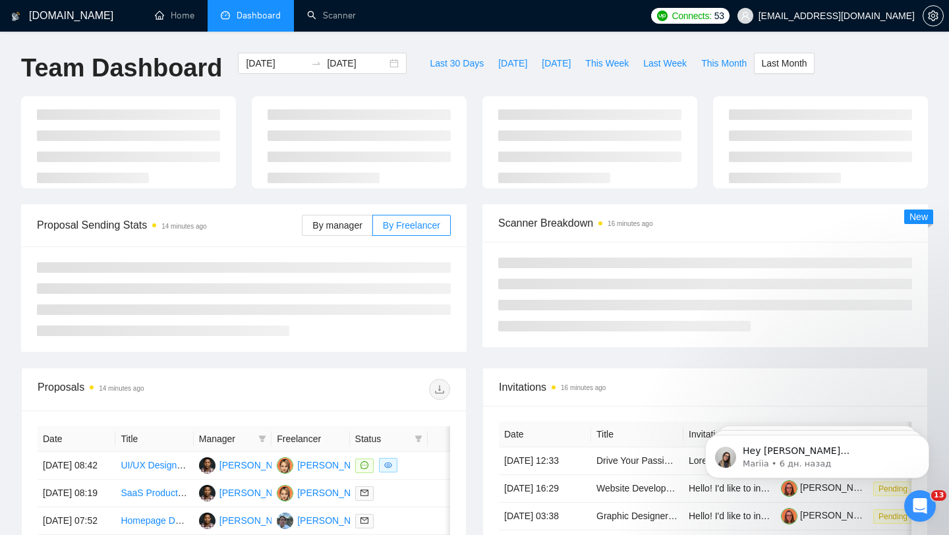
type input "[DATE]"
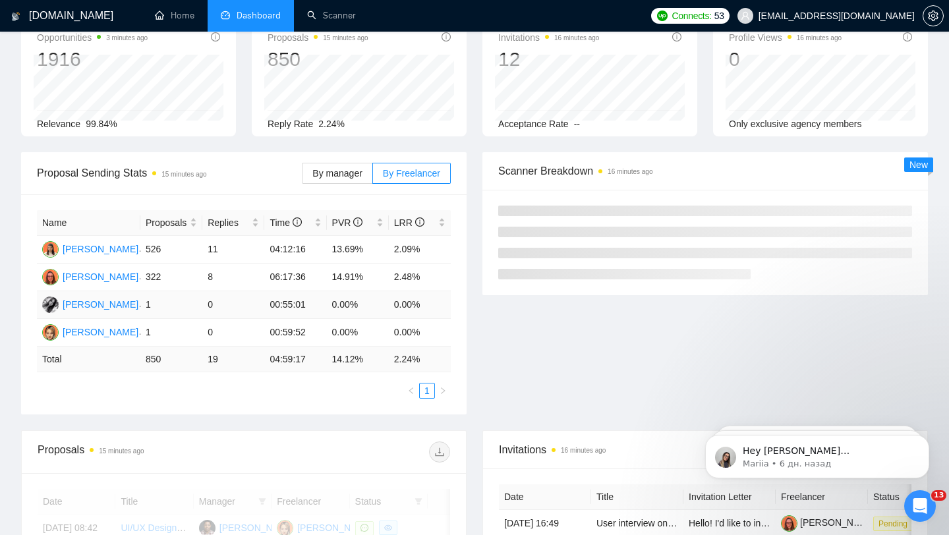
scroll to position [87, 0]
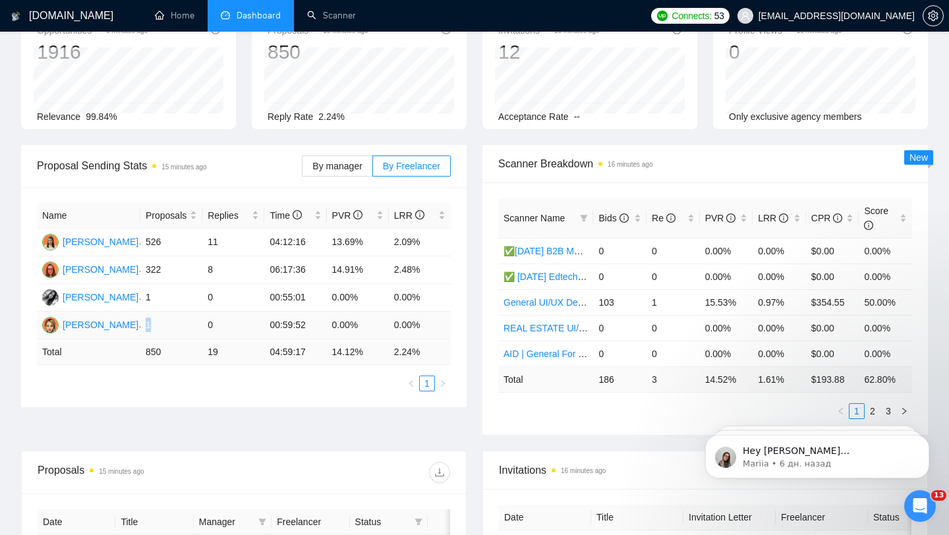
drag, startPoint x: 146, startPoint y: 320, endPoint x: 206, endPoint y: 320, distance: 59.3
click at [206, 320] on tr "Mariia Martishyna 1 0 00:59:52 0.00% 0.00%" at bounding box center [244, 326] width 414 height 28
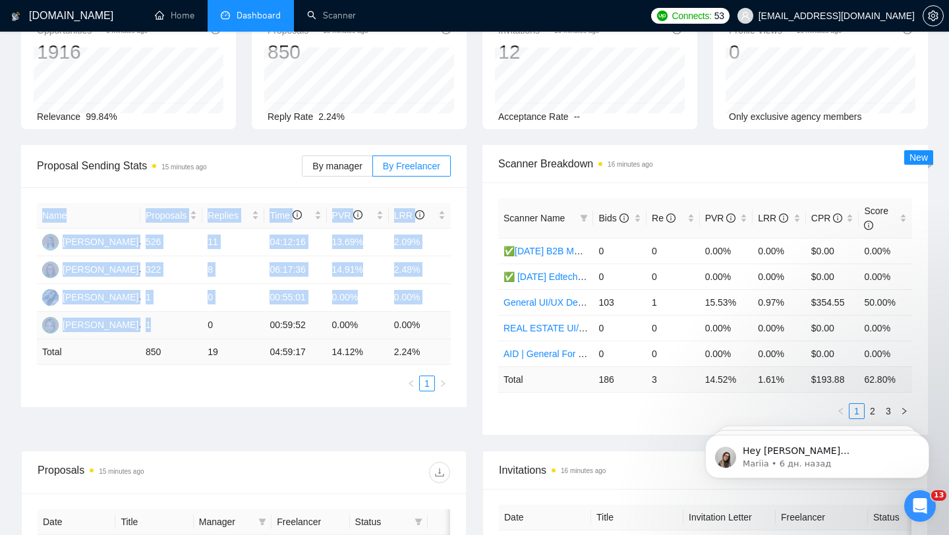
drag, startPoint x: 451, startPoint y: 318, endPoint x: 159, endPoint y: 318, distance: 292.0
click at [159, 318] on div "Name Proposals Replies Time PVR LRR Olena Kasai 526 11 04:12:16 13.69% 2.09% Al…" at bounding box center [244, 297] width 446 height 220
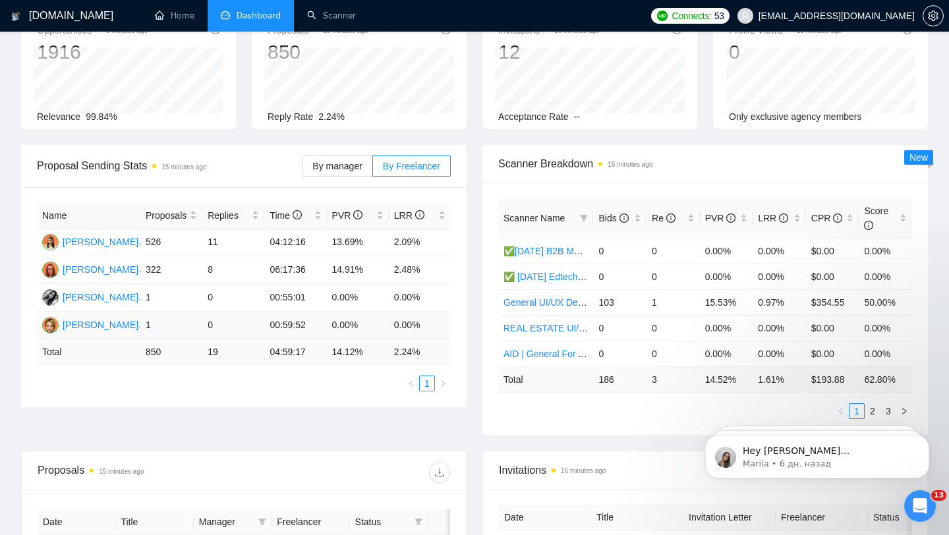
click at [200, 320] on td "1" at bounding box center [171, 326] width 62 height 28
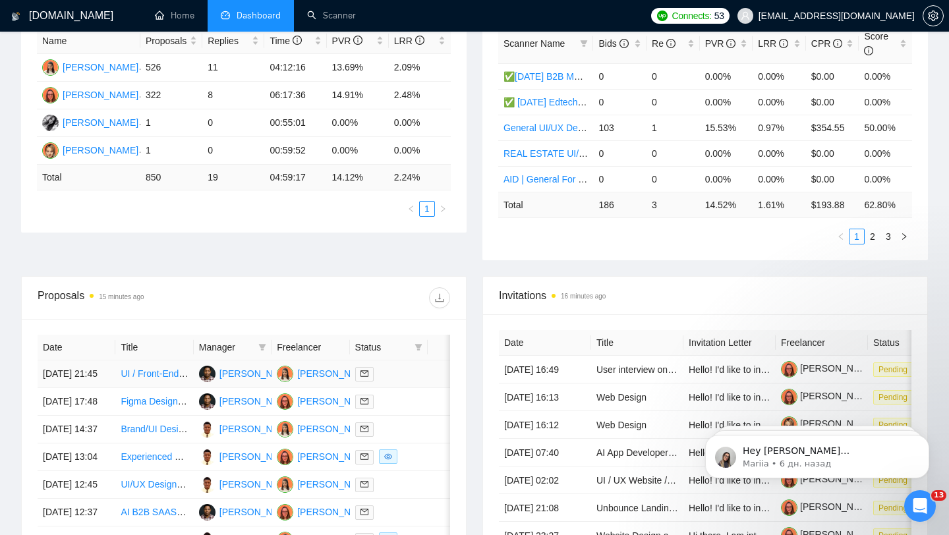
scroll to position [269, 0]
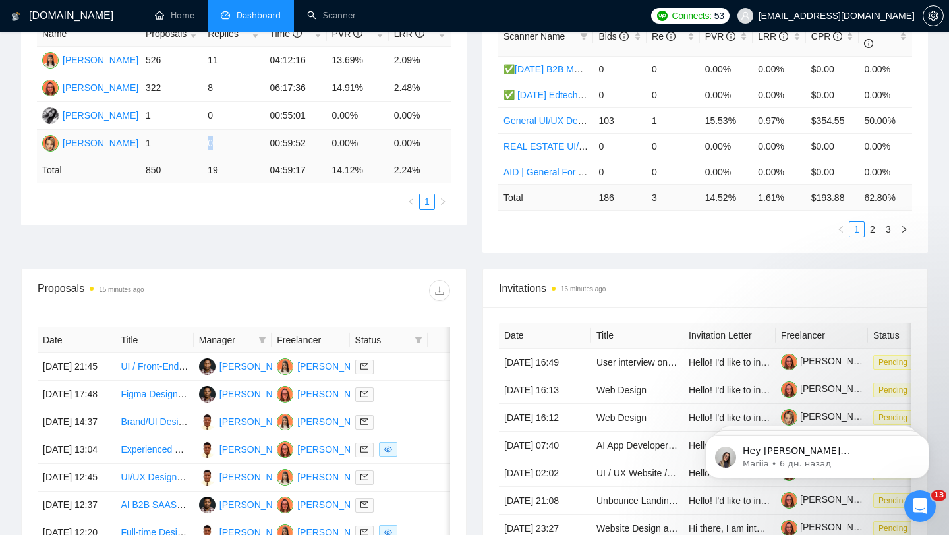
drag, startPoint x: 204, startPoint y: 146, endPoint x: 219, endPoint y: 146, distance: 14.5
click at [219, 146] on td "0" at bounding box center [233, 144] width 62 height 28
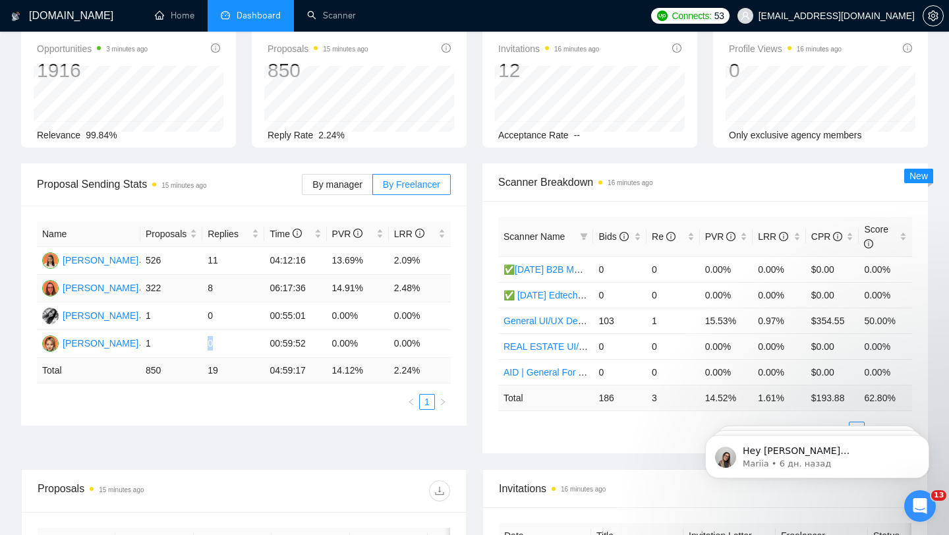
scroll to position [65, 0]
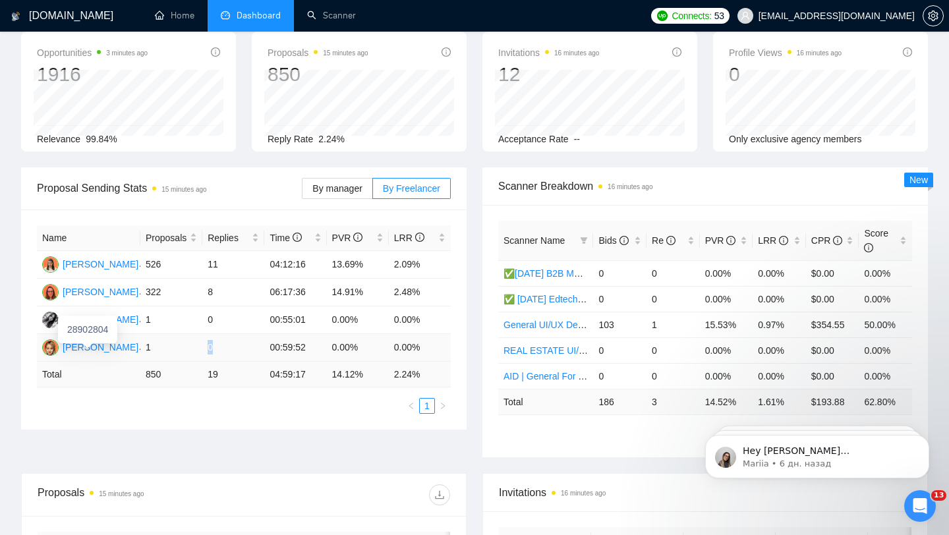
click at [103, 347] on div "Mariia Martishyna" at bounding box center [101, 347] width 76 height 15
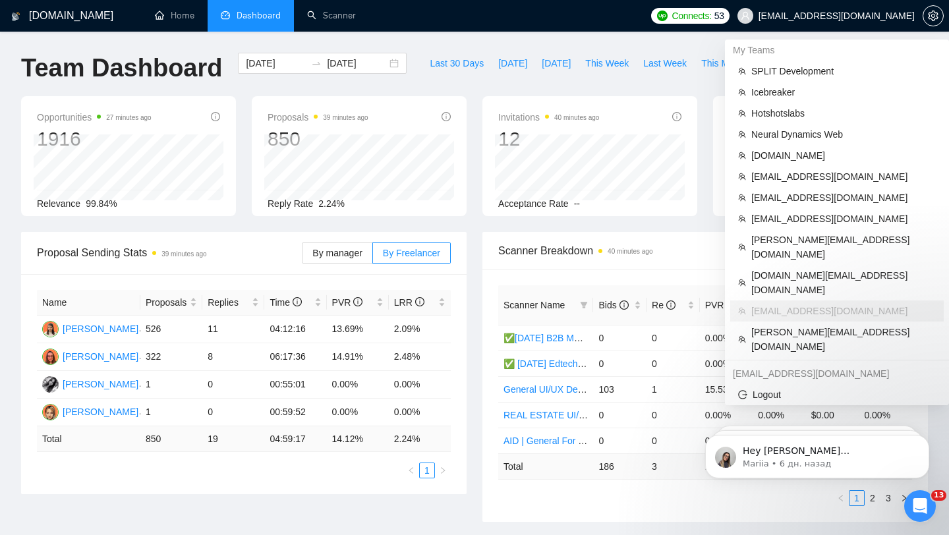
click at [904, 16] on span "oks@anoda.mobi" at bounding box center [837, 16] width 156 height 0
click at [775, 268] on span "[DOMAIN_NAME][EMAIL_ADDRESS][DOMAIN_NAME]" at bounding box center [843, 282] width 185 height 29
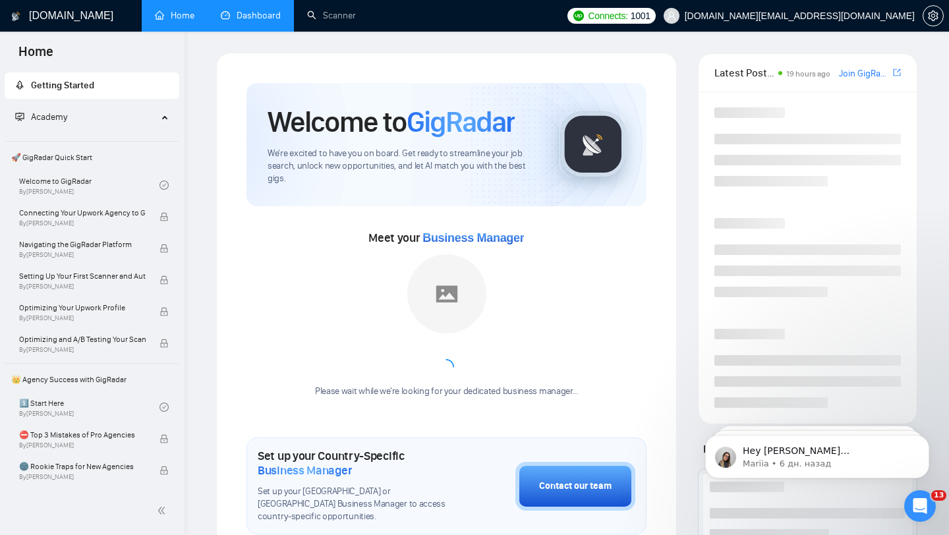
click at [268, 21] on link "Dashboard" at bounding box center [251, 15] width 60 height 11
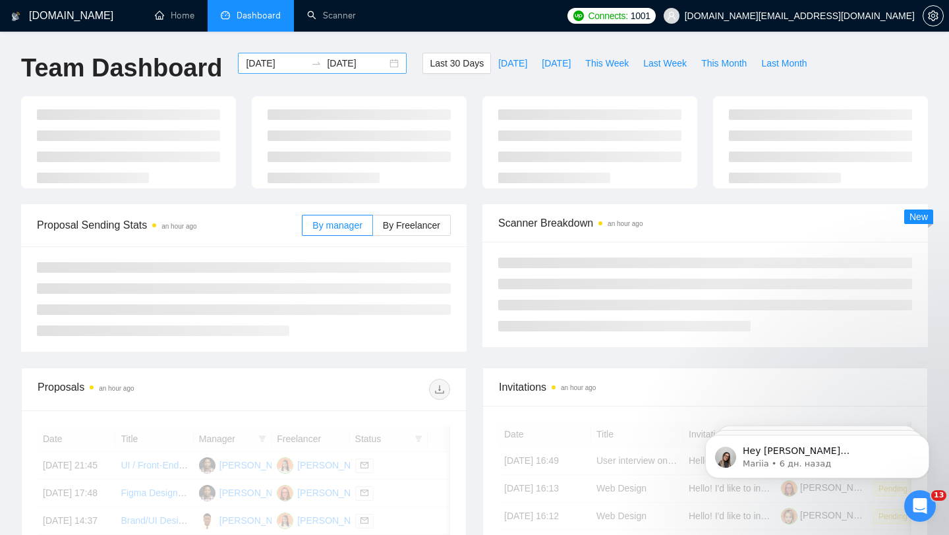
click at [384, 63] on div "[DATE] [DATE]" at bounding box center [322, 63] width 169 height 21
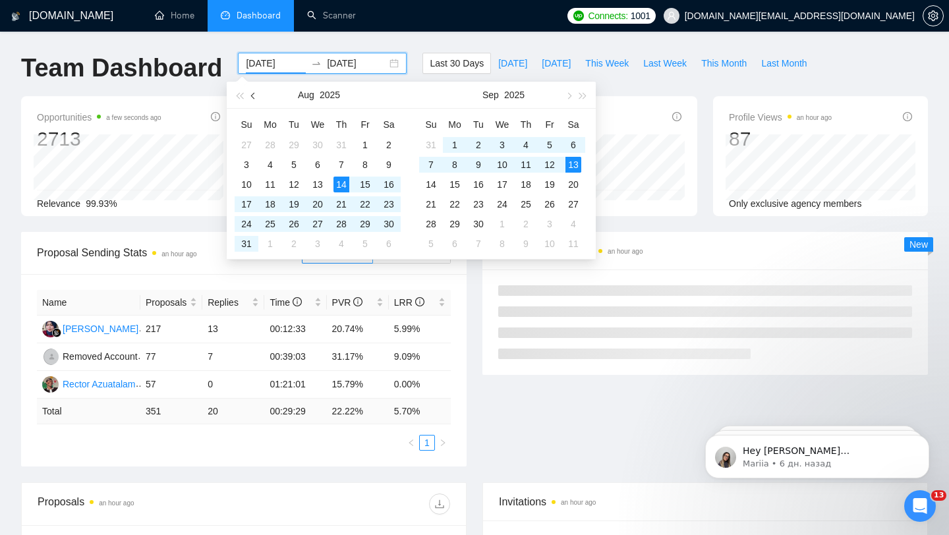
click at [254, 94] on span "button" at bounding box center [254, 95] width 7 height 7
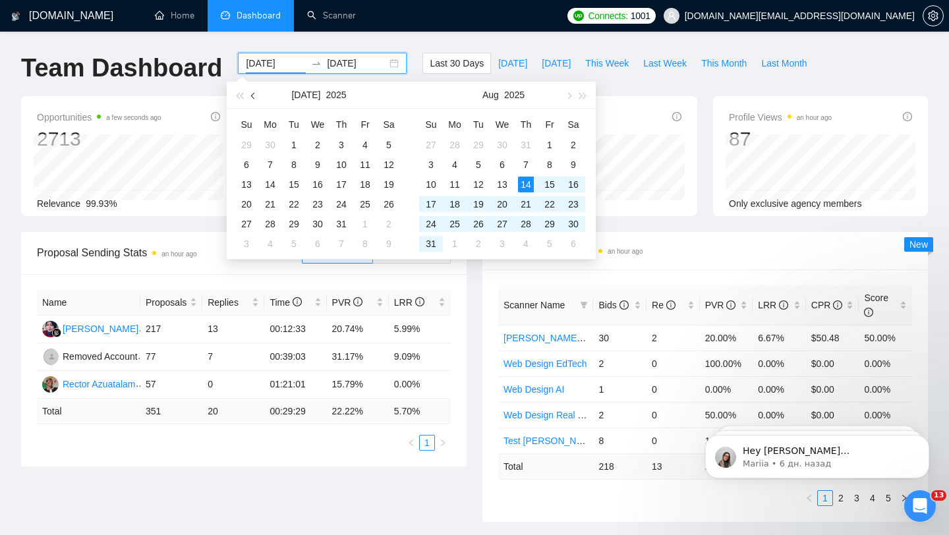
click at [254, 94] on span "button" at bounding box center [254, 95] width 7 height 7
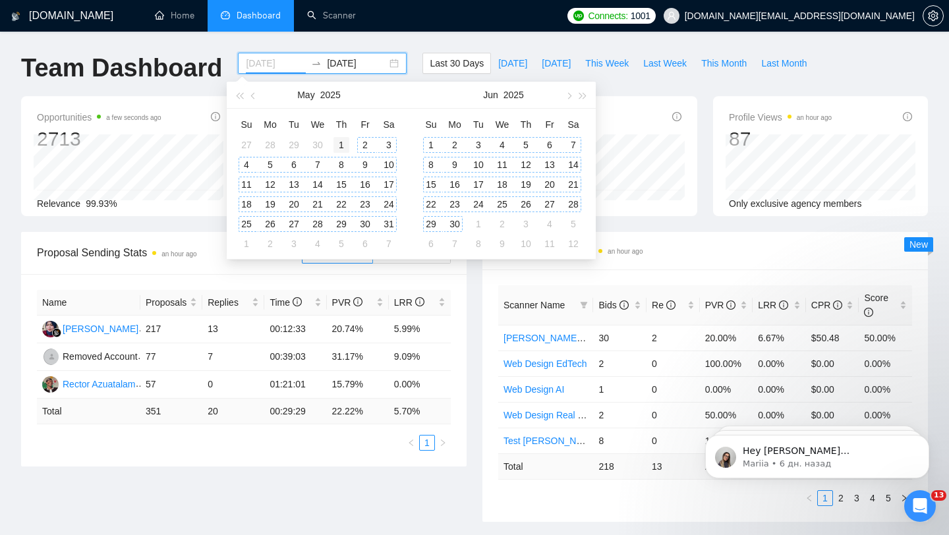
type input "2025-05-01"
click at [343, 146] on div "1" at bounding box center [342, 145] width 16 height 16
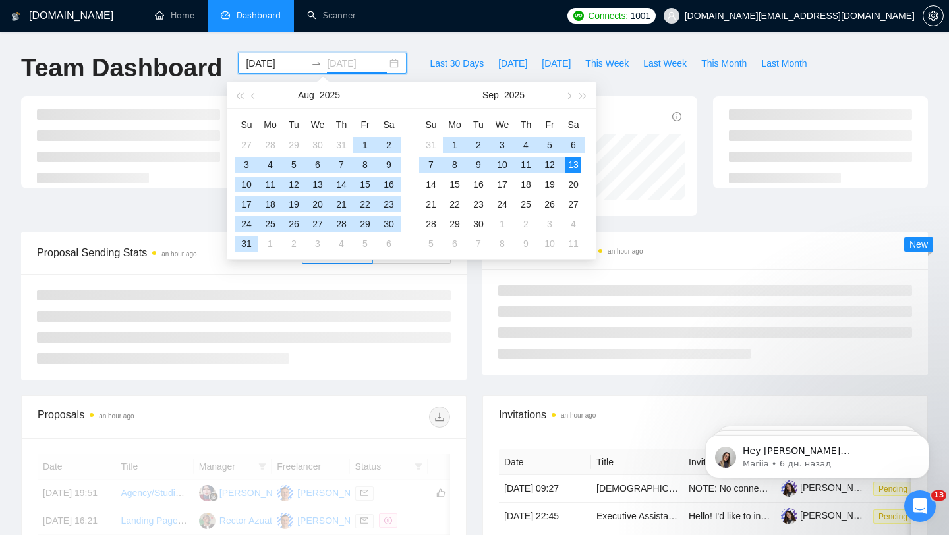
type input "[DATE]"
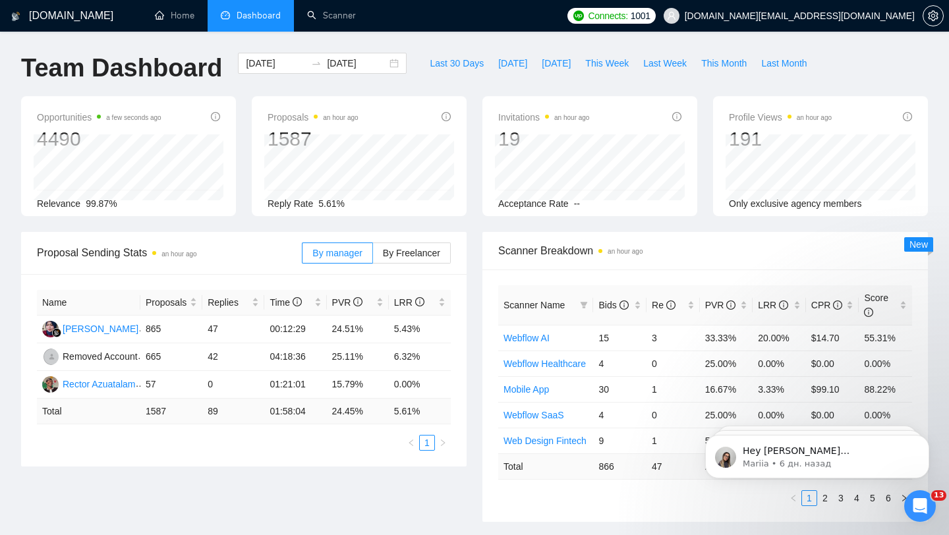
click at [405, 287] on div "Name Proposals Replies Time PVR LRR Rara Hanifah 865 47 00:12:29 24.51% 5.43% R…" at bounding box center [244, 370] width 446 height 192
click at [415, 253] on span "By Freelancer" at bounding box center [411, 253] width 57 height 11
click at [373, 256] on input "By Freelancer" at bounding box center [373, 256] width 0 height 0
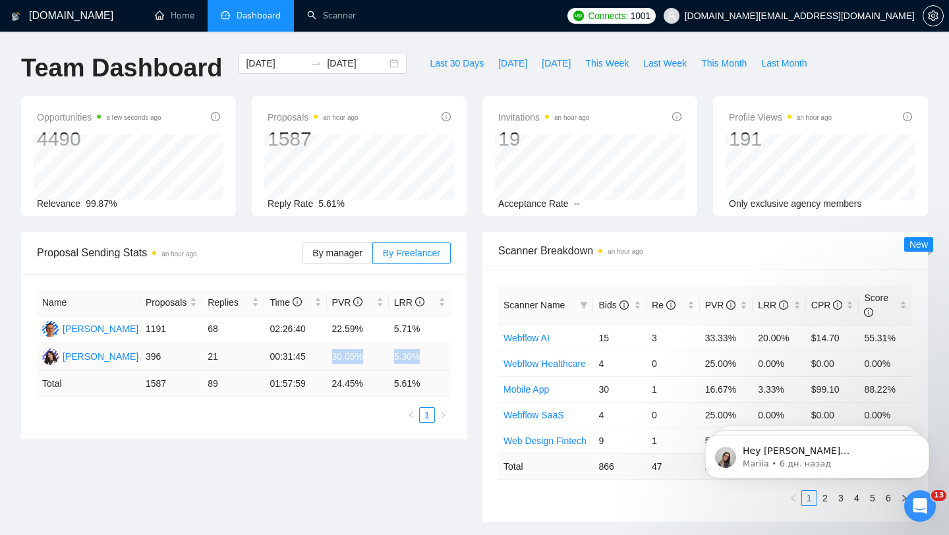
drag, startPoint x: 332, startPoint y: 353, endPoint x: 430, endPoint y: 361, distance: 97.9
click at [430, 361] on tr "Roksana Zholob 396 21 00:31:45 30.05% 5.30%" at bounding box center [244, 357] width 414 height 28
drag, startPoint x: 331, startPoint y: 329, endPoint x: 434, endPoint y: 328, distance: 102.8
click at [433, 328] on tr "Ivan Zholob 1191 68 02:26:40 22.59% 5.71%" at bounding box center [244, 330] width 414 height 28
